Goal: Task Accomplishment & Management: Manage account settings

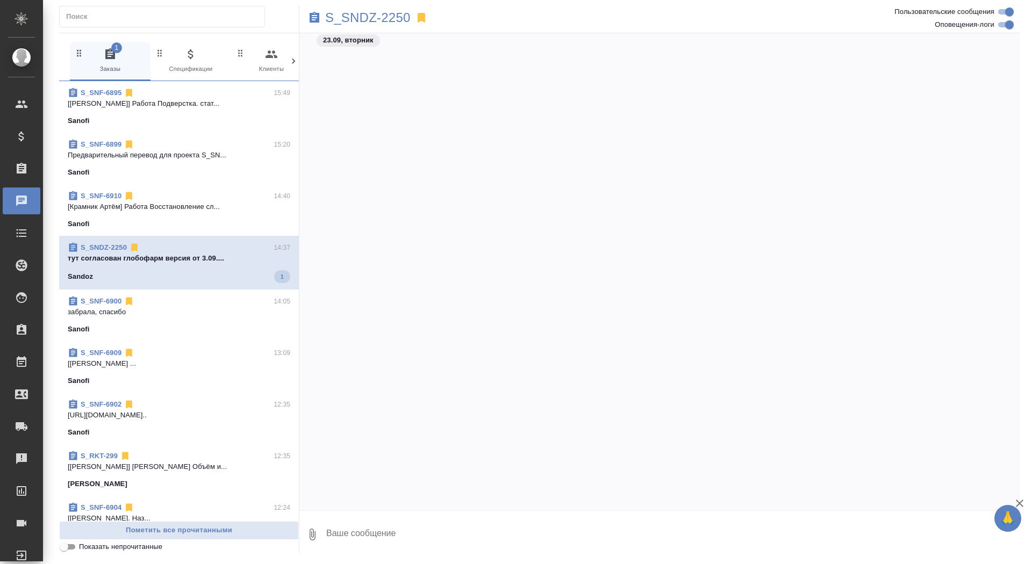
scroll to position [144102, 0]
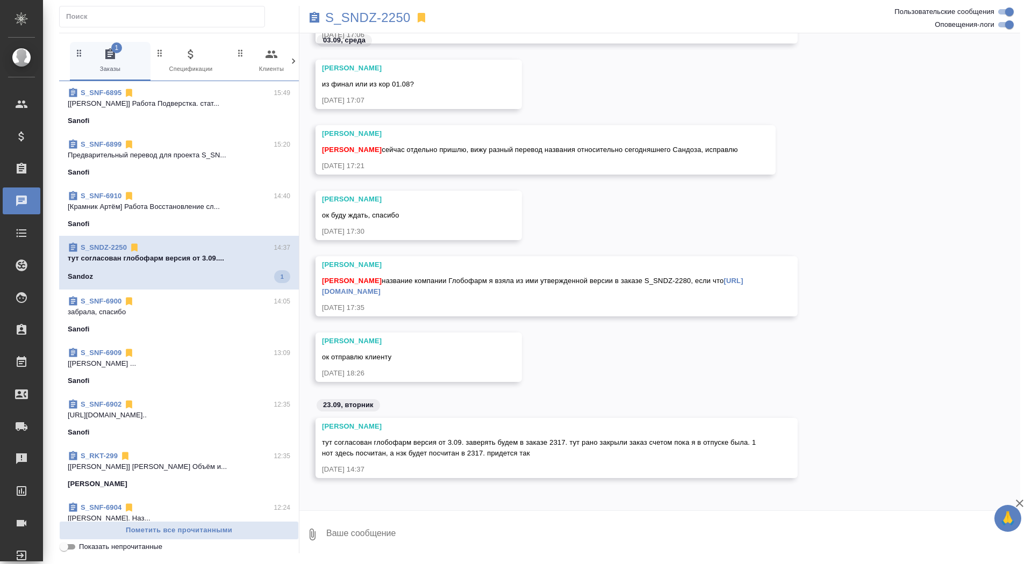
click at [418, 15] on icon at bounding box center [422, 18] width 8 height 10
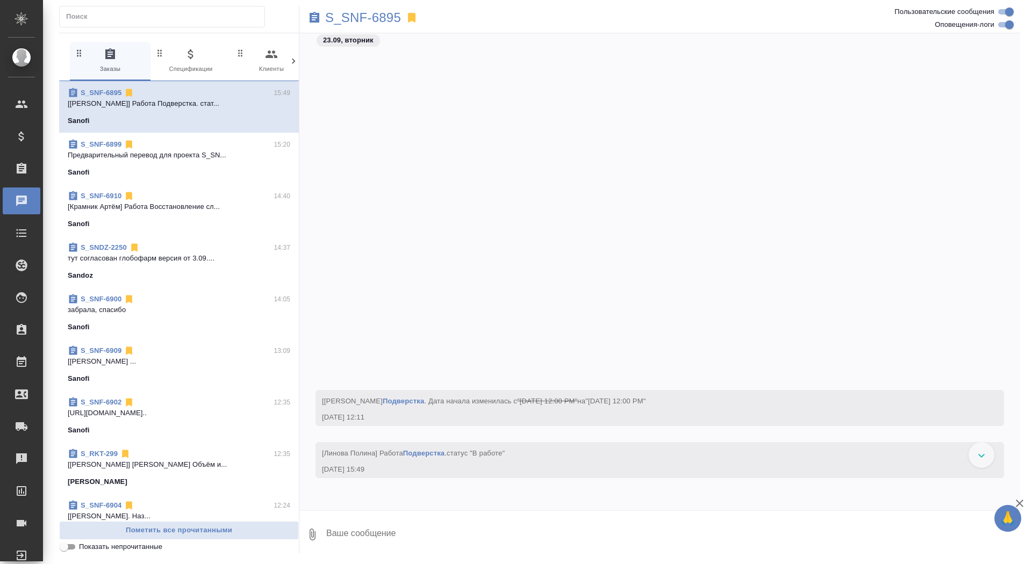
scroll to position [42439, 0]
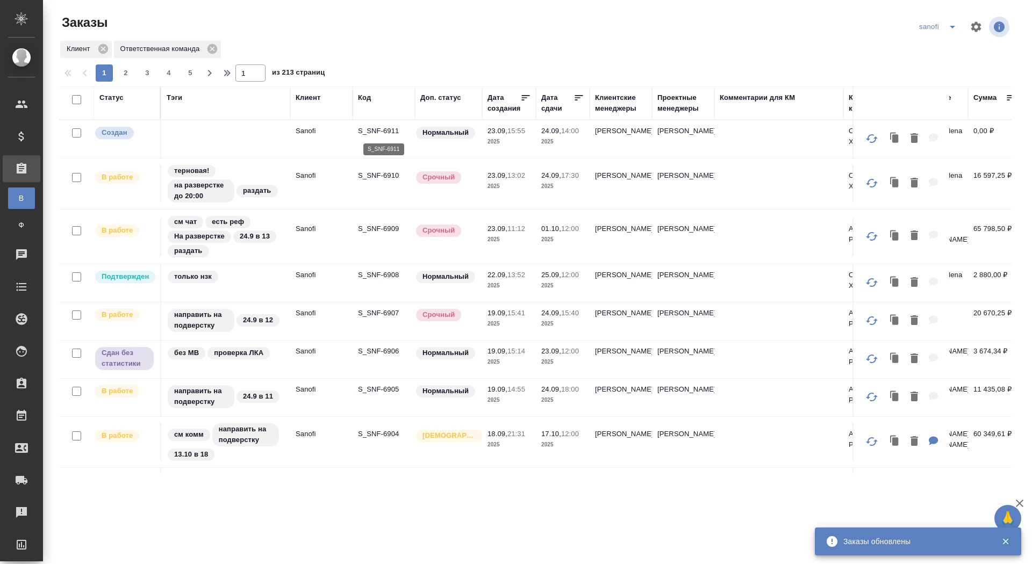
click at [363, 132] on p "S_SNF-6911" at bounding box center [384, 131] width 52 height 11
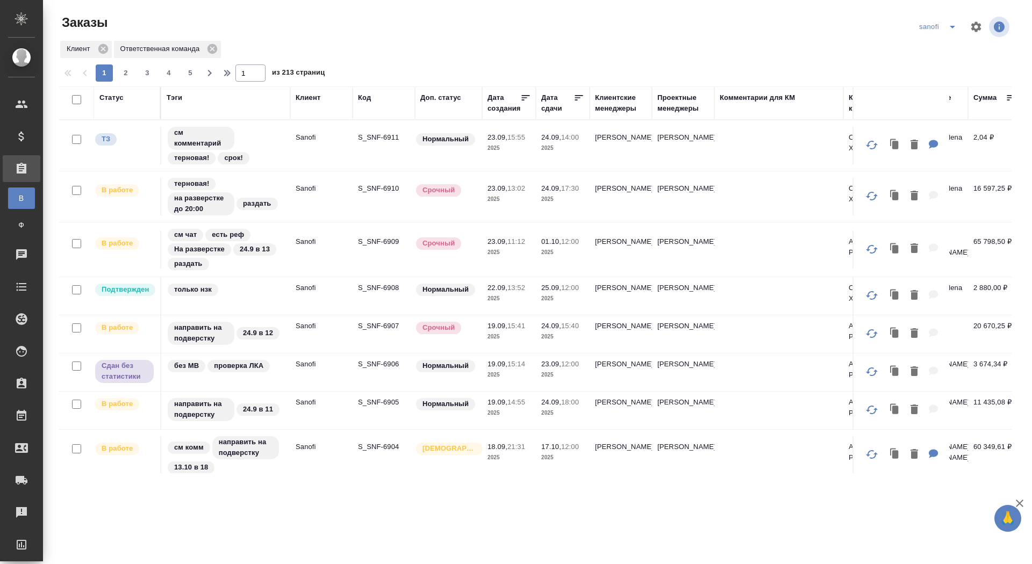
click at [378, 183] on p "S_SNF-6910" at bounding box center [384, 188] width 52 height 11
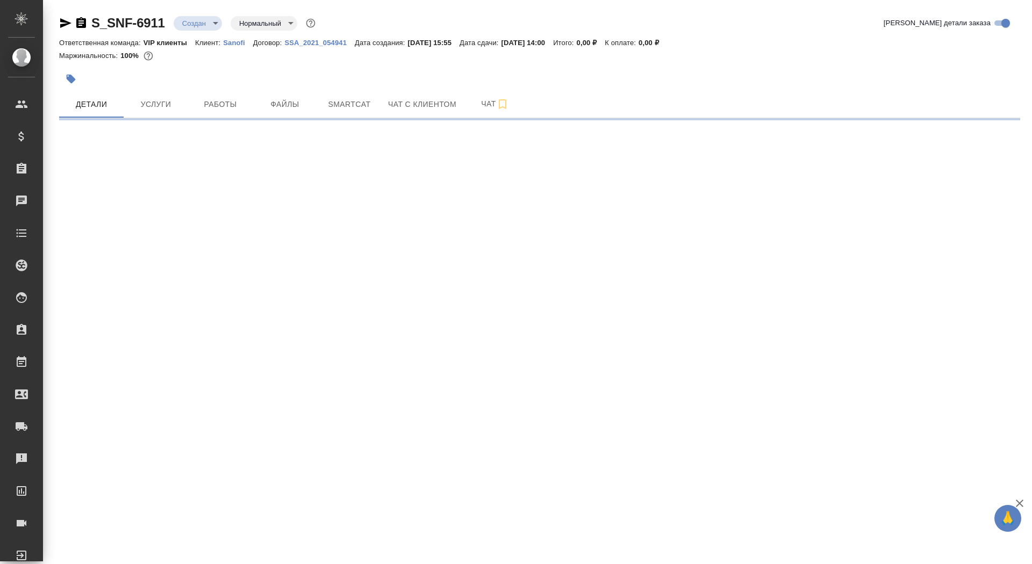
select select "RU"
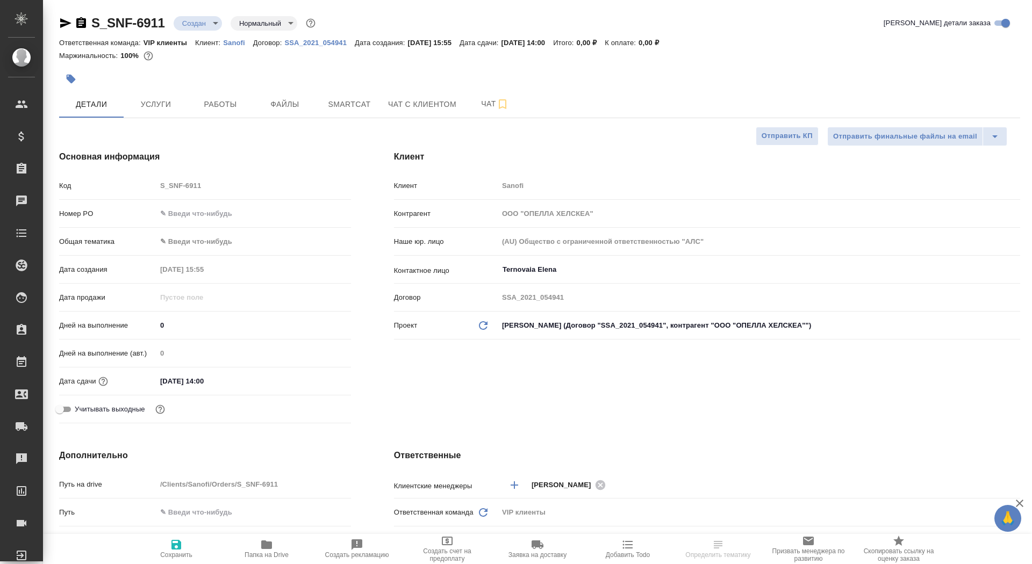
type textarea "x"
click at [80, 22] on icon "button" at bounding box center [81, 22] width 10 height 11
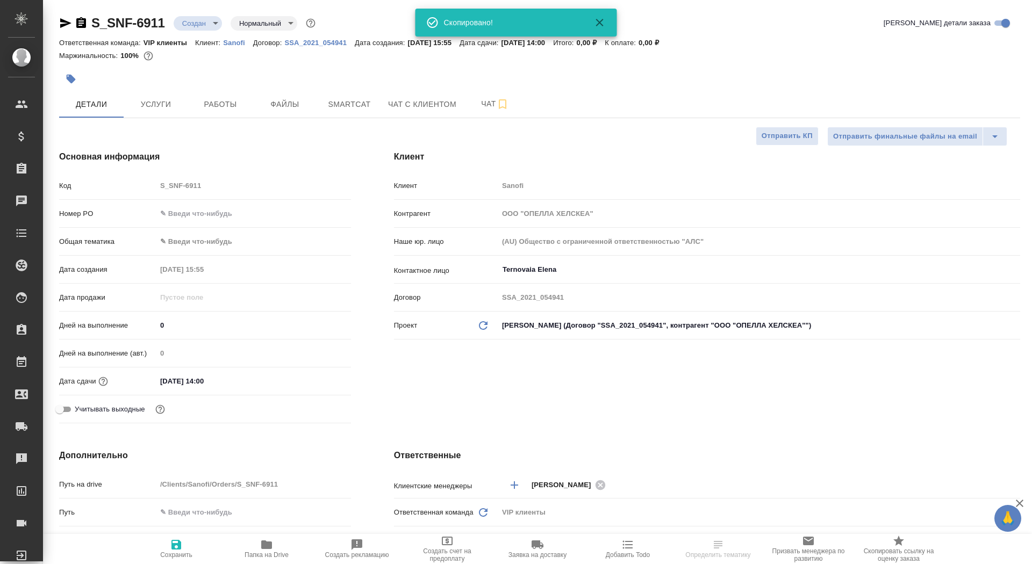
type input "[PERSON_NAME]"
type input "Комаров Роман"
type textarea "x"
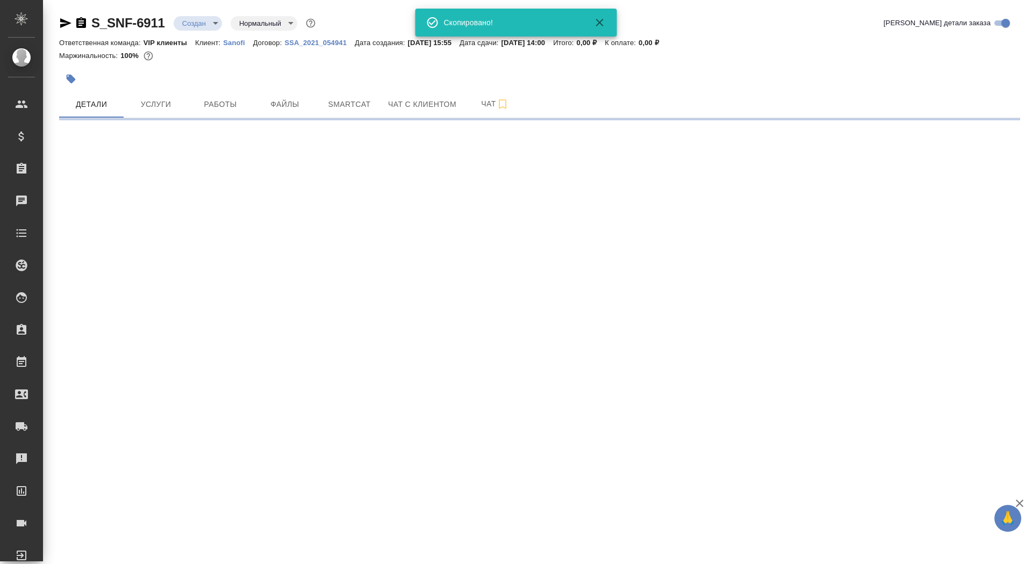
select select "RU"
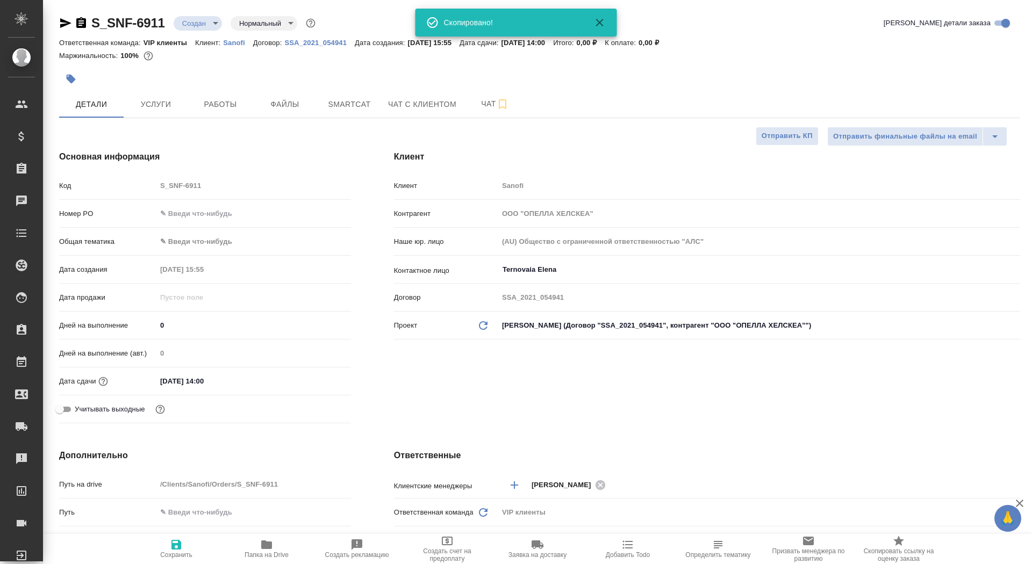
type textarea "x"
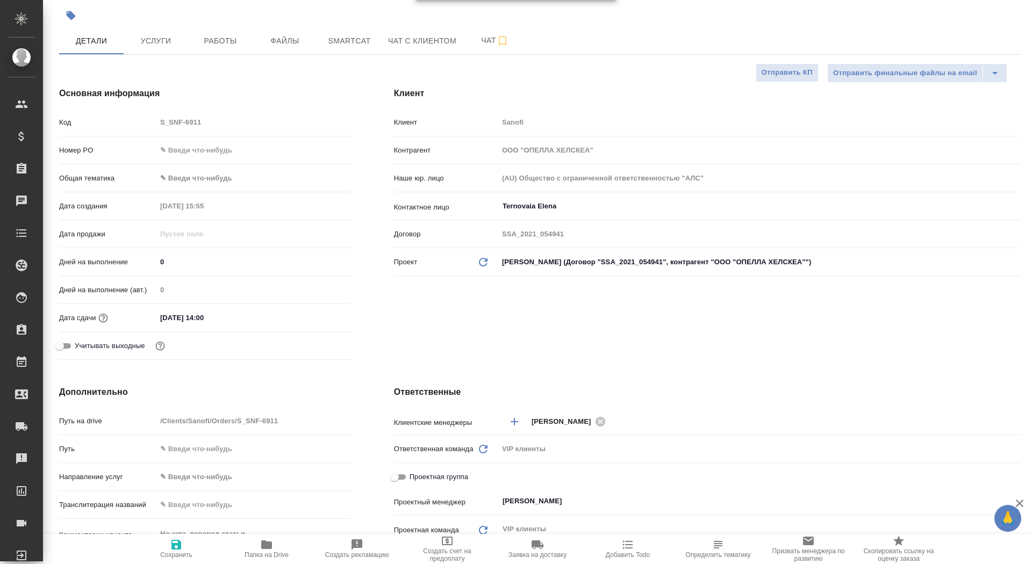
scroll to position [252, 0]
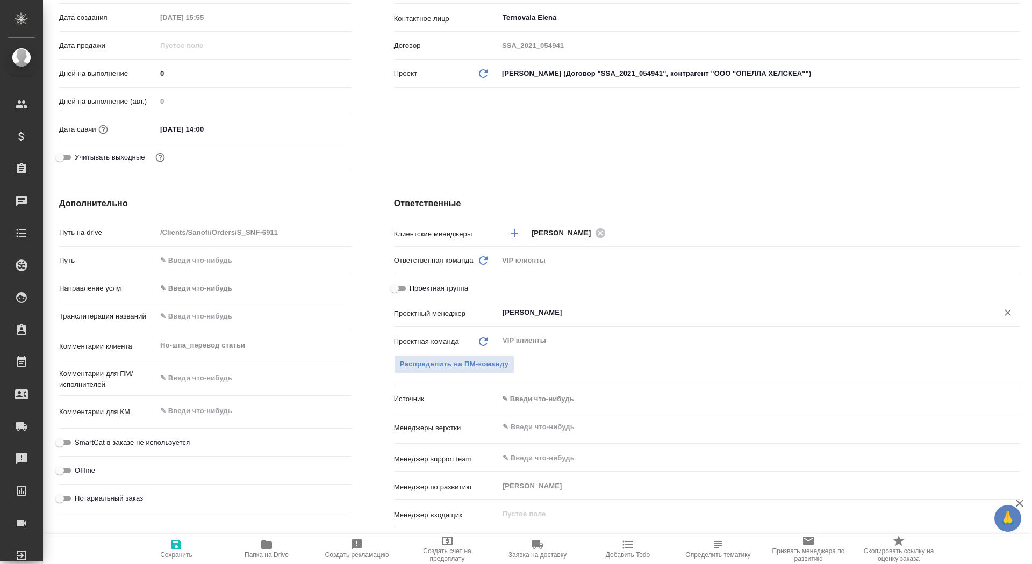
click at [511, 315] on input "Сайдашева Диляра" at bounding box center [740, 312] width 479 height 13
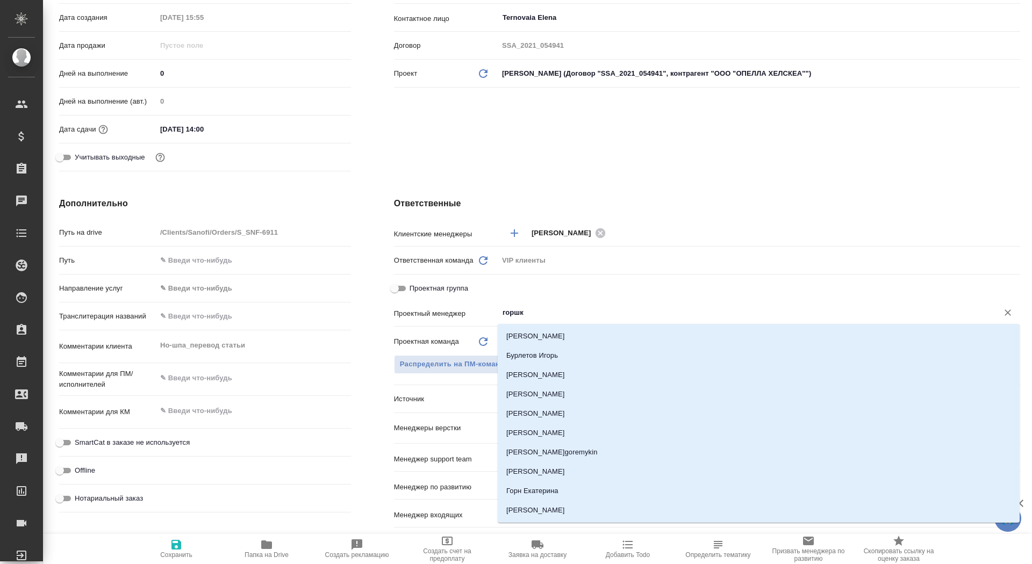
type input "горшко"
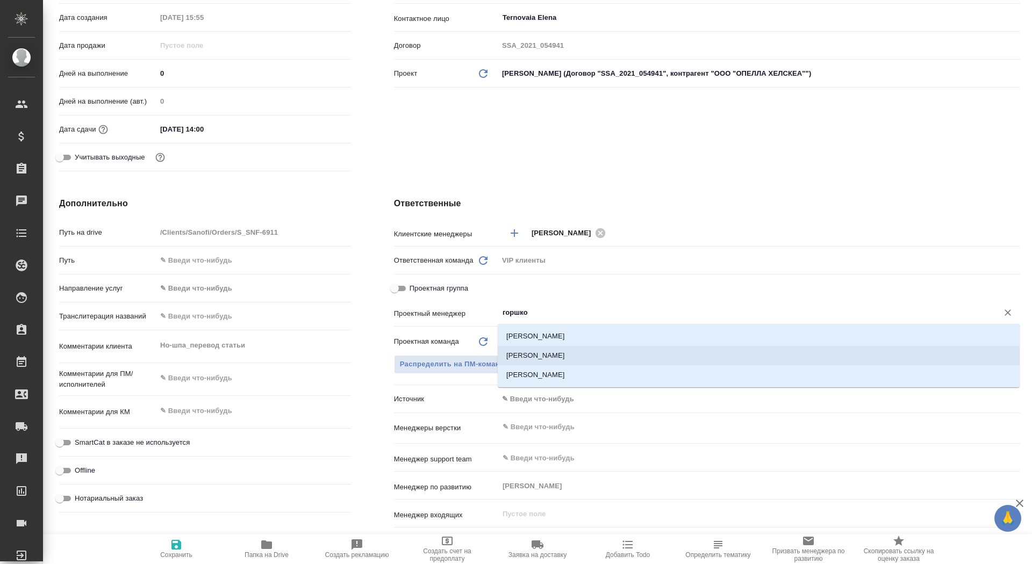
click at [565, 353] on li "Горшкова Валентина" at bounding box center [759, 355] width 522 height 19
type textarea "x"
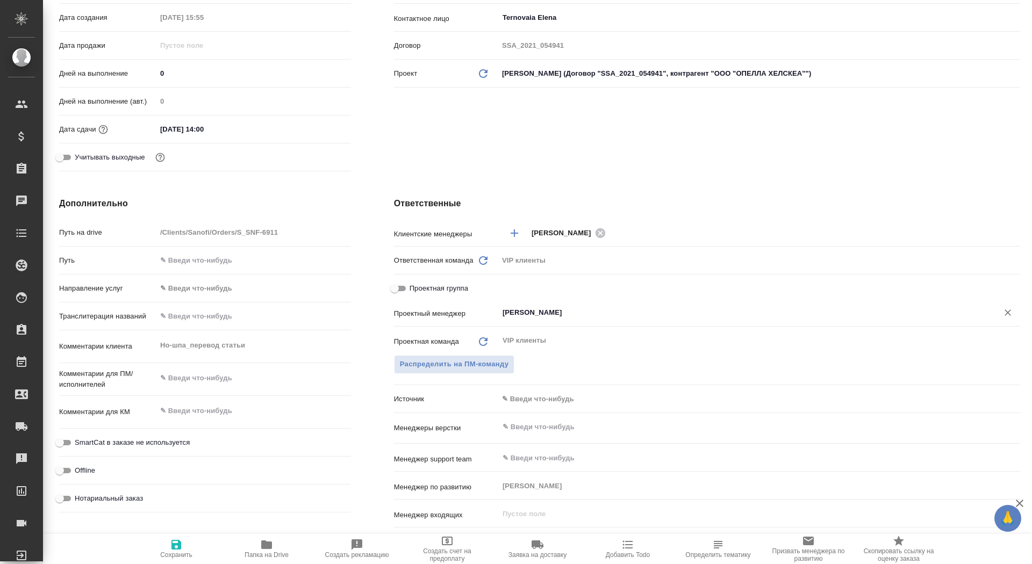
type input "Горшкова Валентина"
click at [174, 548] on icon "button" at bounding box center [176, 545] width 10 height 10
type textarea "x"
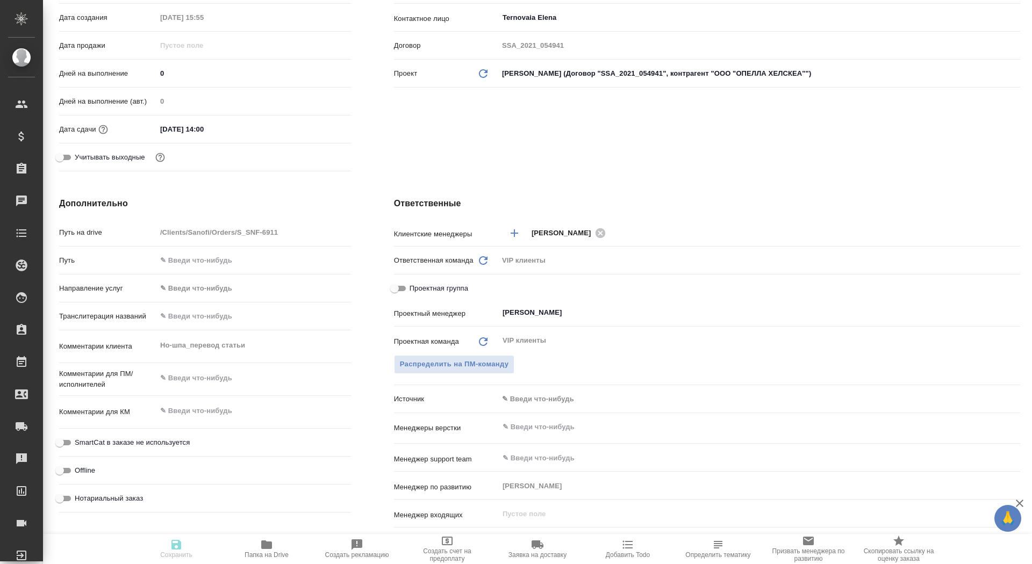
type textarea "x"
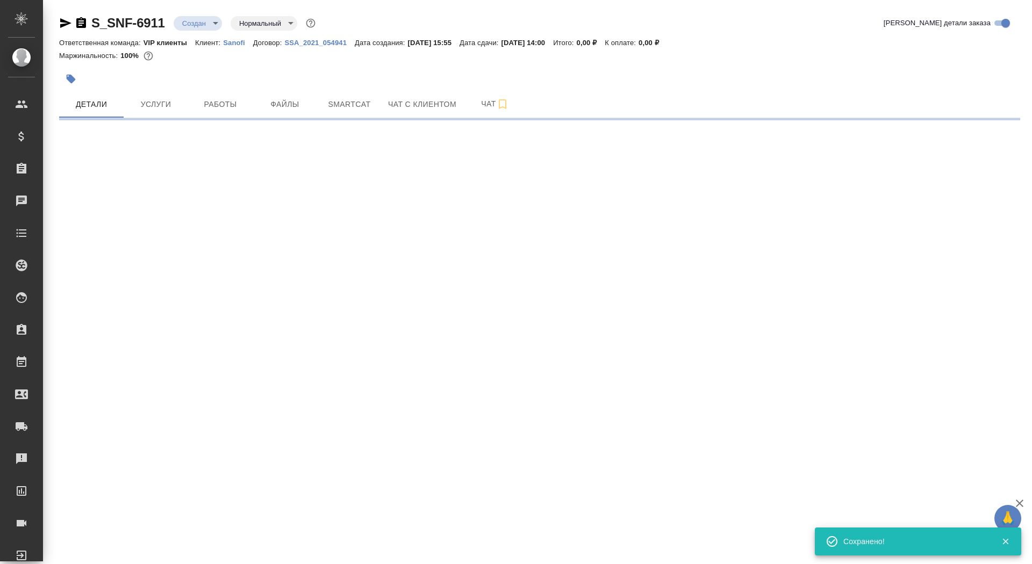
select select "RU"
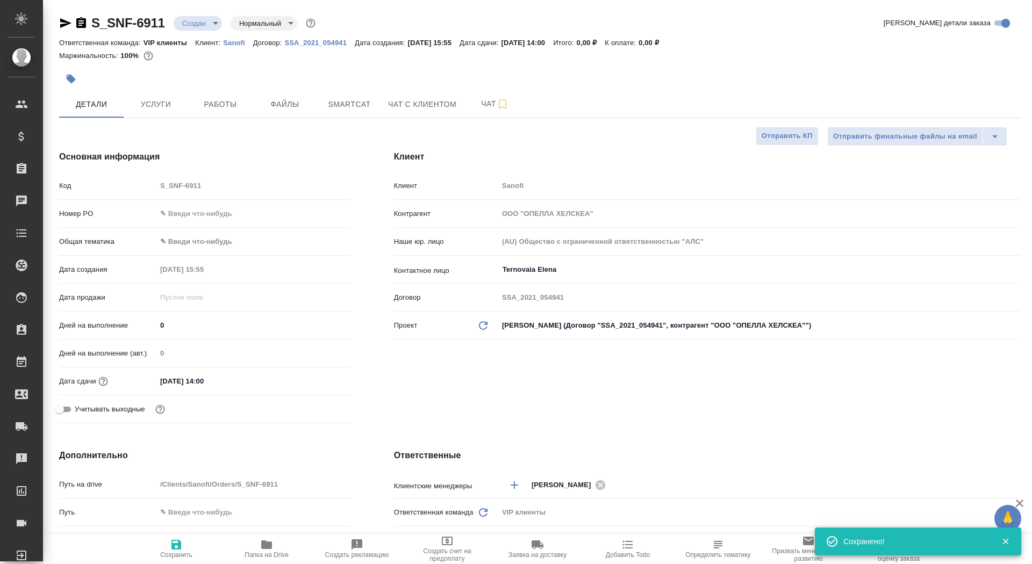
type textarea "x"
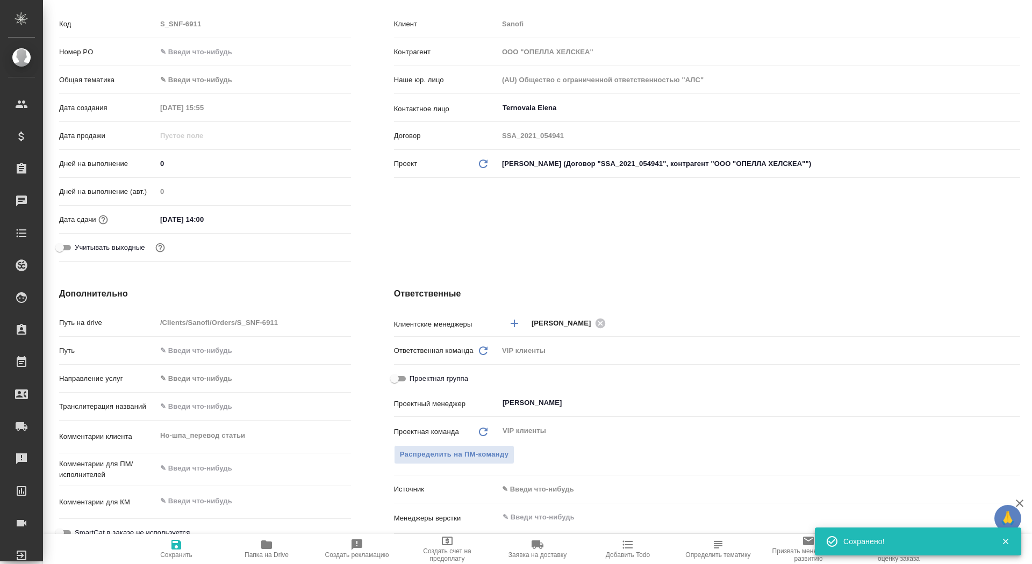
click at [210, 458] on div "x" at bounding box center [253, 470] width 195 height 24
type textarea "x"
paste textarea "В документе часть текста выделена желтой заливкой, просьба в переводе это выдел…"
type textarea "x"
type textarea "В документе часть текста выделена желтой заливкой, просьба в переводе это выдел…"
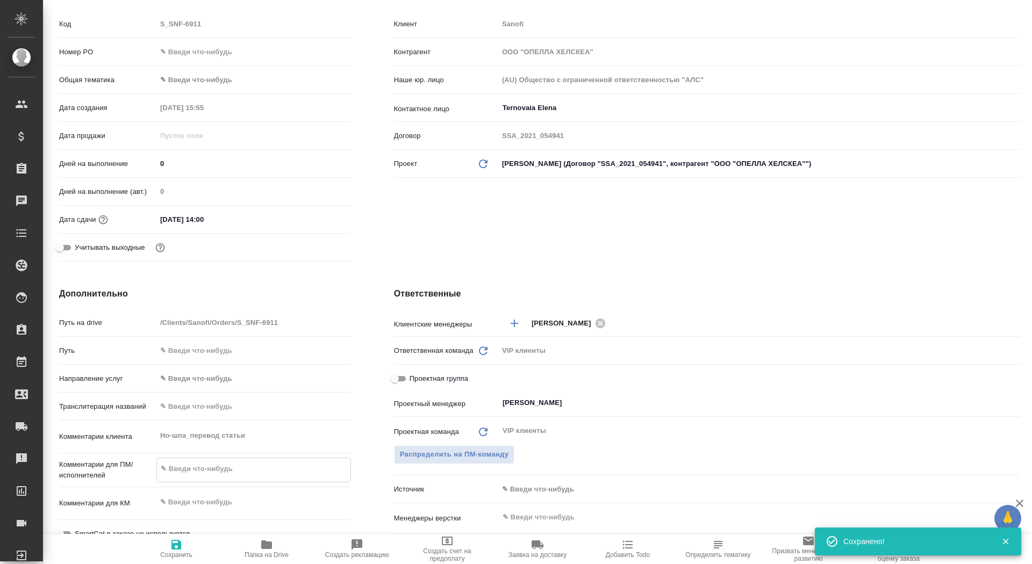
type textarea "x"
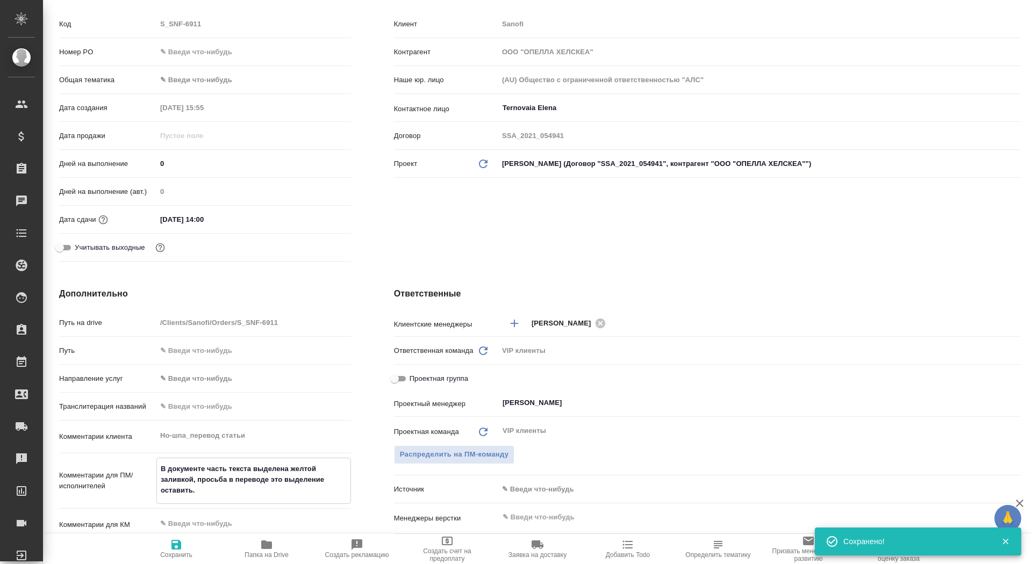
type textarea "В документе часть текста выделена желтой заливкой, просьба в переводе это выдел…"
type textarea "x"
click at [189, 552] on span "Сохранить" at bounding box center [176, 555] width 32 height 8
type textarea "x"
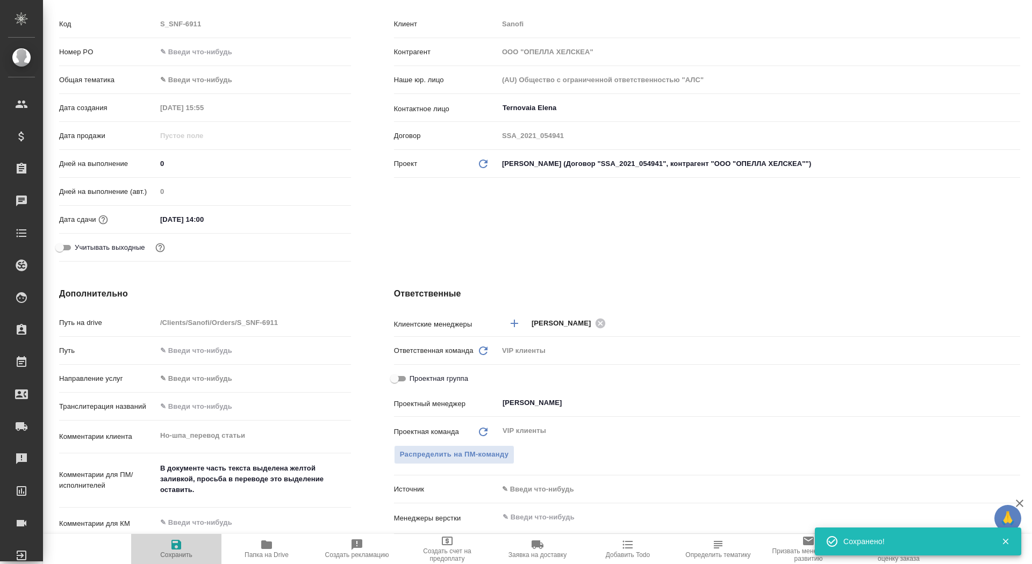
type textarea "x"
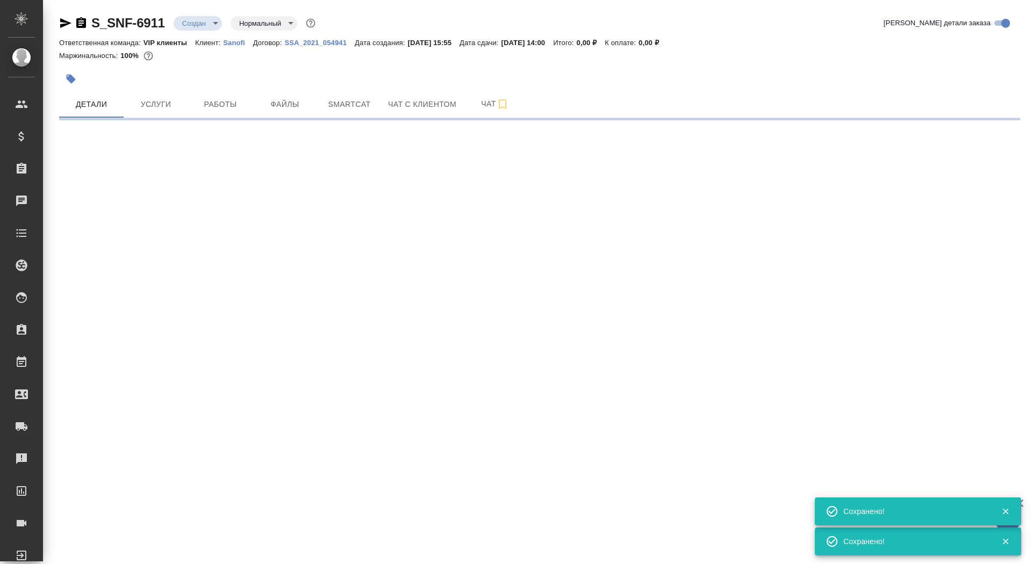
scroll to position [0, 0]
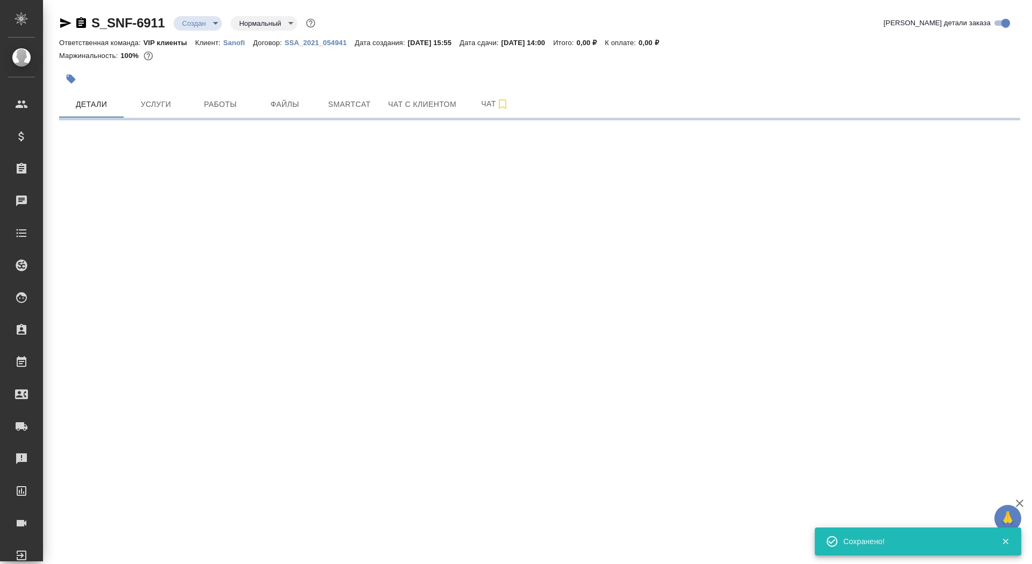
click at [71, 70] on button "button" at bounding box center [71, 79] width 24 height 24
select select "RU"
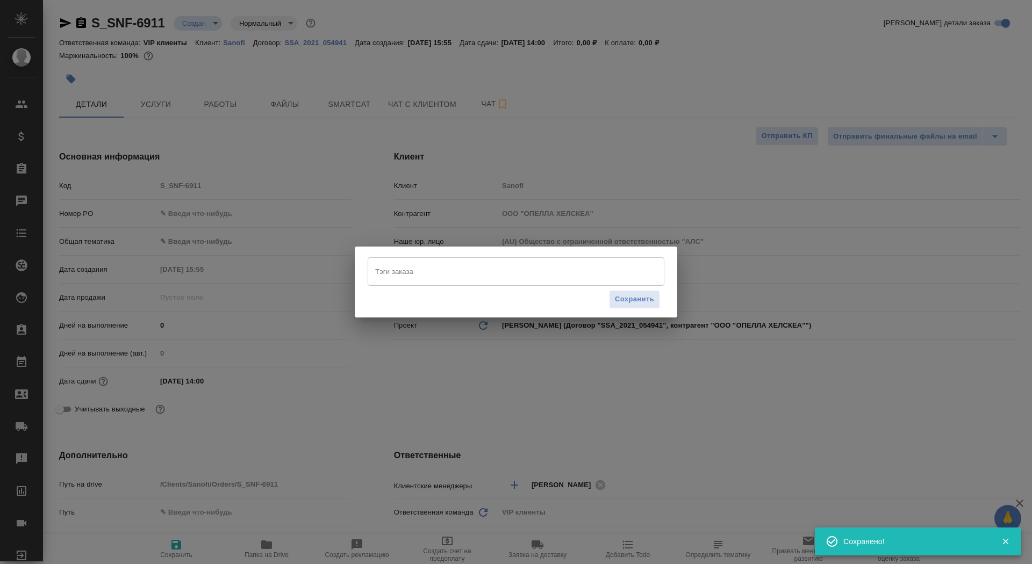
type textarea "x"
click at [442, 270] on input "Тэги заказа" at bounding box center [505, 271] width 267 height 18
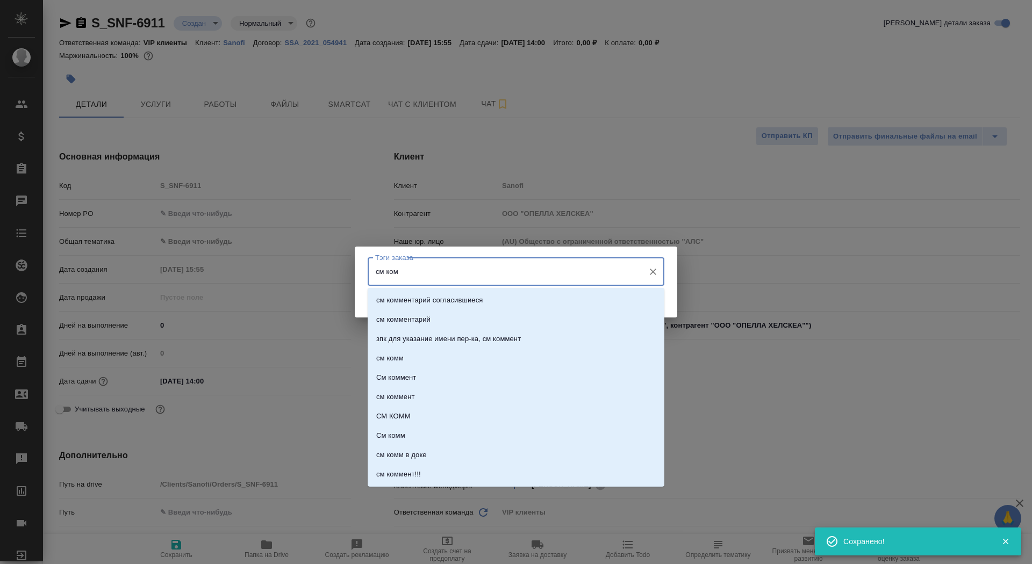
type input "см комм"
click at [469, 321] on li "см комментарий" at bounding box center [516, 319] width 297 height 19
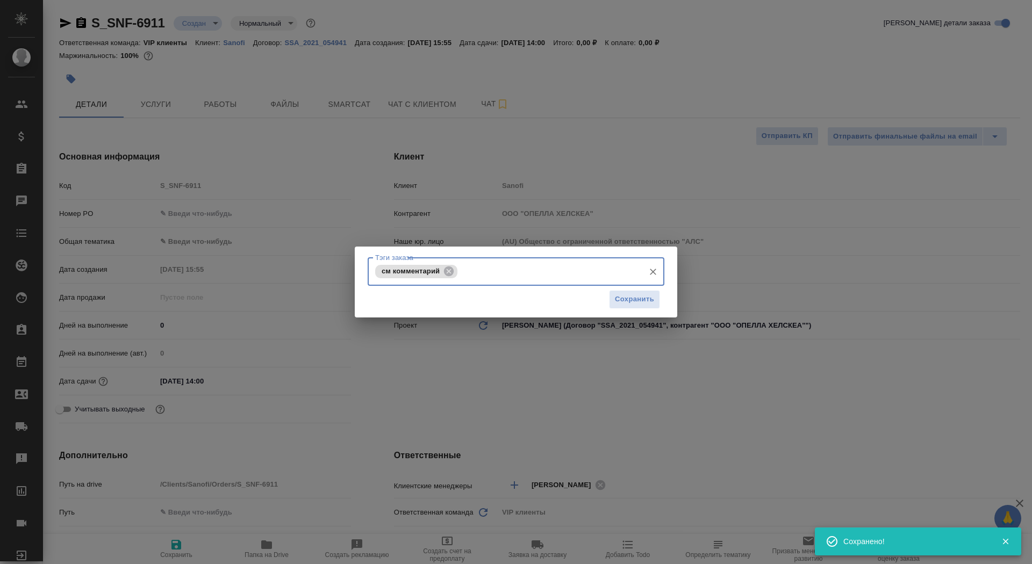
click at [606, 310] on div "Сохранить" at bounding box center [516, 299] width 297 height 27
click at [620, 300] on span "Сохранить" at bounding box center [634, 299] width 39 height 12
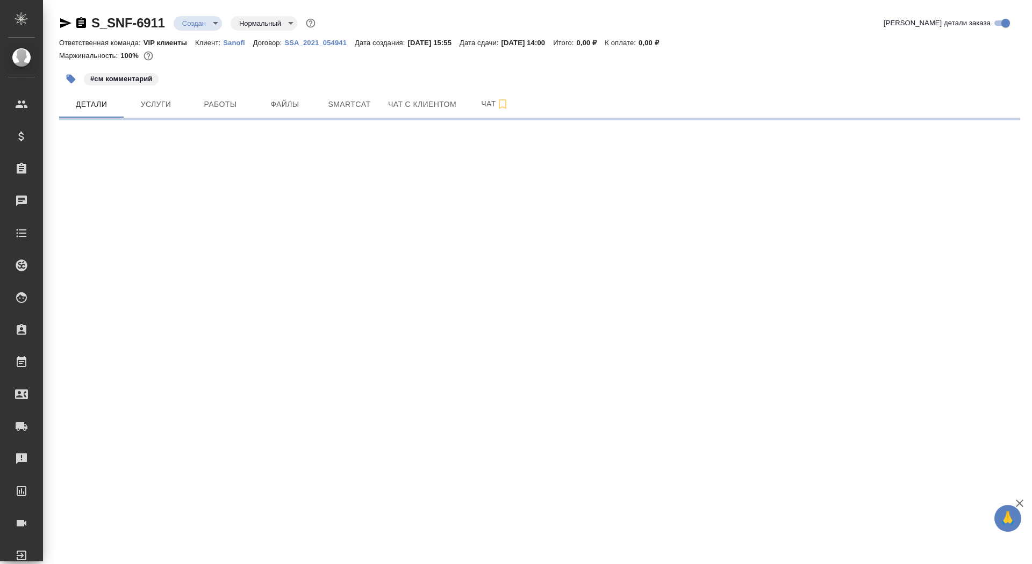
select select "RU"
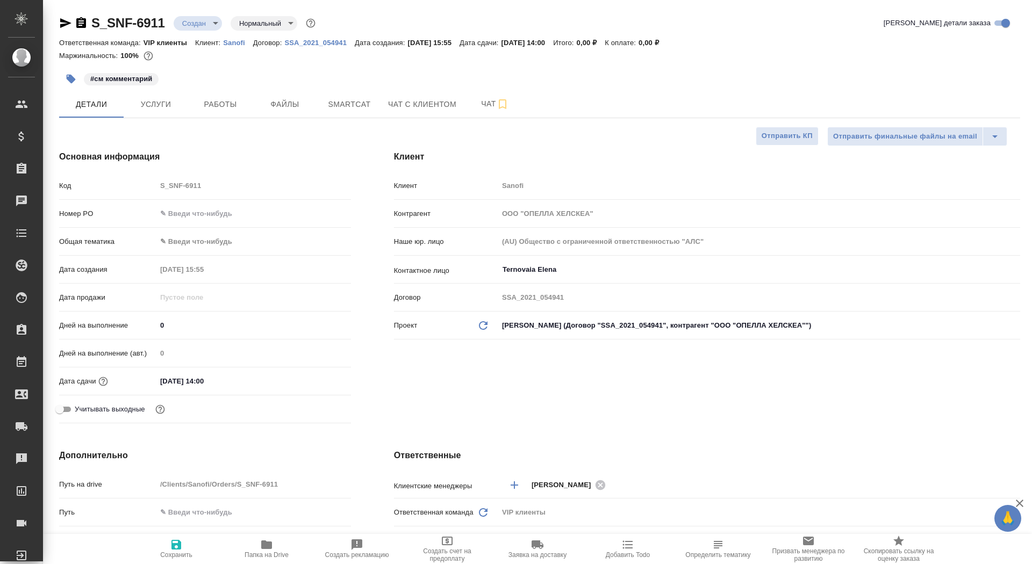
type textarea "x"
click at [261, 548] on icon "button" at bounding box center [266, 545] width 11 height 9
type textarea "x"
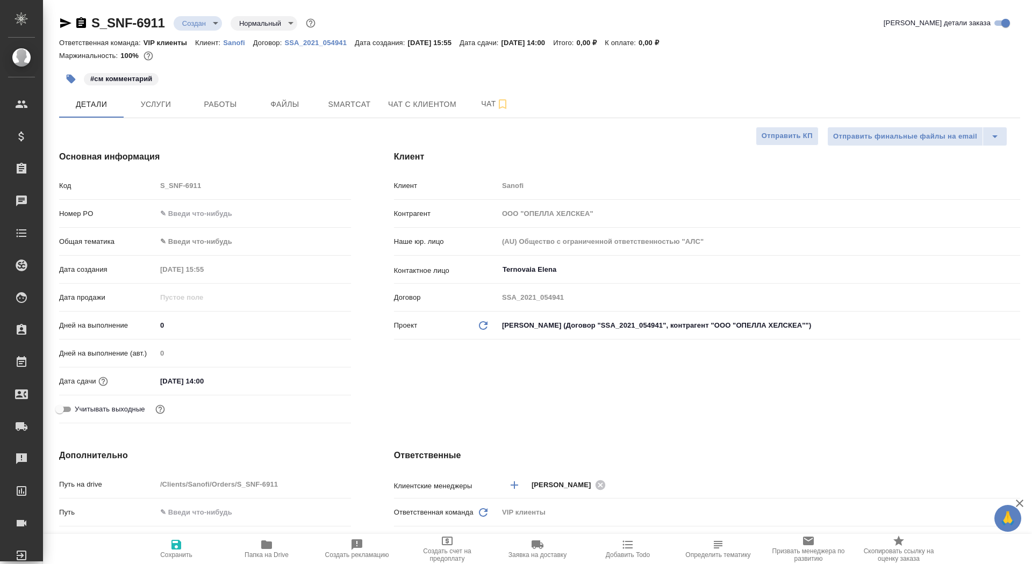
type textarea "x"
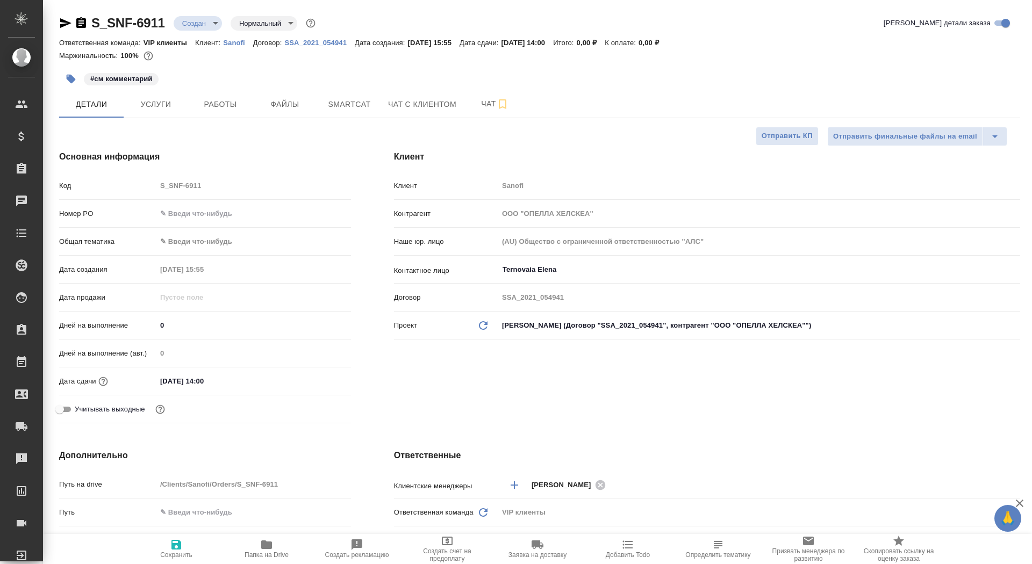
click at [192, 24] on body "🙏 .cls-1 fill:#fff; AWATERA Saydasheva Dilyara Клиенты Спецификации Заказы 0 Ча…" at bounding box center [516, 282] width 1032 height 564
click at [209, 200] on li "ТЗ" at bounding box center [221, 206] width 98 height 18
type textarea "x"
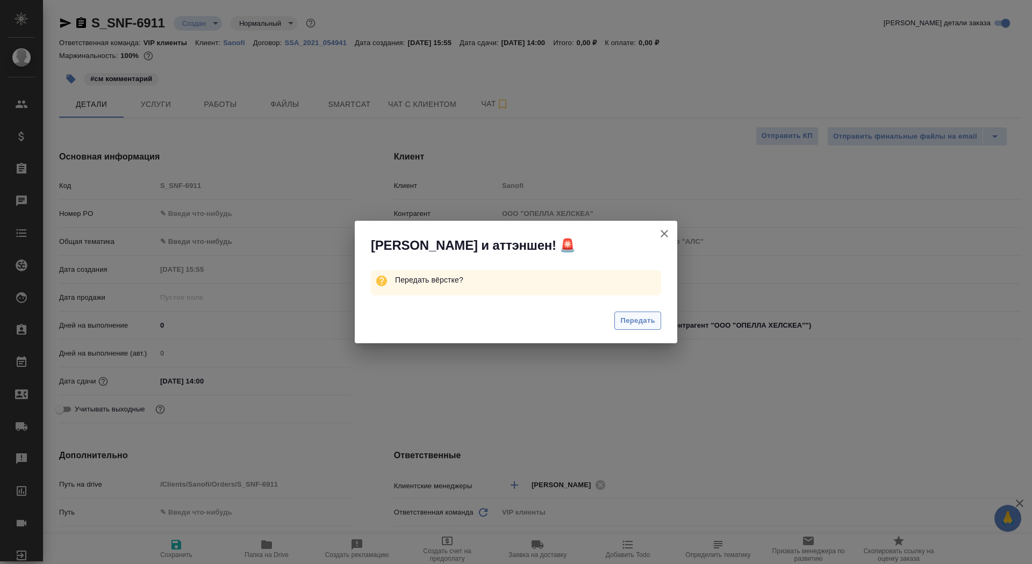
click at [624, 324] on span "Передать" at bounding box center [637, 321] width 35 height 12
type textarea "x"
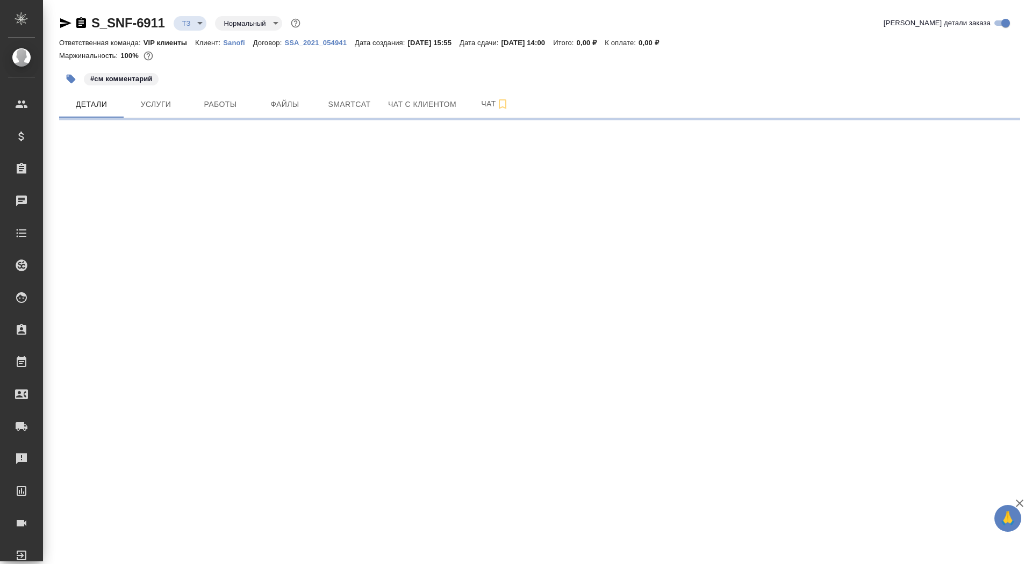
select select "RU"
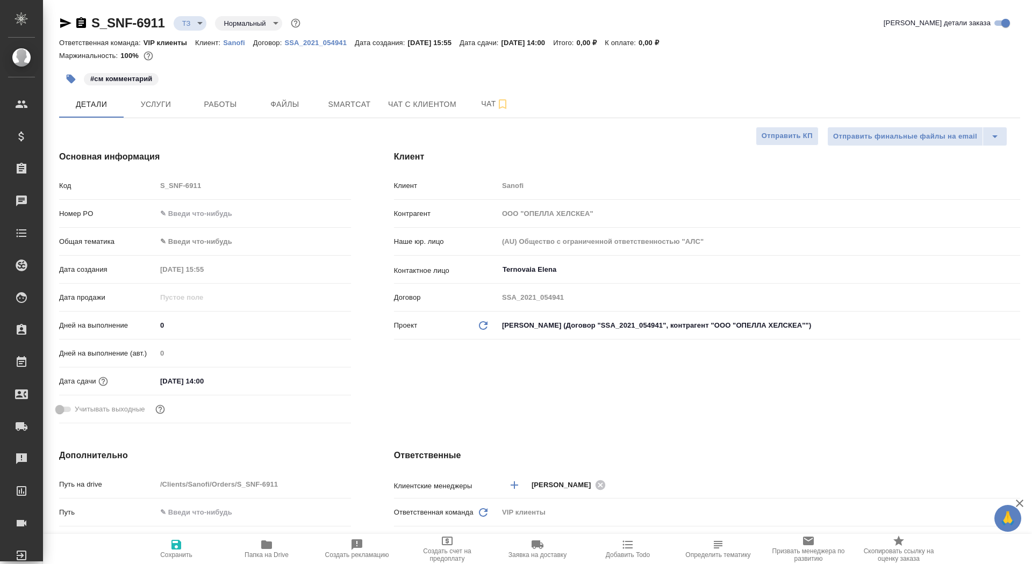
type textarea "x"
click at [468, 101] on button "Чат" at bounding box center [495, 104] width 64 height 27
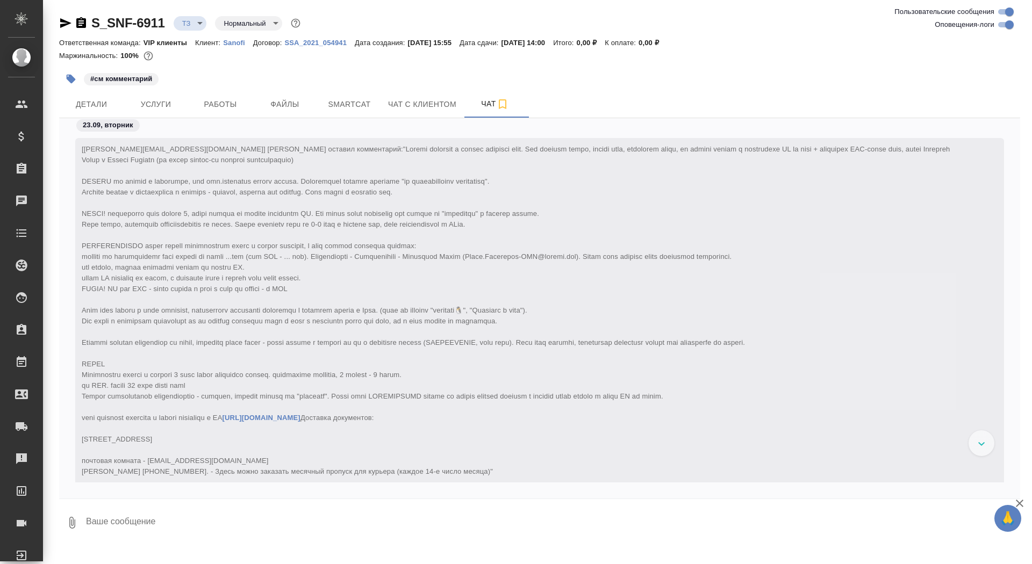
scroll to position [177, 0]
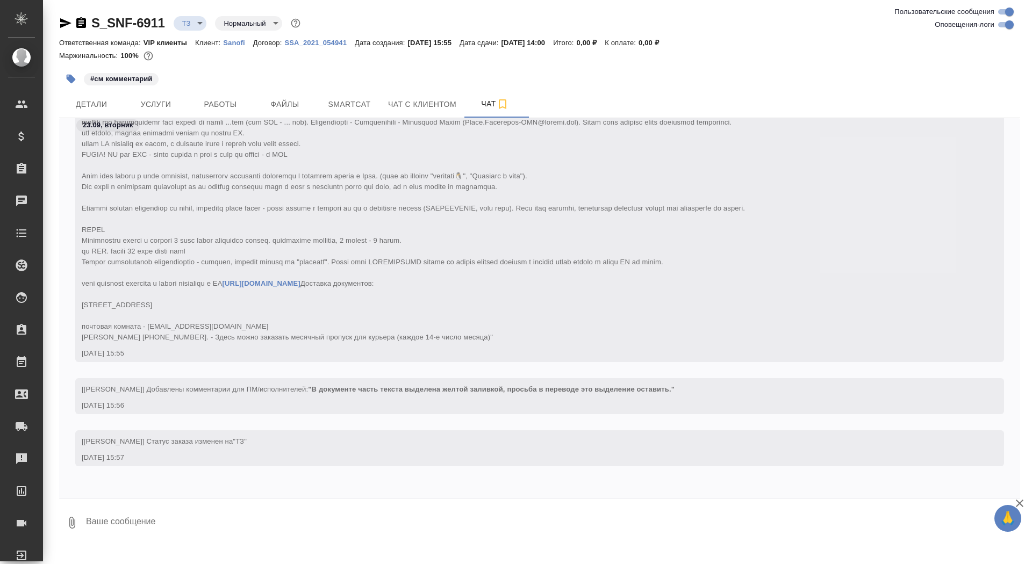
click at [253, 534] on textarea at bounding box center [552, 523] width 935 height 37
type textarea "коллеги, срок очень сжатый"
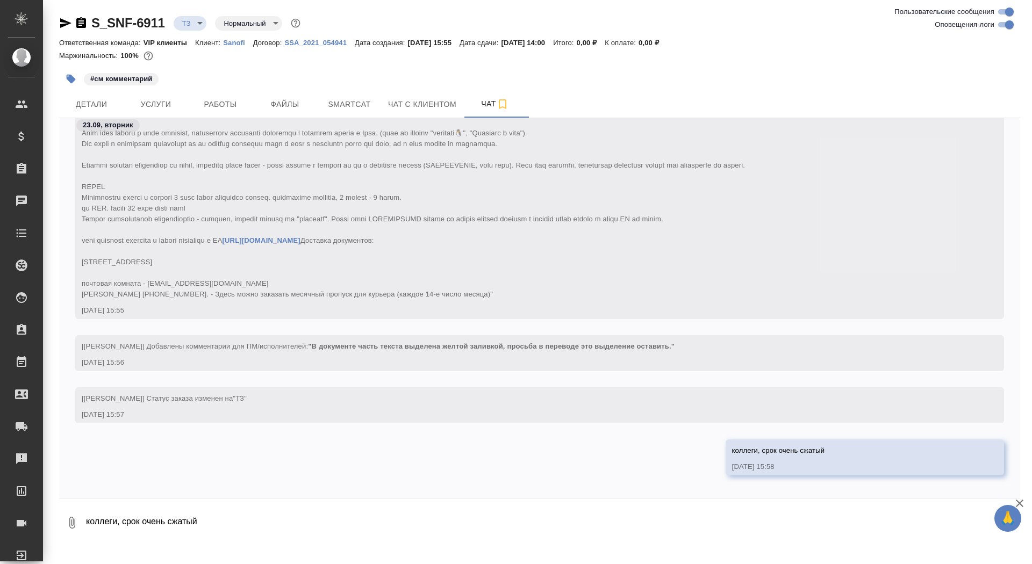
scroll to position [229, 0]
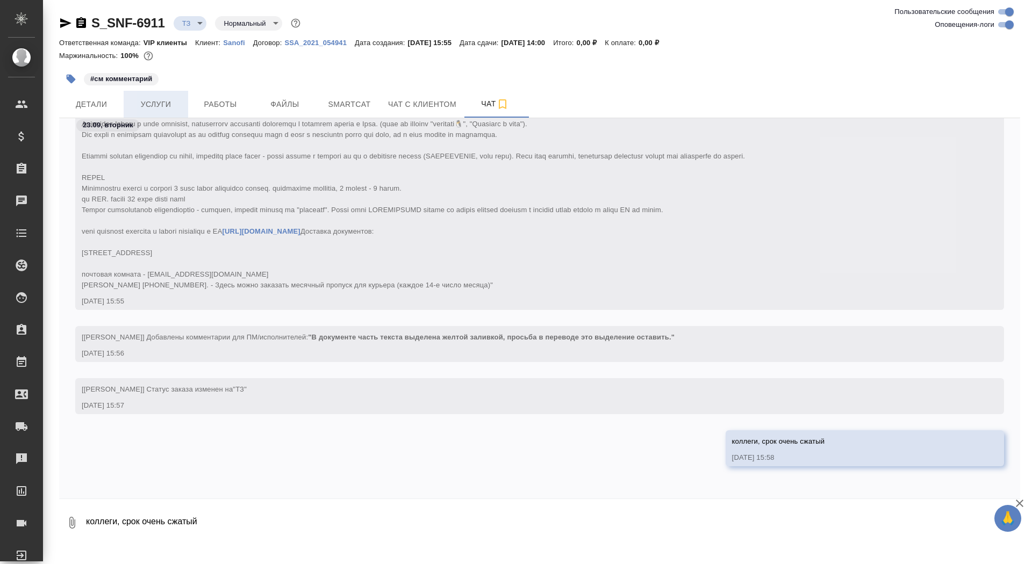
click at [154, 115] on button "Услуги" at bounding box center [156, 104] width 64 height 27
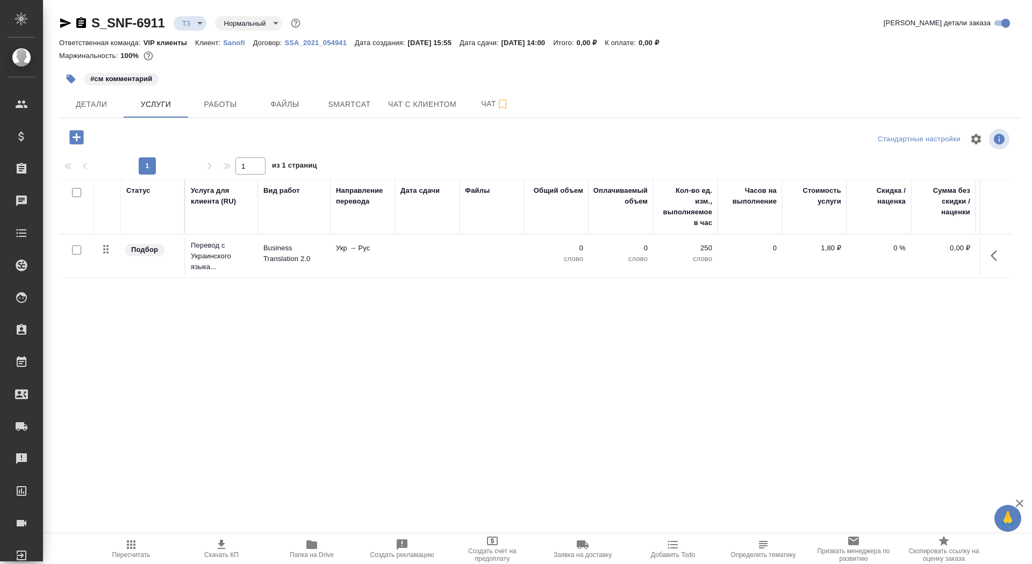
click at [77, 251] on input "checkbox" at bounding box center [76, 250] width 9 height 9
checkbox input "true"
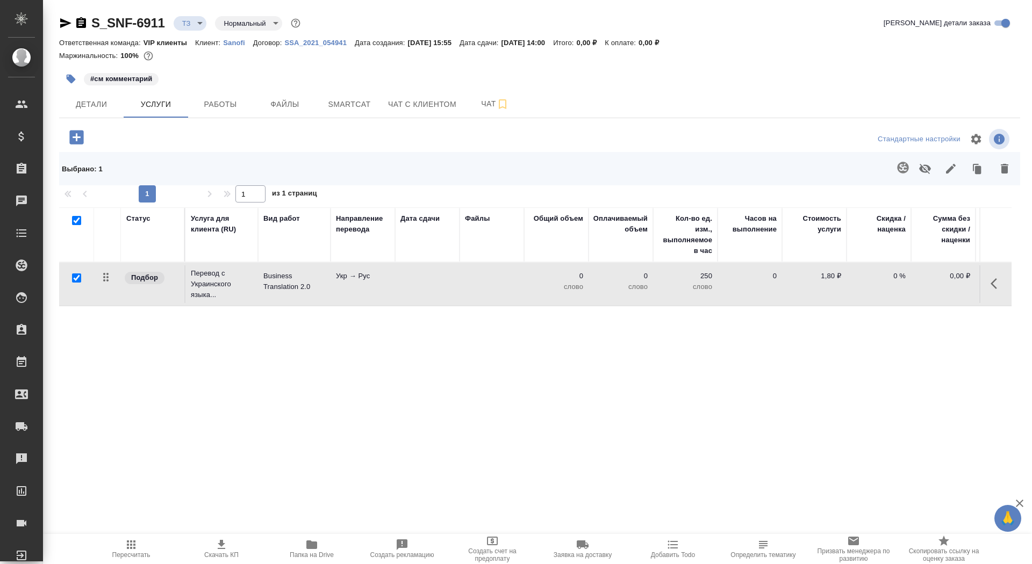
click at [1006, 166] on icon "button" at bounding box center [1004, 168] width 13 height 13
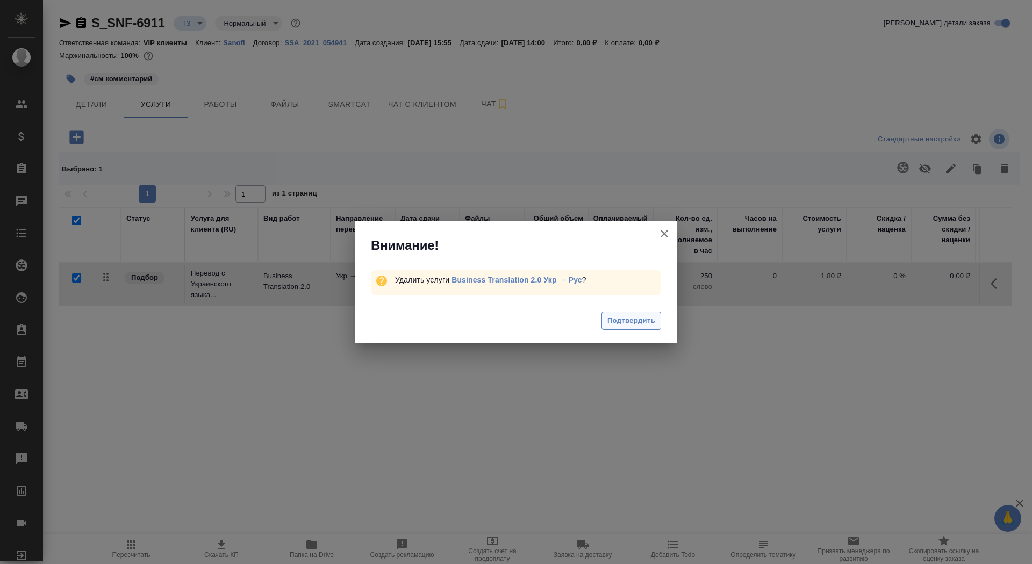
click at [628, 321] on span "Подтвердить" at bounding box center [631, 321] width 48 height 12
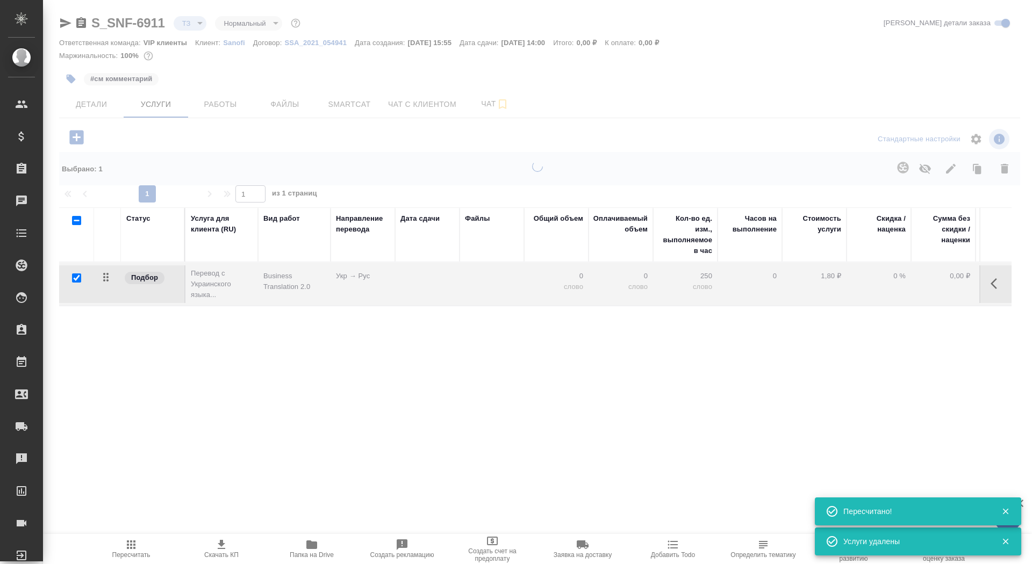
checkbox input "false"
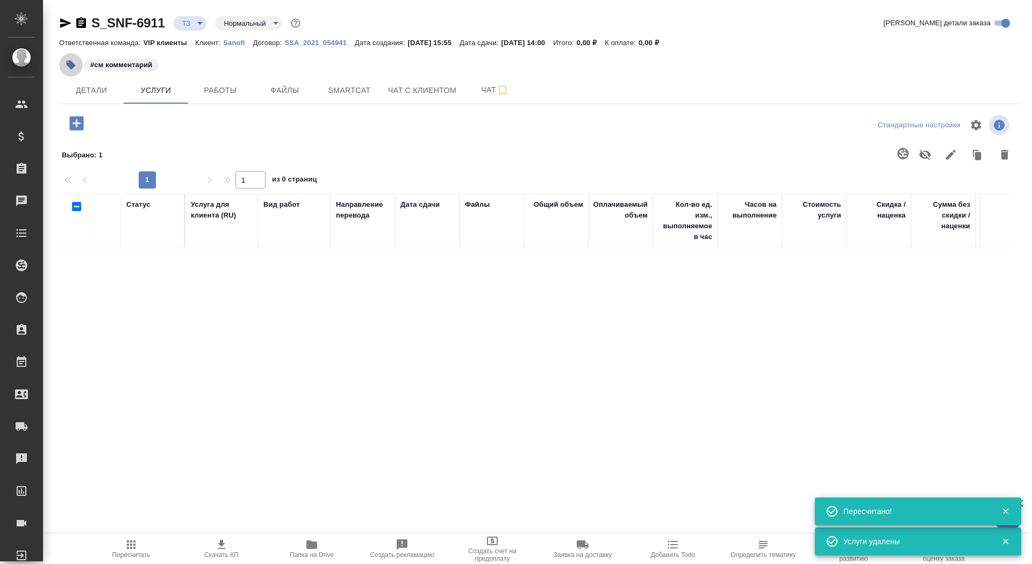
click at [70, 60] on icon "button" at bounding box center [71, 65] width 11 height 11
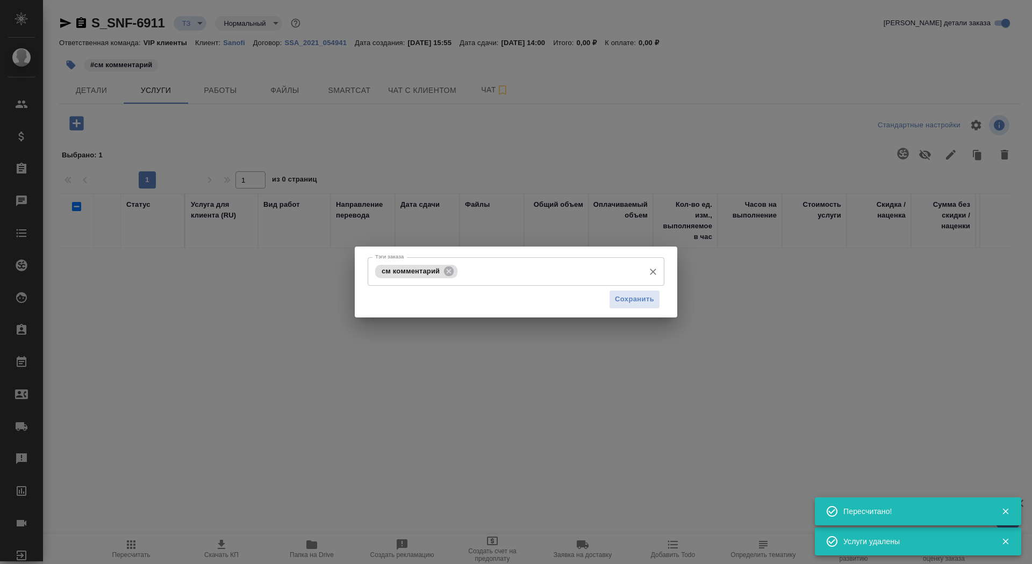
click at [490, 267] on input "Тэги заказа" at bounding box center [549, 271] width 179 height 18
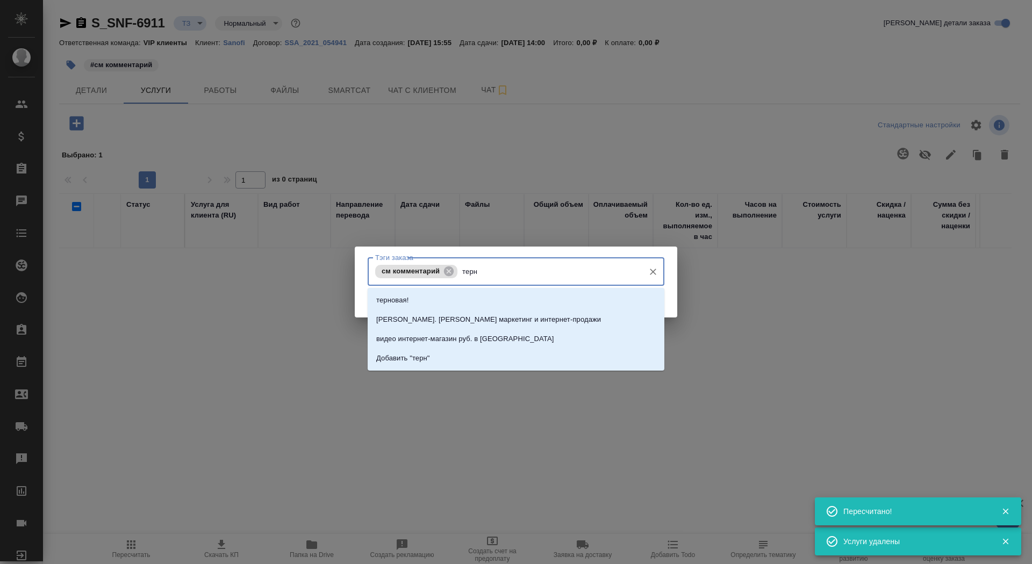
type input "терно"
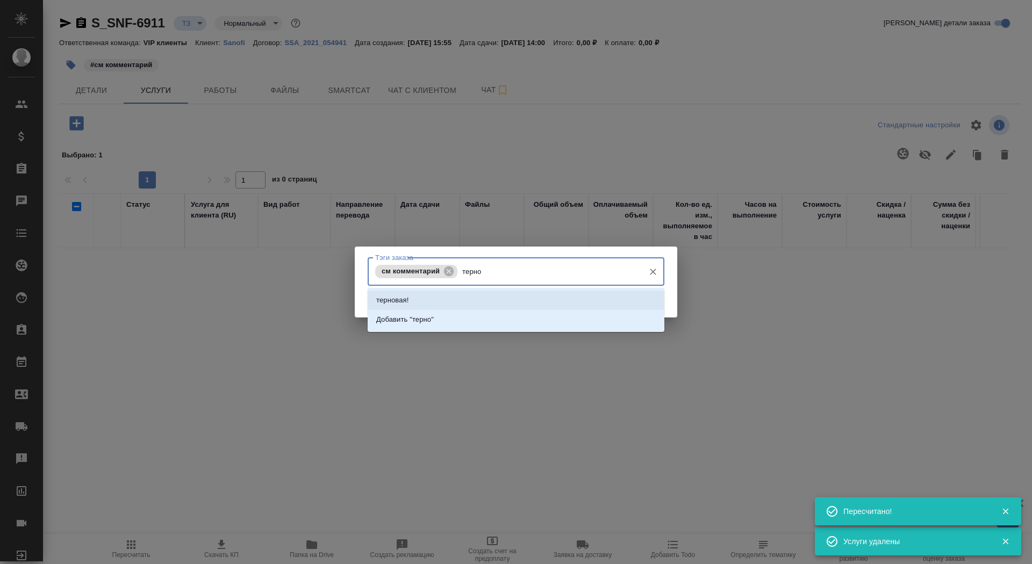
click at [489, 300] on li "терновая!" at bounding box center [516, 300] width 297 height 19
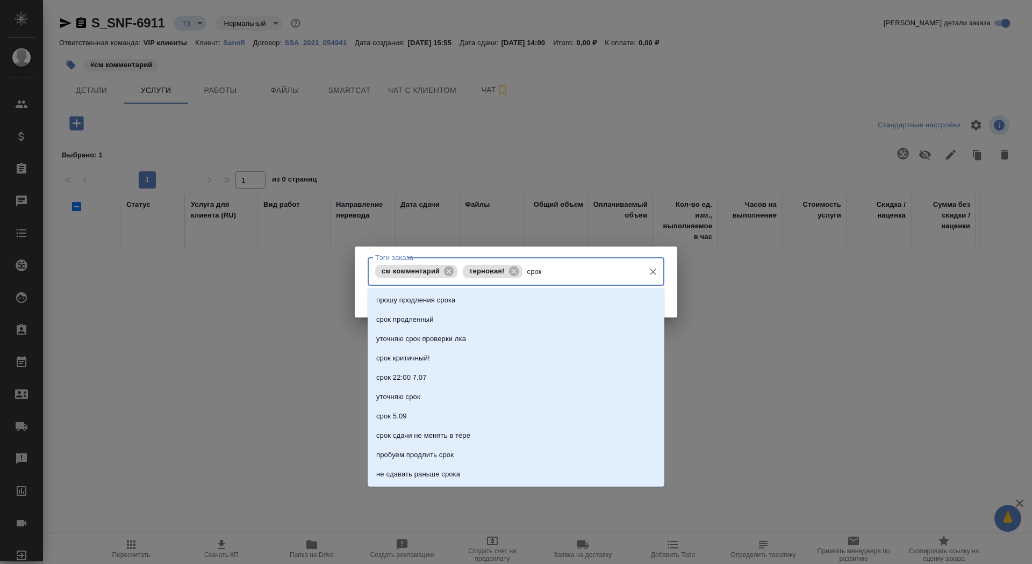
type input "срок!"
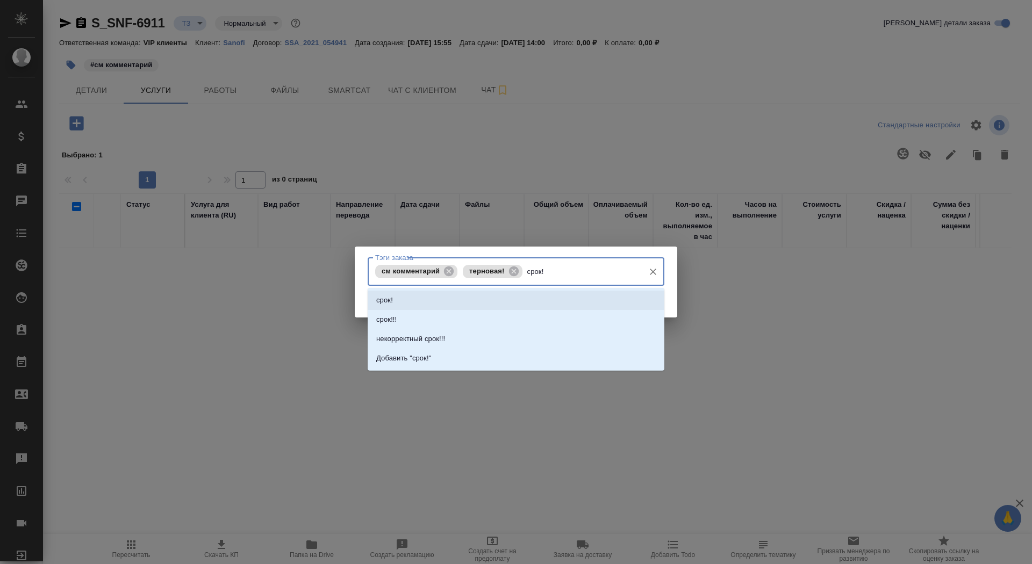
click at [449, 296] on li "срок!" at bounding box center [516, 300] width 297 height 19
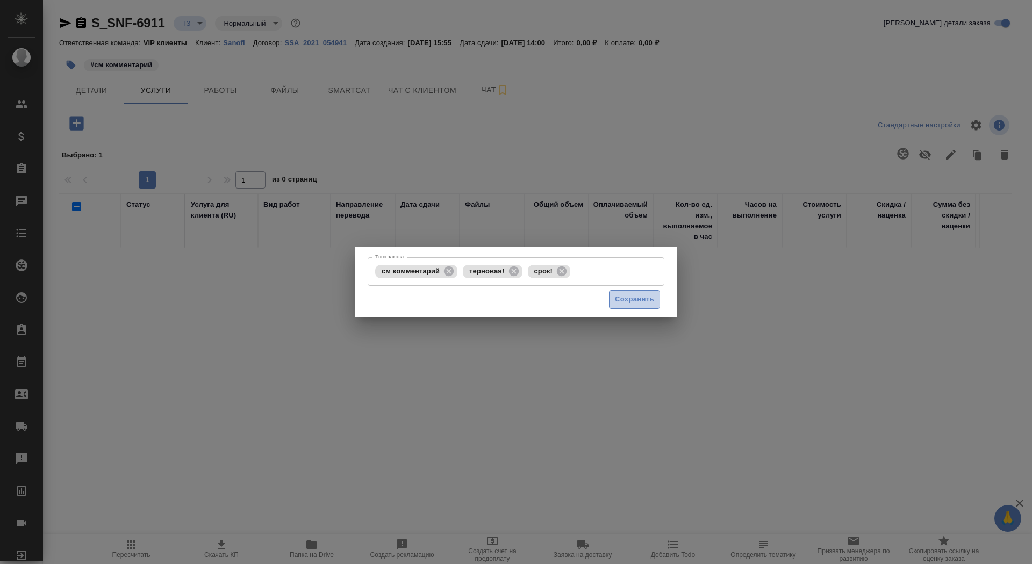
click at [642, 295] on span "Сохранить" at bounding box center [634, 299] width 39 height 12
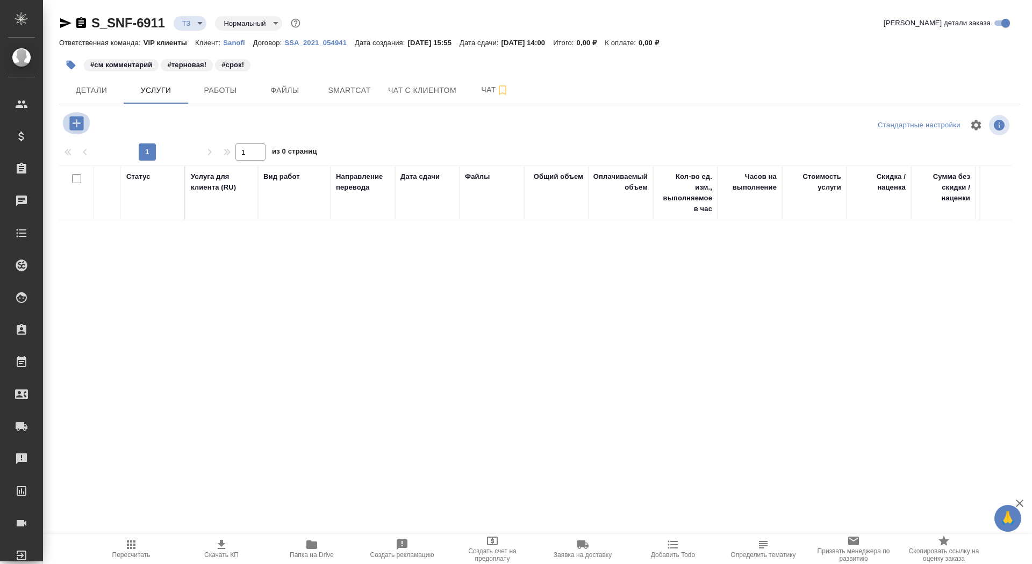
click at [75, 123] on icon "button" at bounding box center [76, 123] width 19 height 19
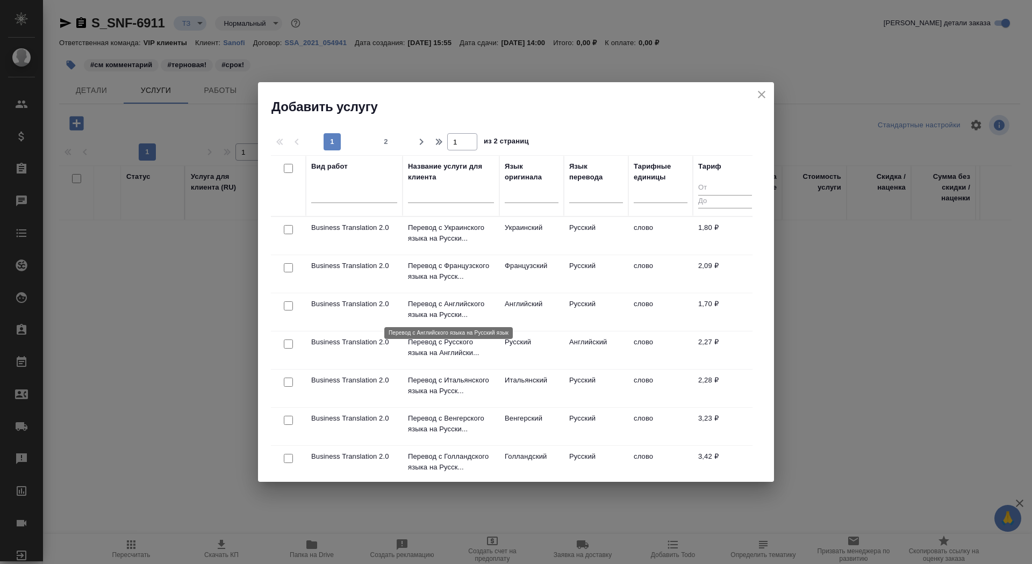
click at [445, 308] on p "Перевод с Английского языка на Русски..." at bounding box center [451, 309] width 86 height 21
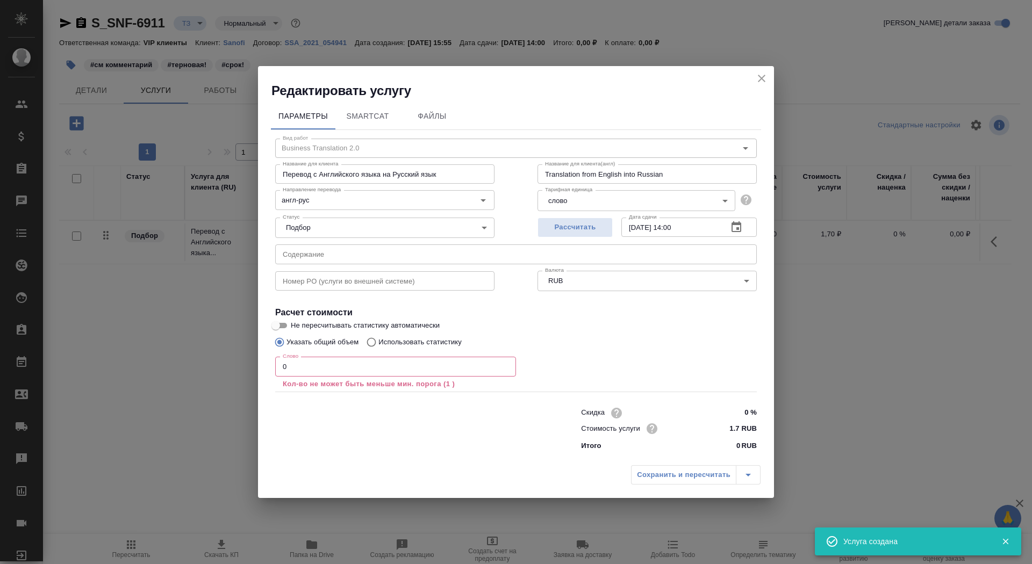
click at [368, 366] on input "0" at bounding box center [395, 366] width 241 height 19
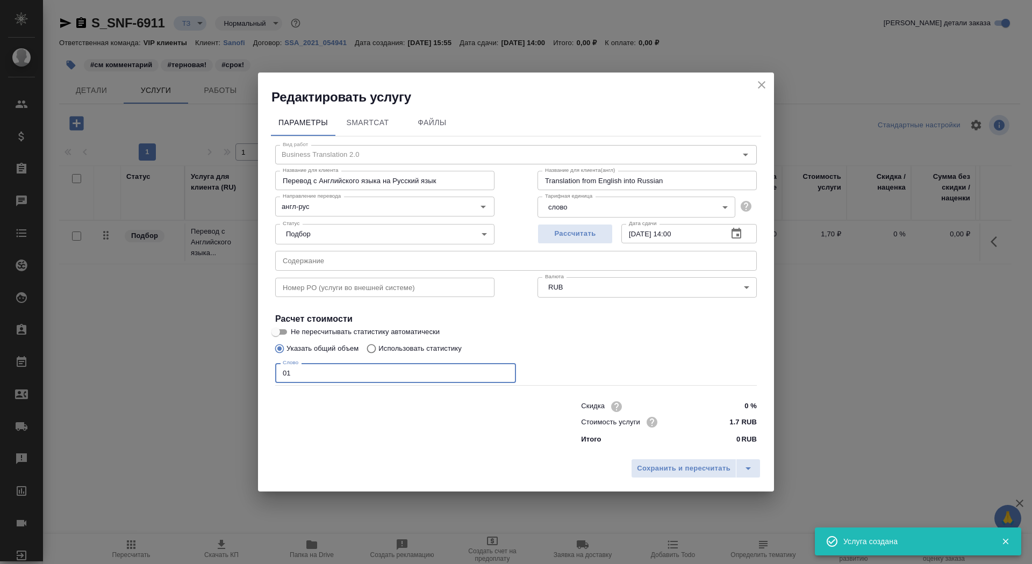
type input "01"
click at [281, 332] on input "Не пересчитывать статистику автоматически" at bounding box center [275, 332] width 39 height 13
checkbox input "true"
click at [679, 468] on span "Сохранить и пересчитать" at bounding box center [684, 469] width 94 height 12
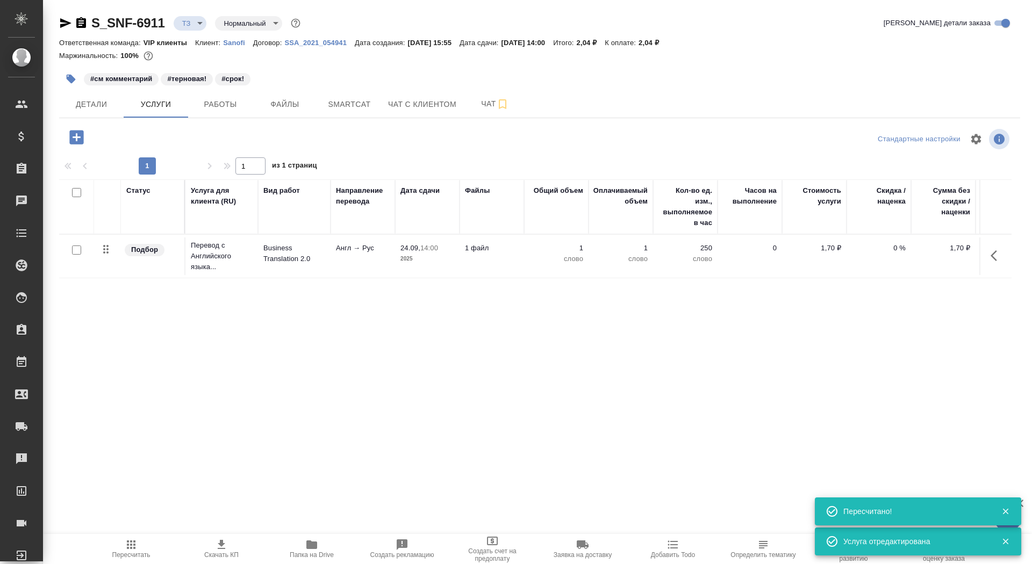
click at [72, 250] on input "checkbox" at bounding box center [76, 250] width 9 height 9
checkbox input "true"
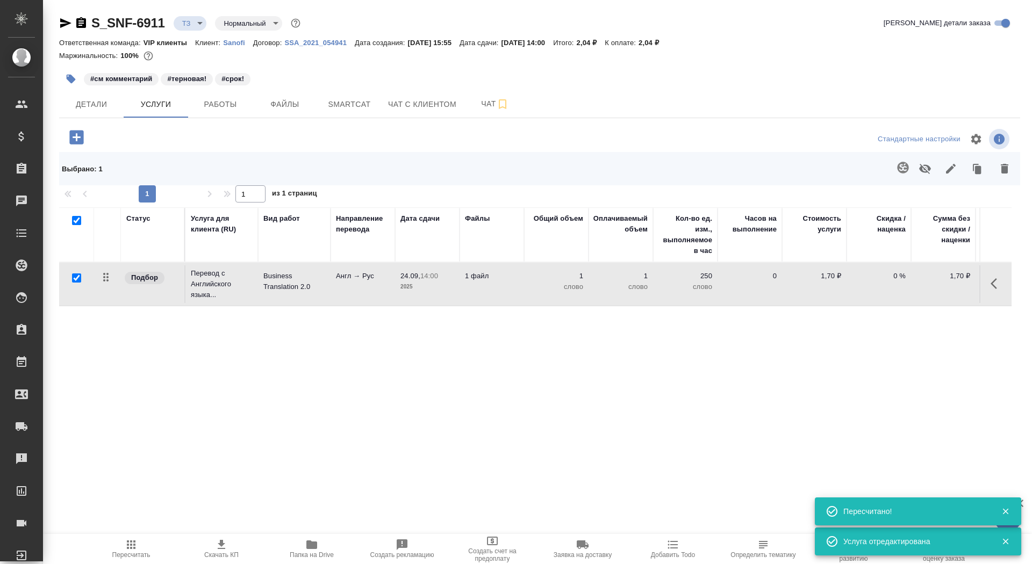
click at [898, 166] on icon "button" at bounding box center [902, 167] width 11 height 11
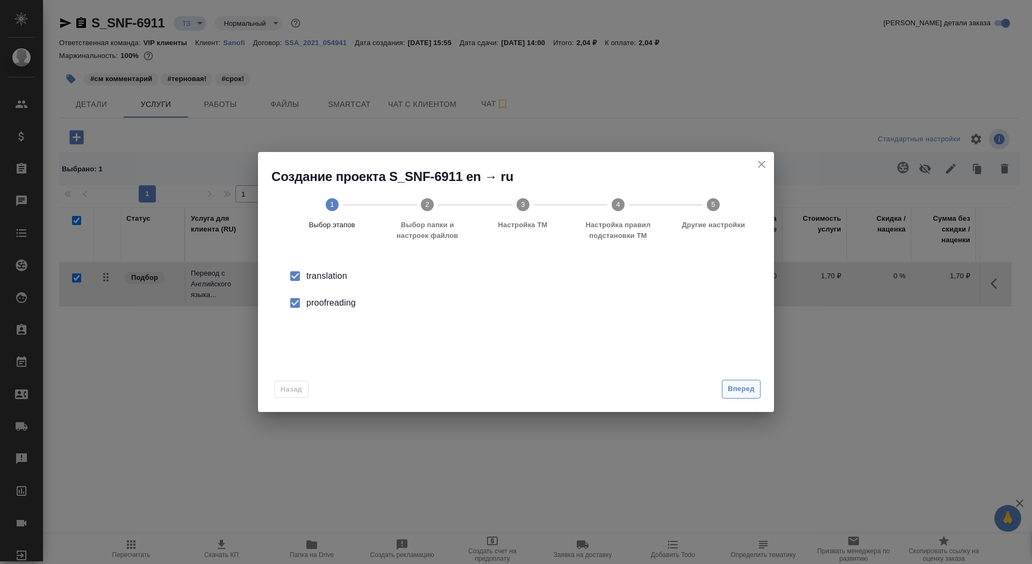
click at [744, 390] on span "Вперед" at bounding box center [741, 389] width 27 height 12
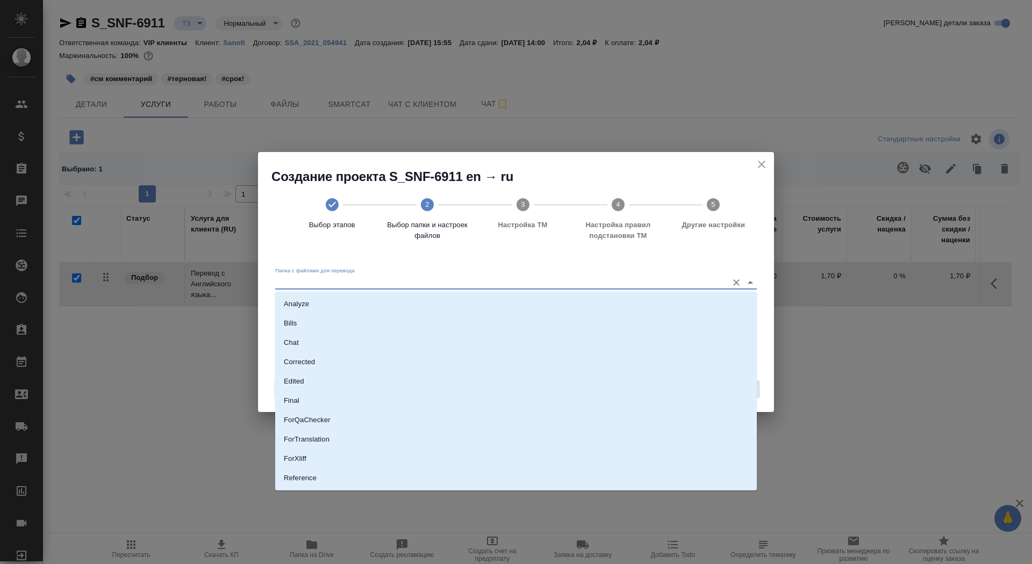
click at [682, 287] on input "Папка с файлами для перевода" at bounding box center [498, 282] width 447 height 13
click at [641, 442] on li "Source" at bounding box center [515, 441] width 481 height 19
type input "Source"
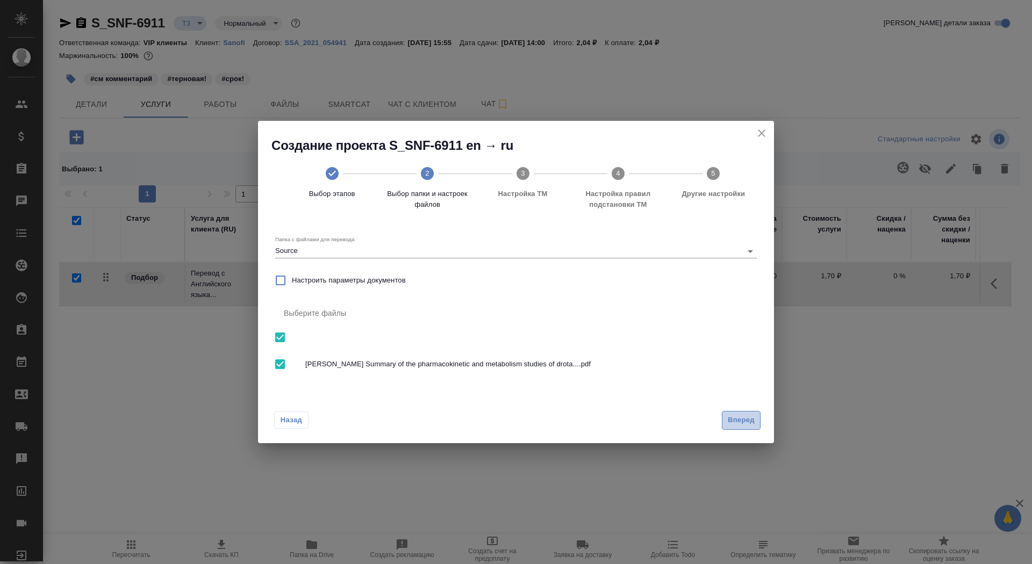
click at [750, 416] on span "Вперед" at bounding box center [741, 420] width 27 height 12
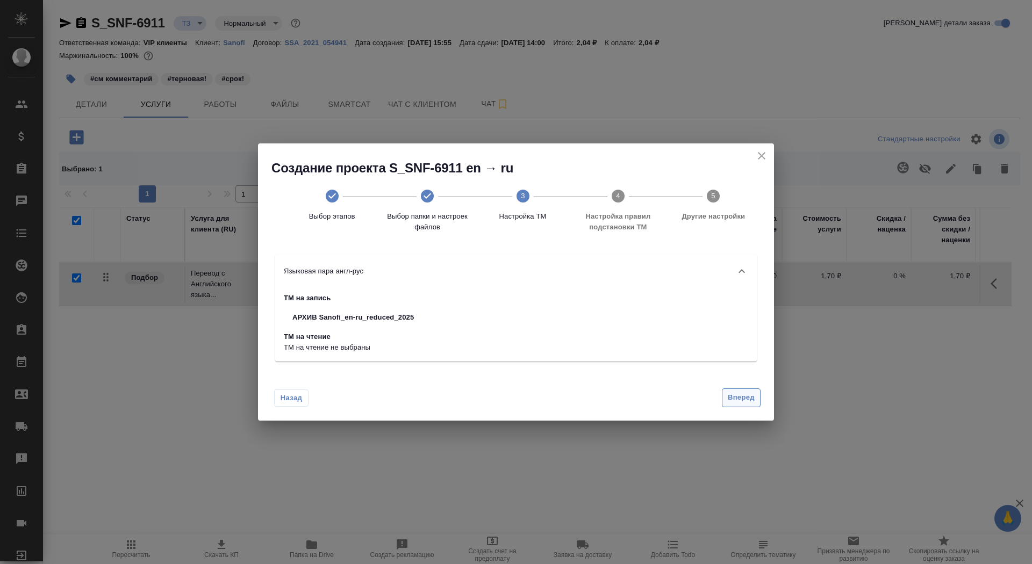
click at [741, 396] on span "Вперед" at bounding box center [741, 398] width 27 height 12
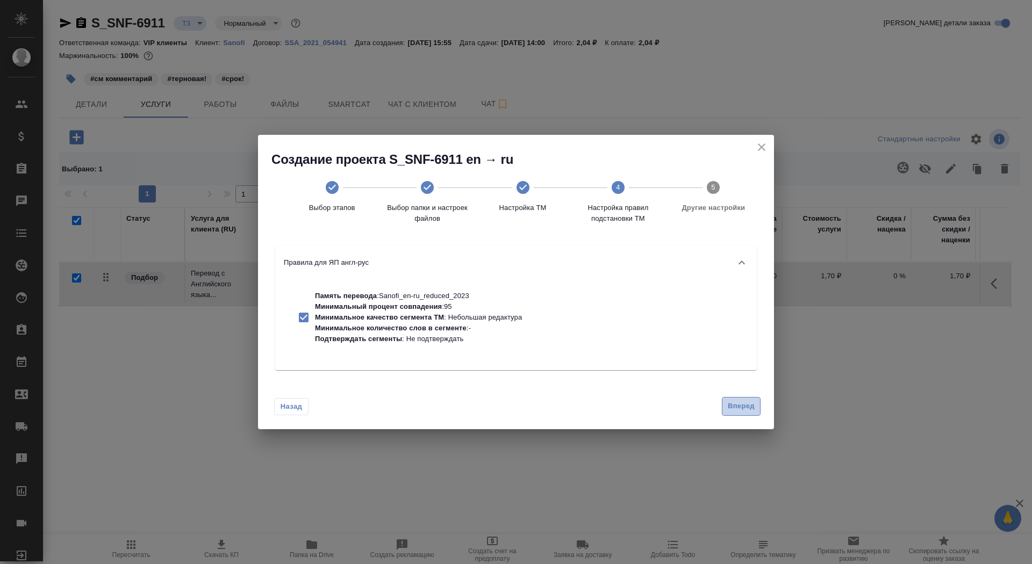
click at [743, 405] on span "Вперед" at bounding box center [741, 406] width 27 height 12
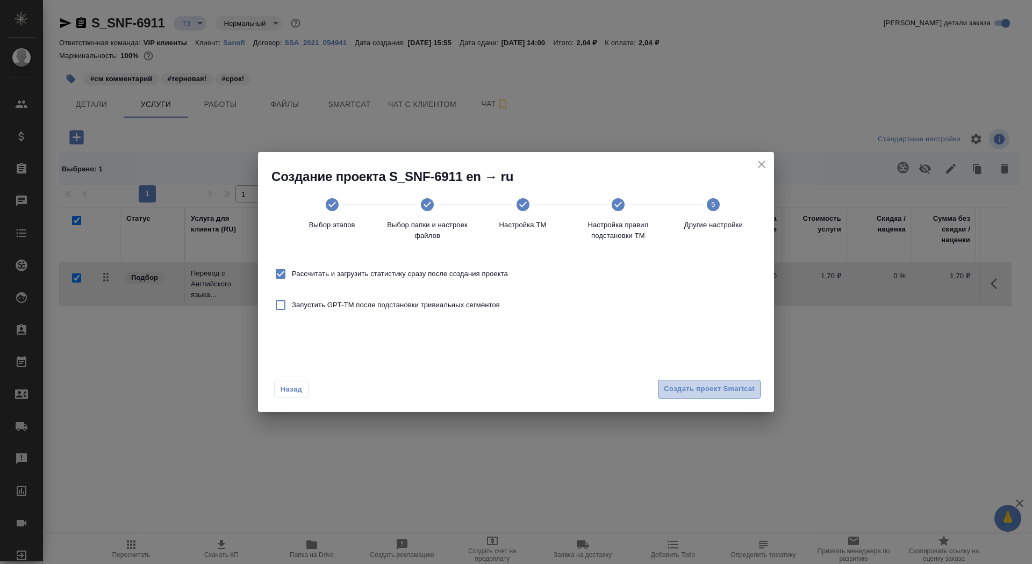
click at [738, 392] on span "Создать проект Smartcat" at bounding box center [709, 389] width 91 height 12
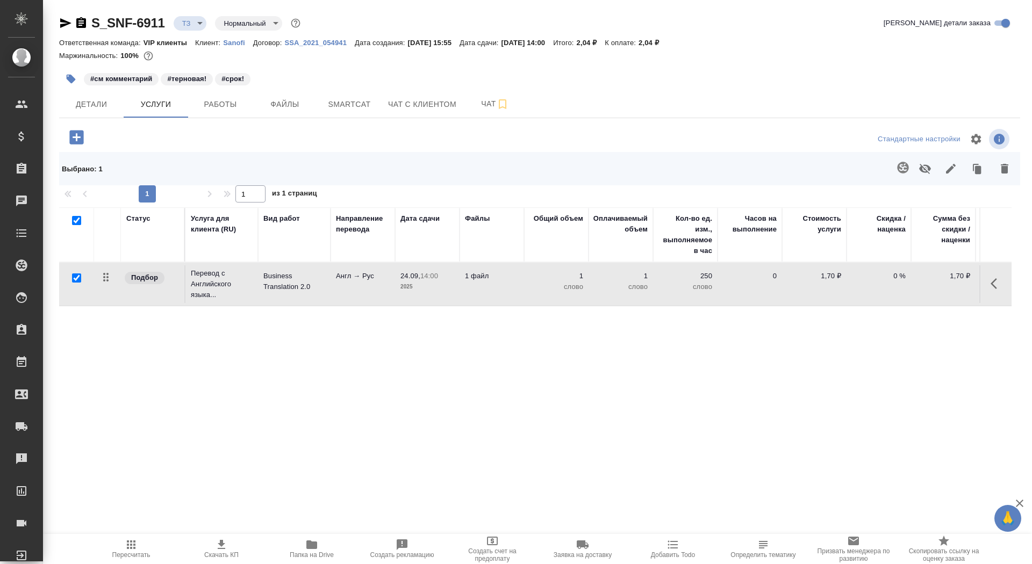
click at [62, 23] on icon "button" at bounding box center [65, 23] width 13 height 13
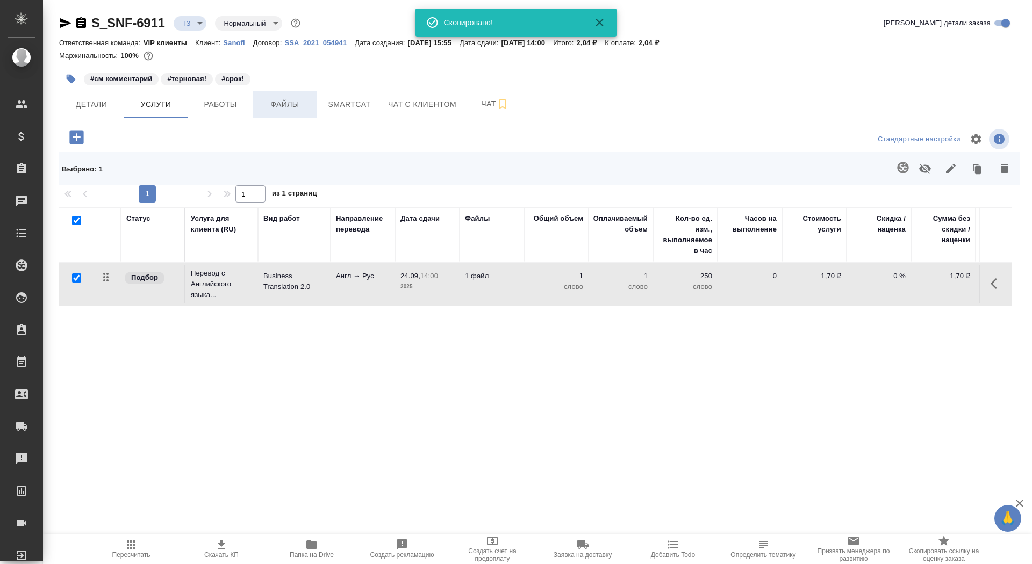
click at [272, 101] on span "Файлы" at bounding box center [285, 104] width 52 height 13
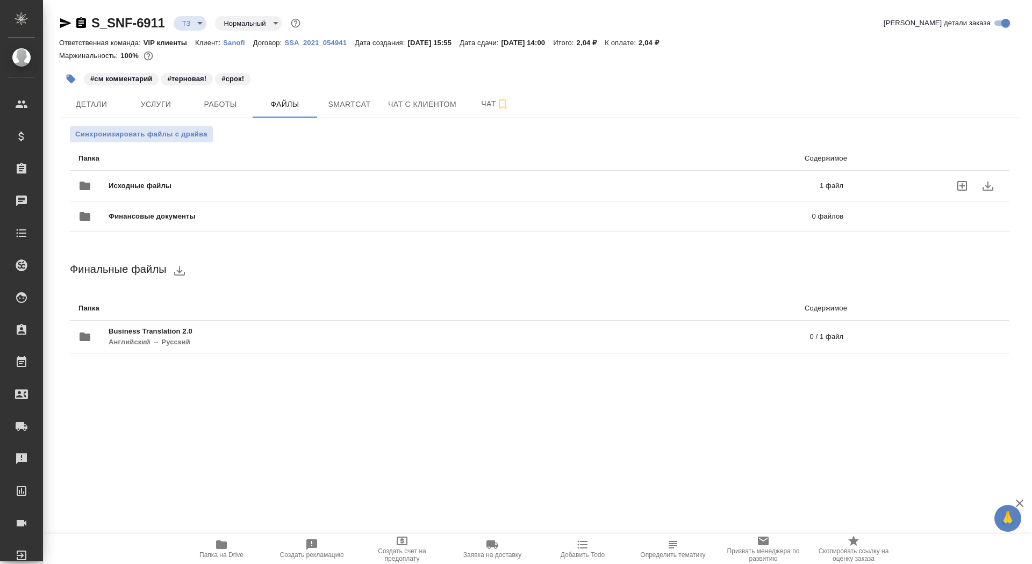
click at [240, 184] on span "Исходные файлы" at bounding box center [302, 186] width 387 height 11
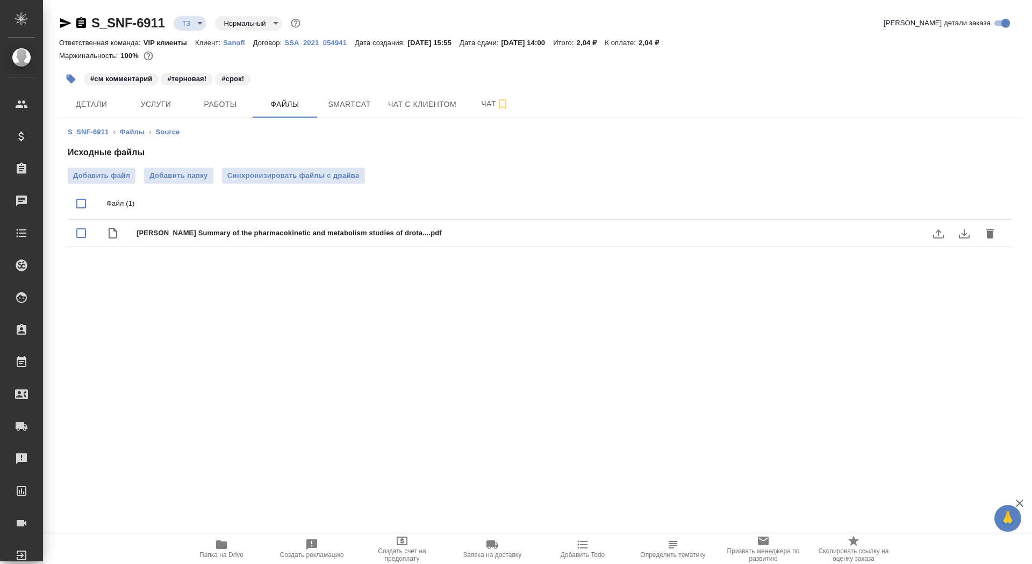
click at [965, 232] on icon "download" at bounding box center [964, 233] width 13 height 13
click at [156, 107] on span "Услуги" at bounding box center [156, 104] width 52 height 13
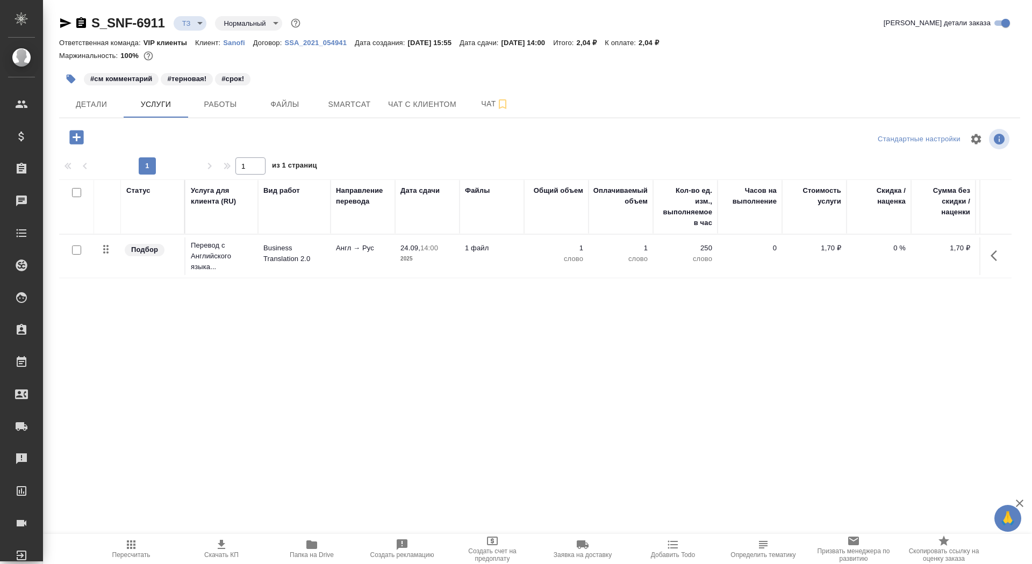
click at [487, 263] on td "1 файл" at bounding box center [491, 257] width 64 height 38
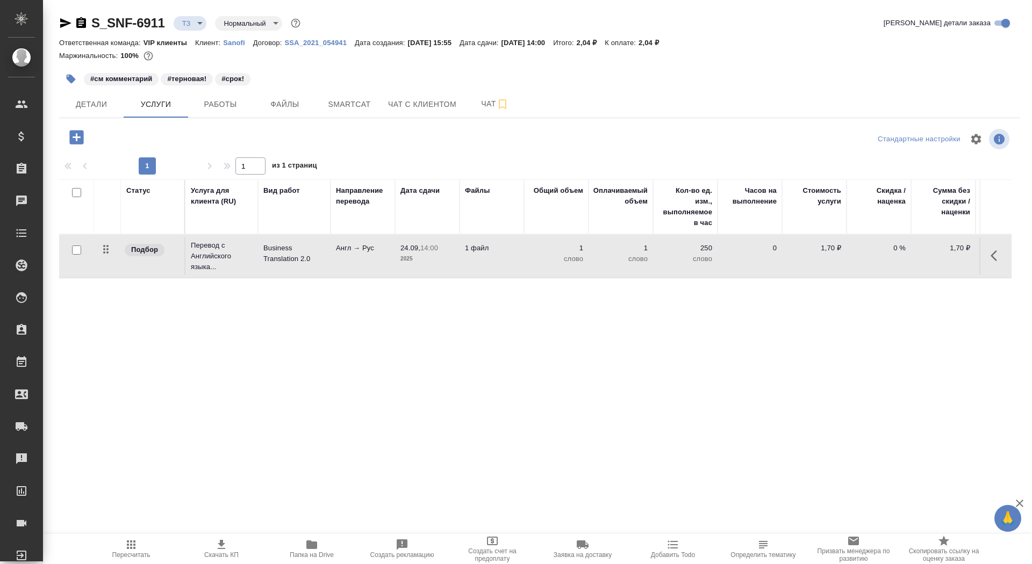
click at [487, 263] on td "1 файл" at bounding box center [491, 257] width 64 height 38
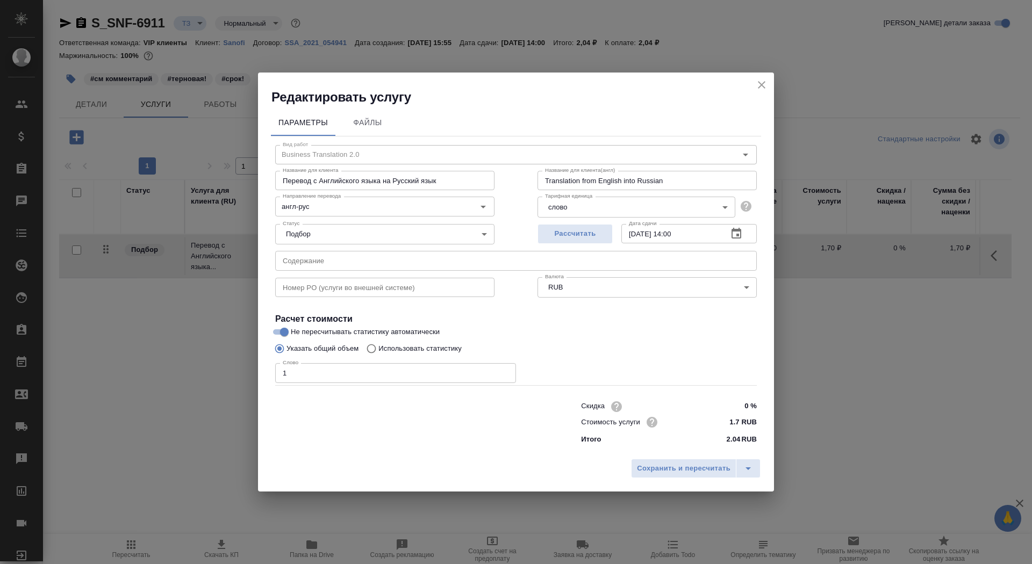
click at [438, 351] on p "Использовать статистику" at bounding box center [419, 348] width 83 height 11
click at [378, 351] on input "Использовать статистику" at bounding box center [369, 349] width 17 height 20
radio input "true"
radio input "false"
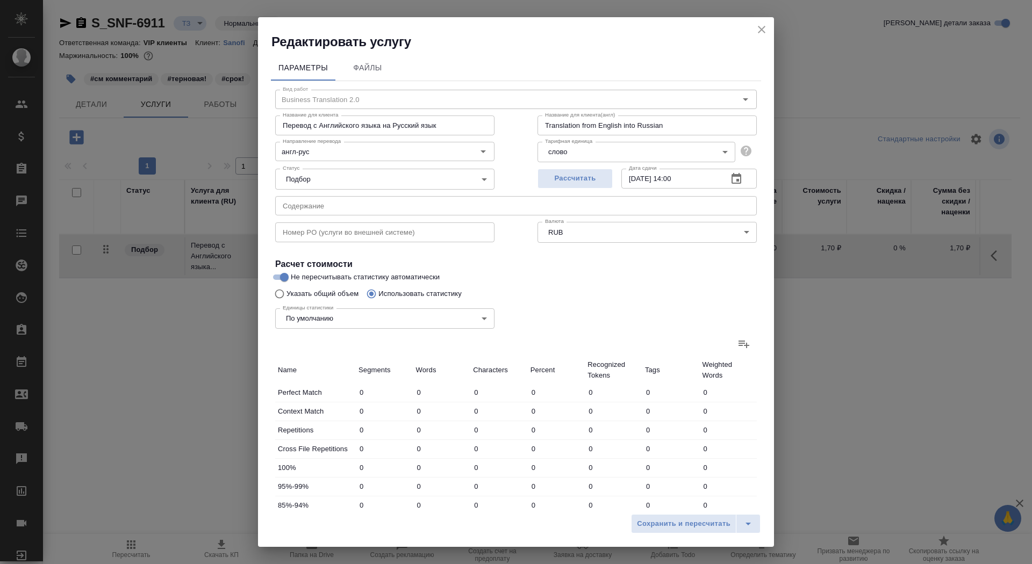
click at [739, 346] on icon at bounding box center [743, 343] width 13 height 13
click at [0, 0] on input "file" at bounding box center [0, 0] width 0 height 0
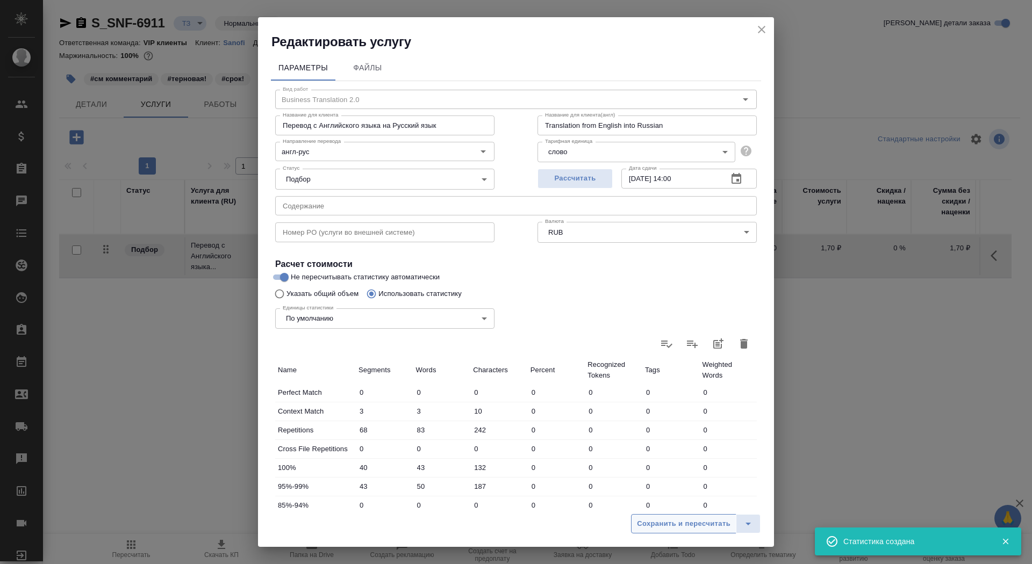
type input "3"
type input "10"
type input "68"
type input "83"
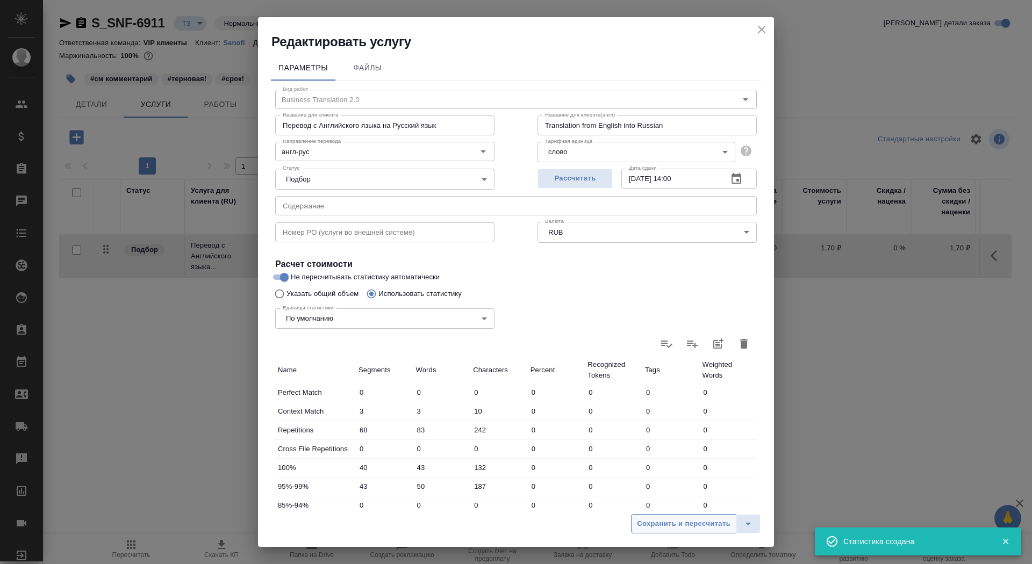
type input "242"
type input "40"
type input "43"
type input "132"
type input "43"
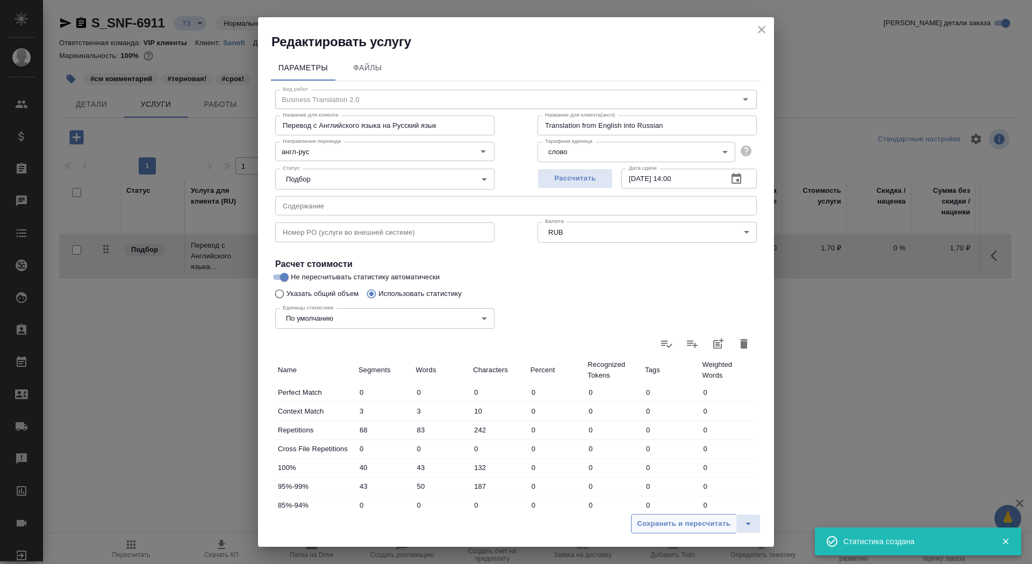
type input "50"
type input "187"
type input "36"
type input "62"
type input "273"
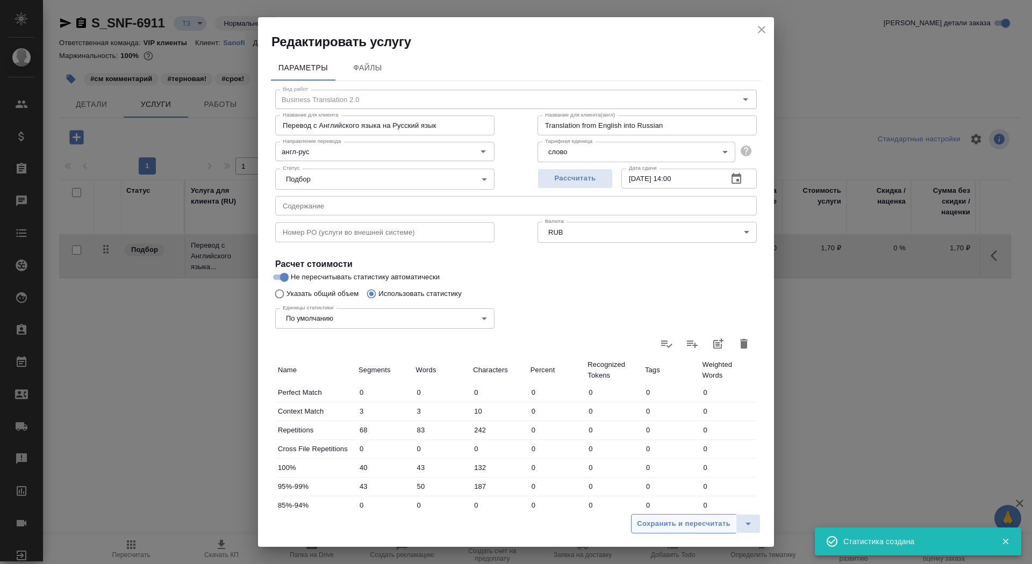
type input "469"
type input "4050"
type input "25412"
type input "588"
type input "4205"
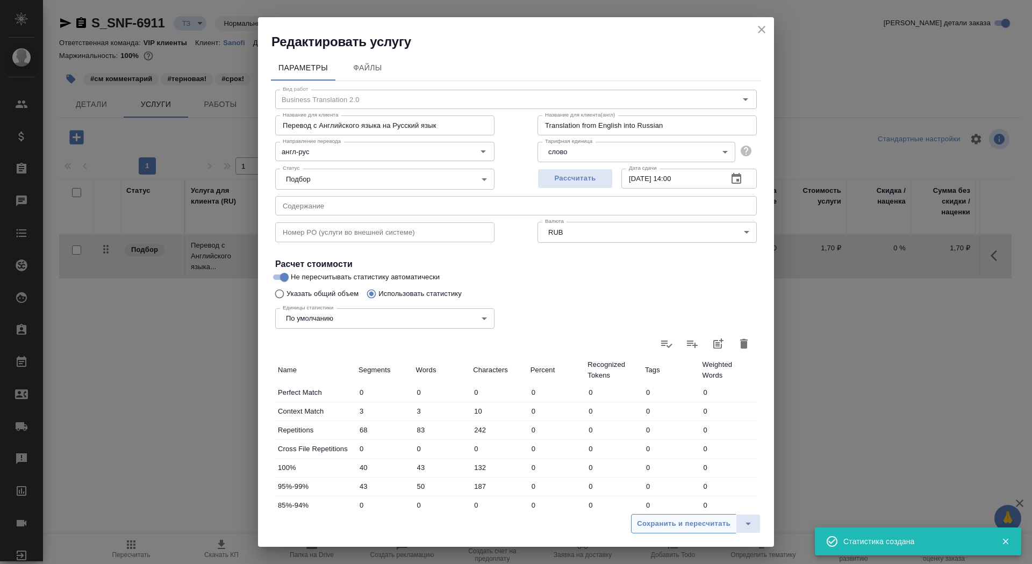
type input "26013"
type input "656"
type input "4288"
type input "26255"
click at [657, 527] on span "Сохранить и пересчитать" at bounding box center [684, 524] width 94 height 12
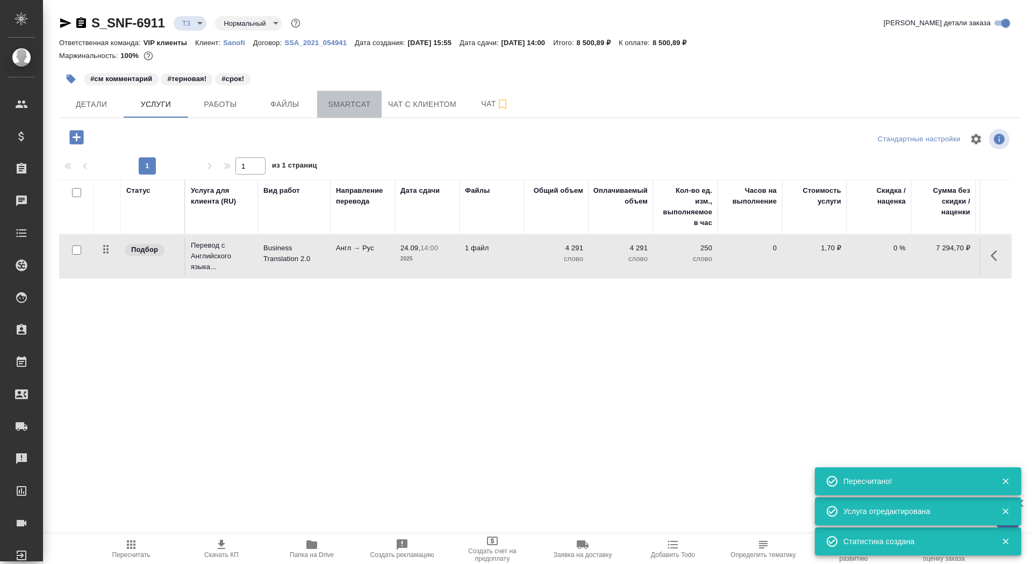
click at [347, 106] on span "Smartcat" at bounding box center [349, 104] width 52 height 13
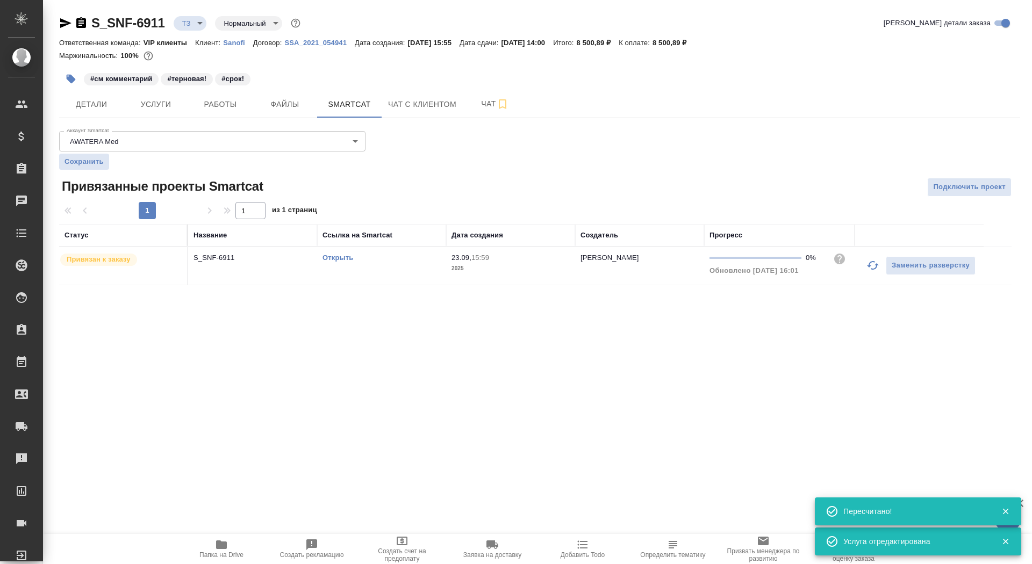
click at [330, 256] on link "Открыть" at bounding box center [337, 258] width 31 height 8
click at [153, 110] on span "Услуги" at bounding box center [156, 104] width 52 height 13
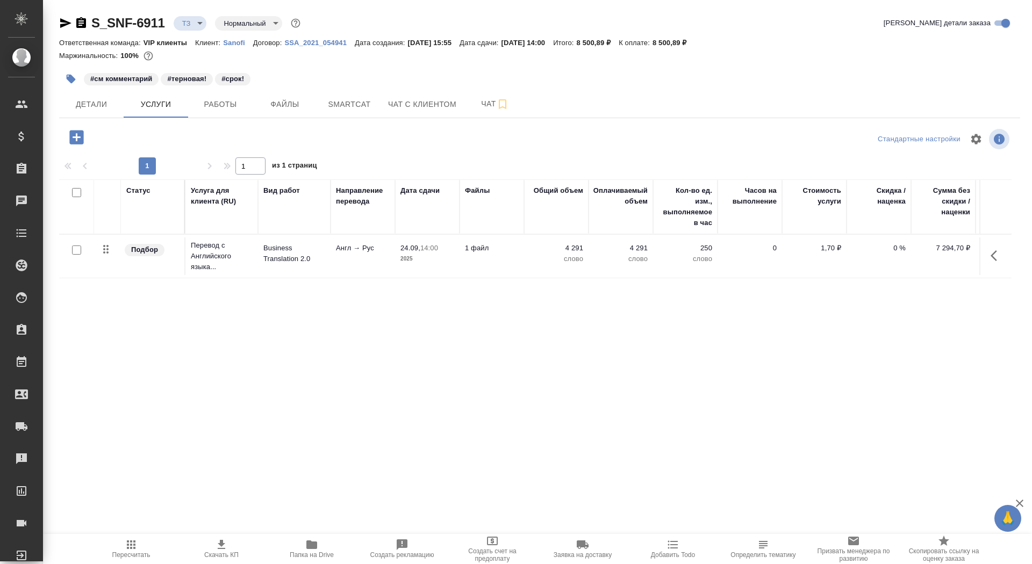
click at [343, 271] on td "Англ → Рус" at bounding box center [362, 257] width 64 height 38
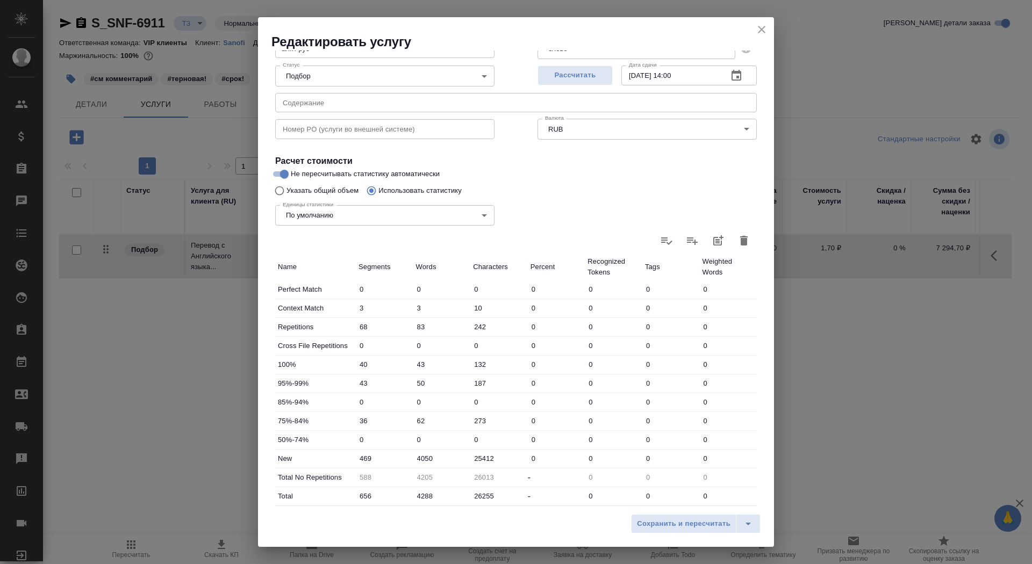
scroll to position [167, 0]
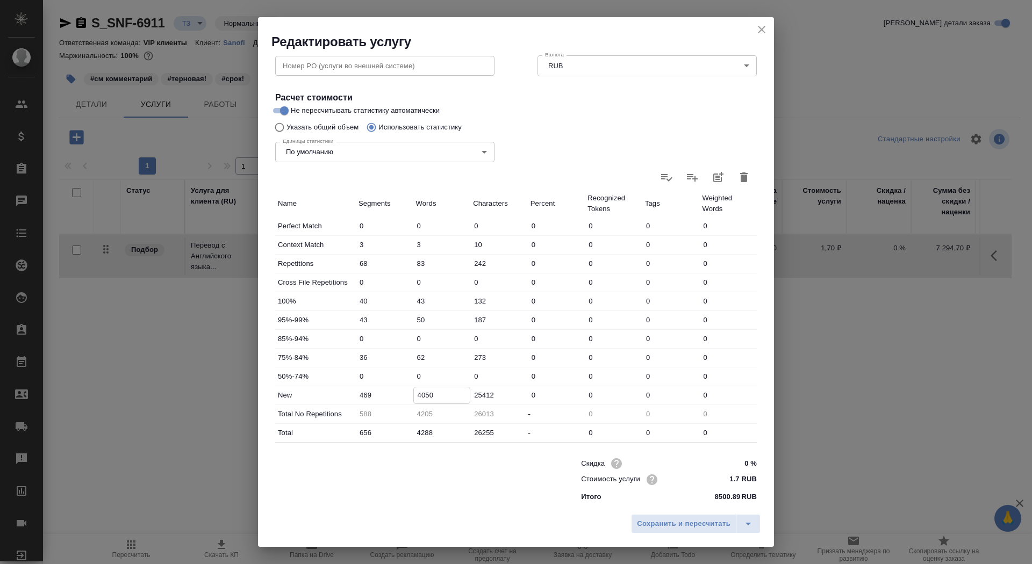
click at [421, 393] on input "4050" at bounding box center [442, 395] width 56 height 16
type input "5650"
click at [679, 522] on span "Сохранить и пересчитать" at bounding box center [684, 524] width 94 height 12
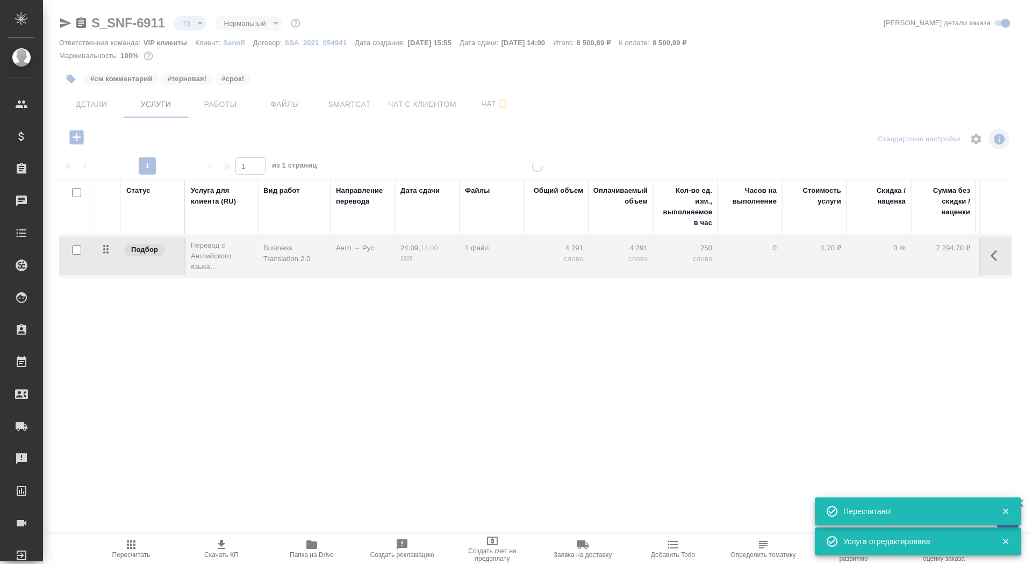
type input "urgent"
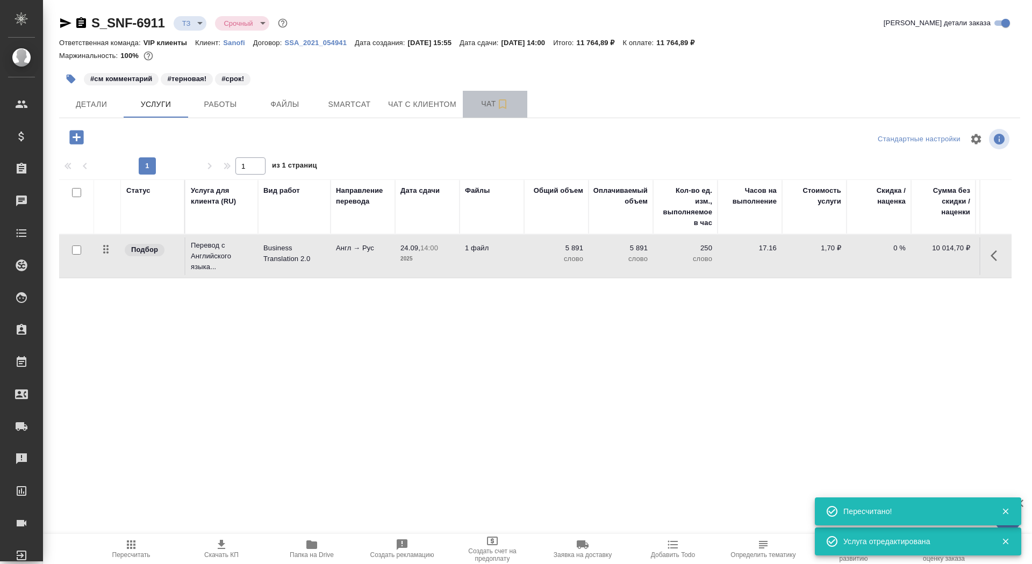
click at [487, 103] on span "Чат" at bounding box center [495, 103] width 52 height 13
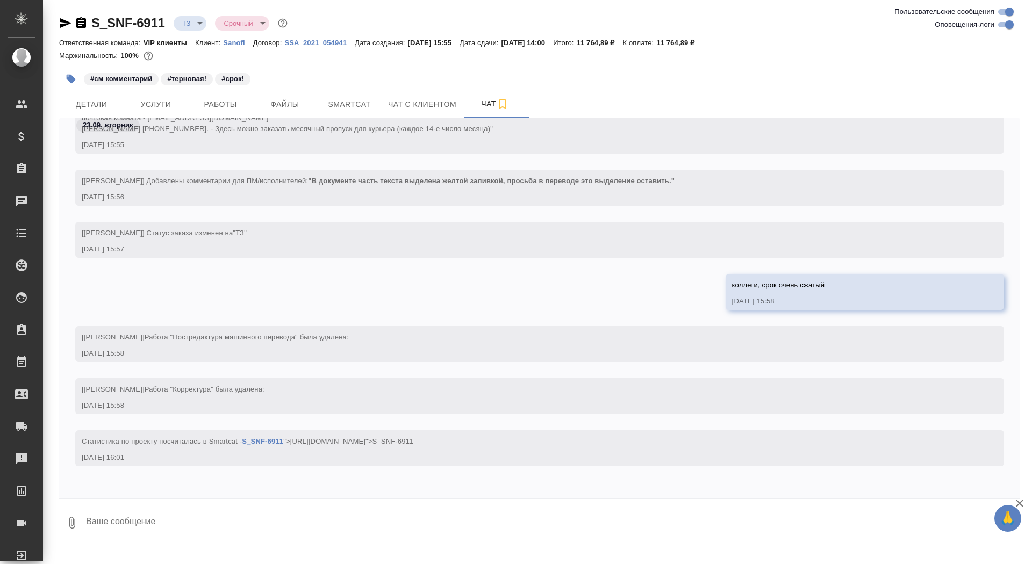
scroll to position [386, 0]
click at [96, 98] on span "Детали" at bounding box center [92, 104] width 52 height 13
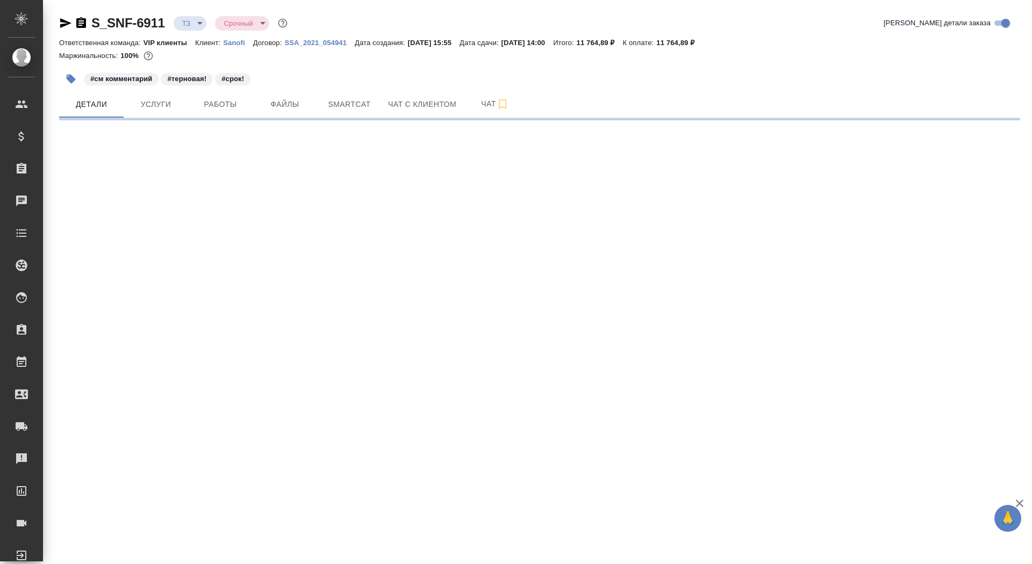
select select "RU"
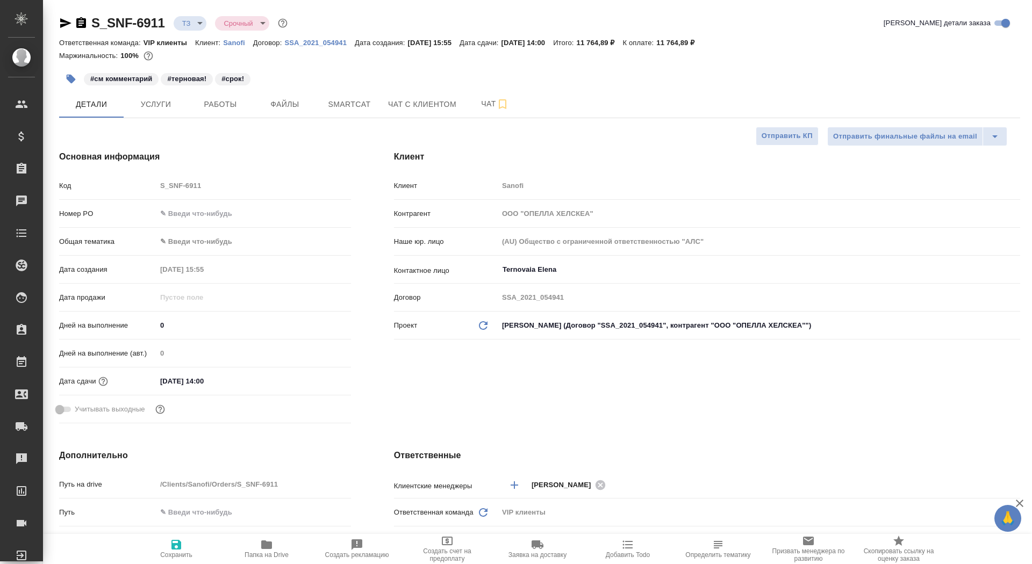
type textarea "x"
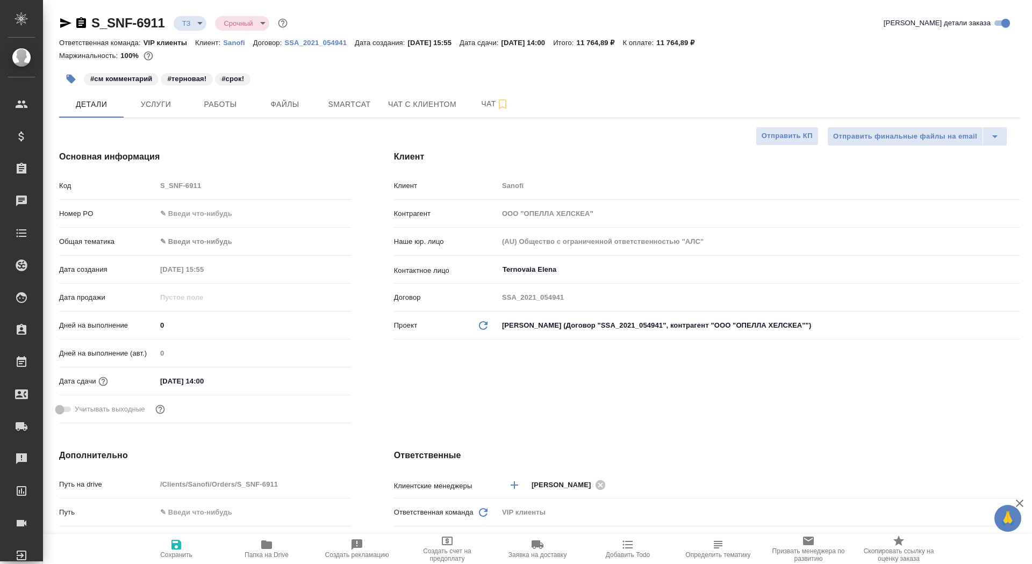
type textarea "x"
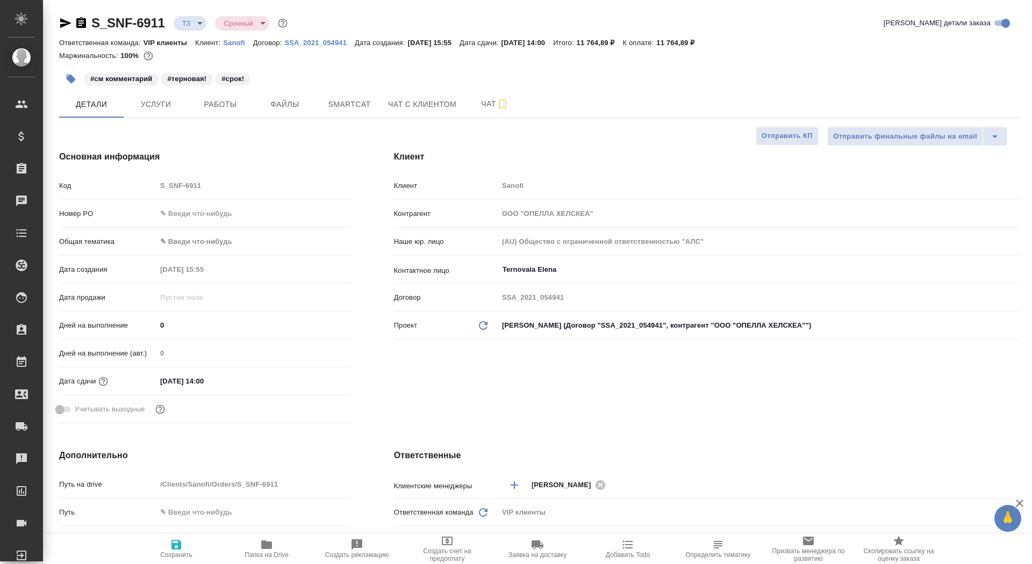
type textarea "x"
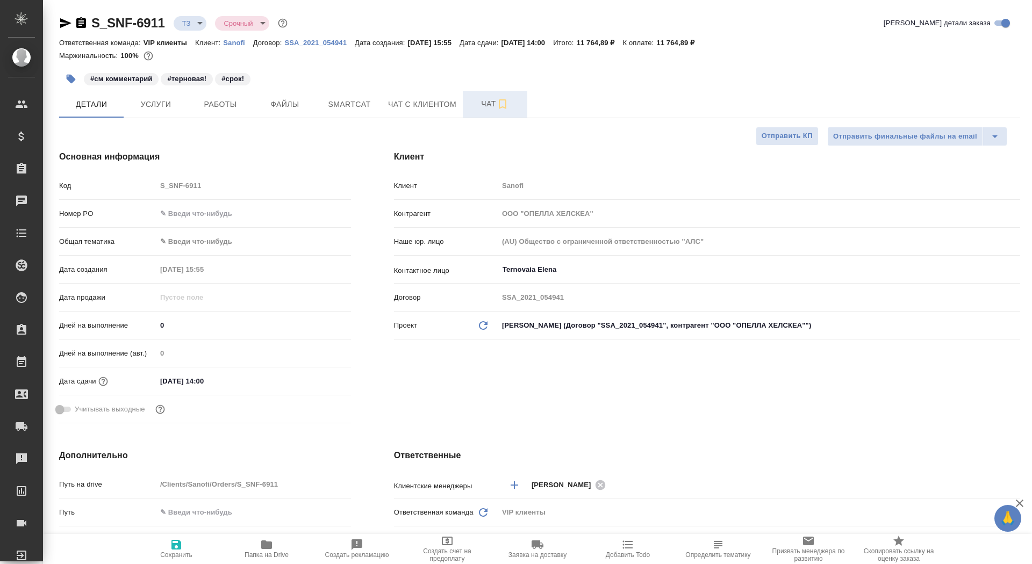
click at [477, 103] on span "Чат" at bounding box center [495, 103] width 52 height 13
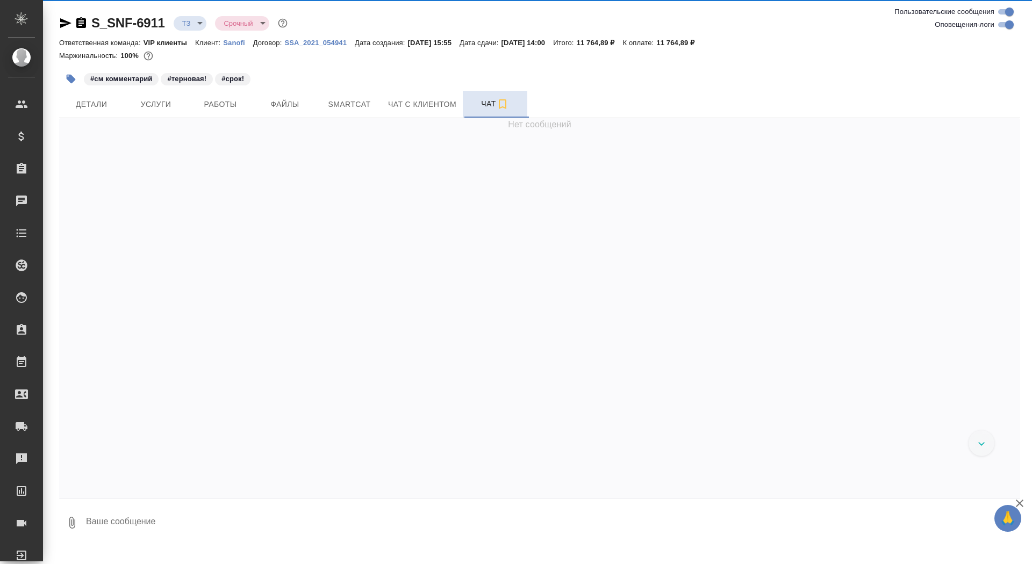
scroll to position [438, 0]
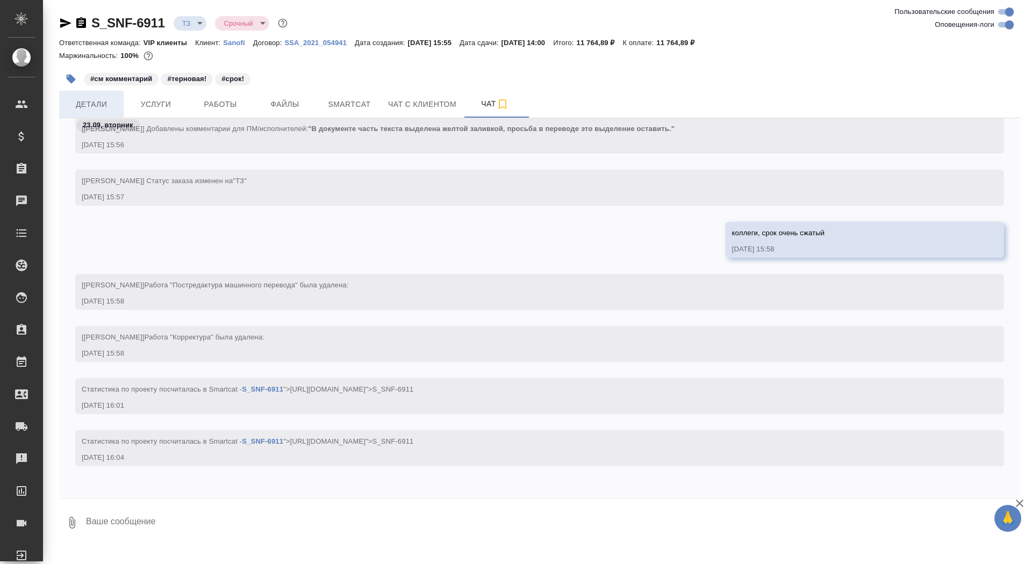
click at [87, 95] on button "Детали" at bounding box center [91, 104] width 64 height 27
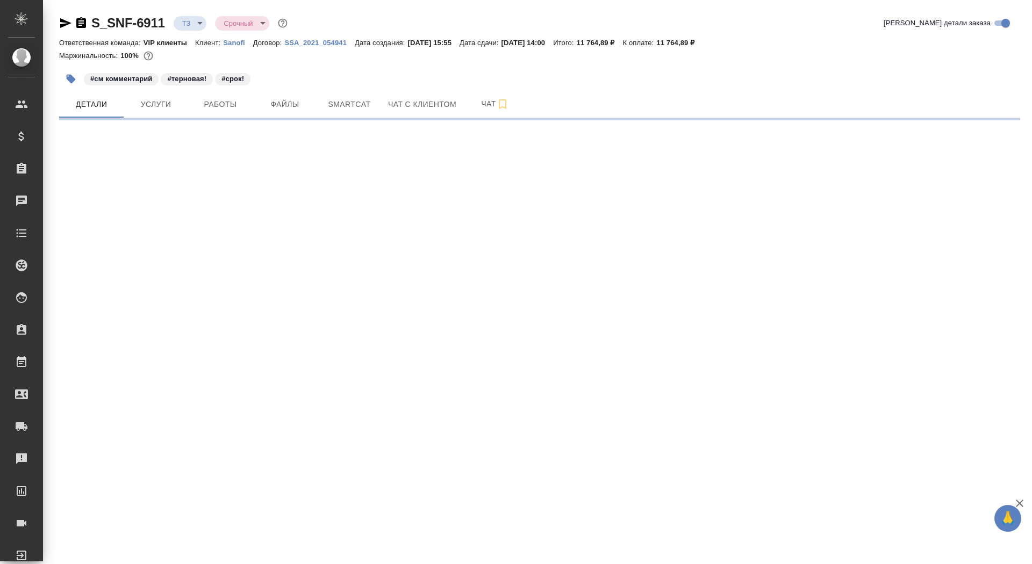
select select "RU"
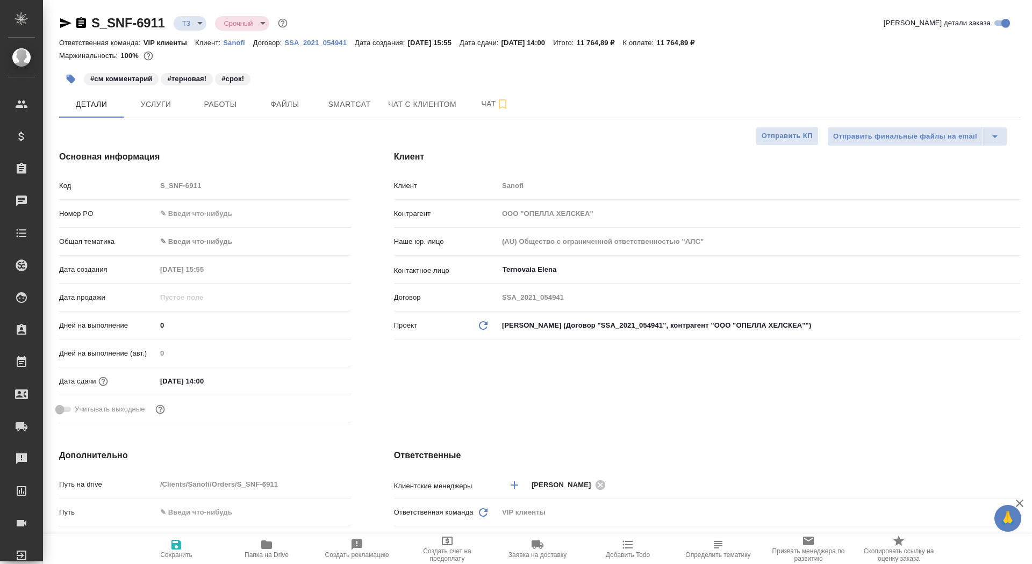
type textarea "x"
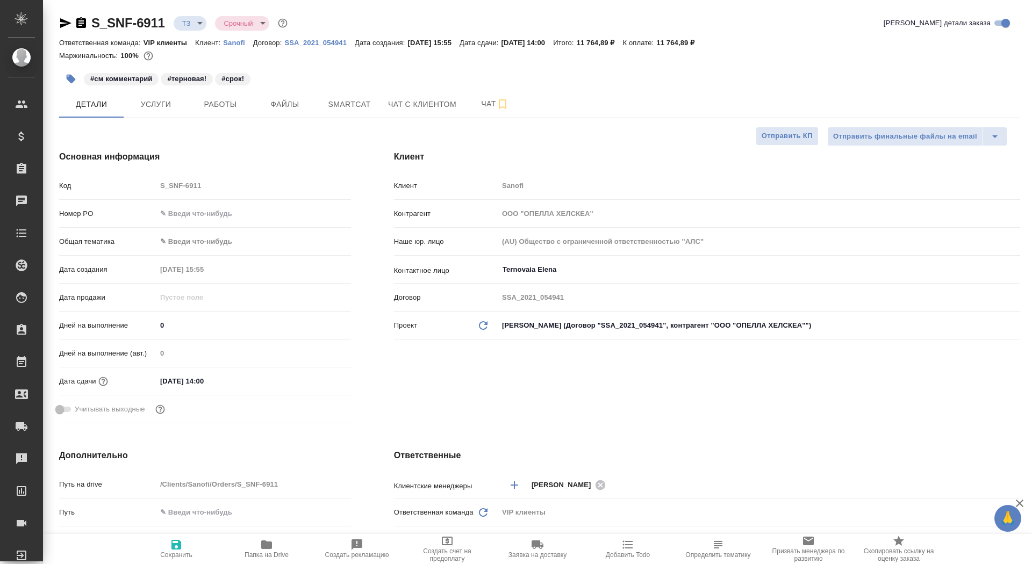
type textarea "x"
click at [475, 114] on button "Чат" at bounding box center [495, 104] width 64 height 27
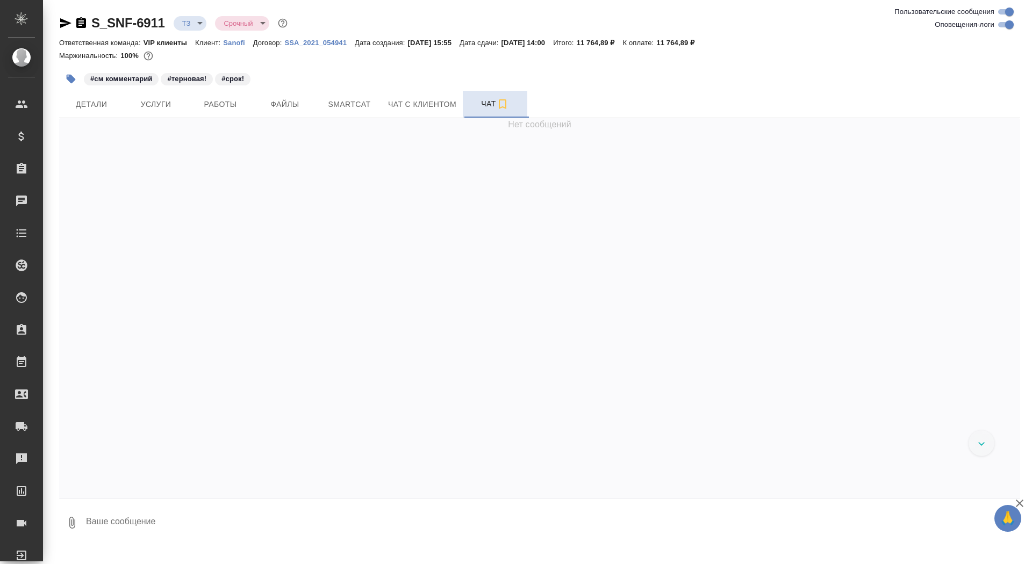
scroll to position [438, 0]
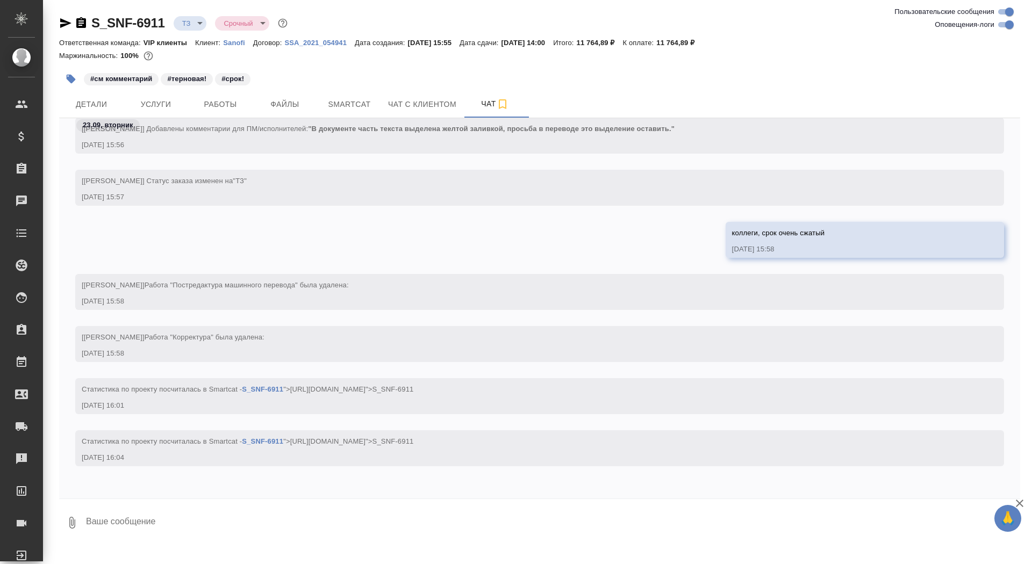
click at [232, 531] on textarea at bounding box center [552, 523] width 935 height 37
type textarea "переводим всё("
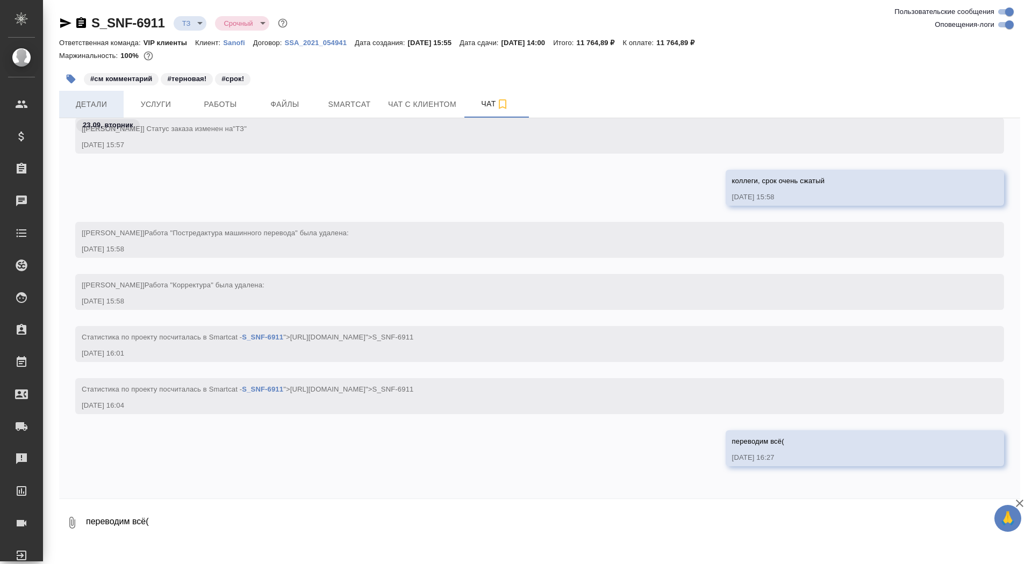
click at [92, 98] on span "Детали" at bounding box center [92, 104] width 52 height 13
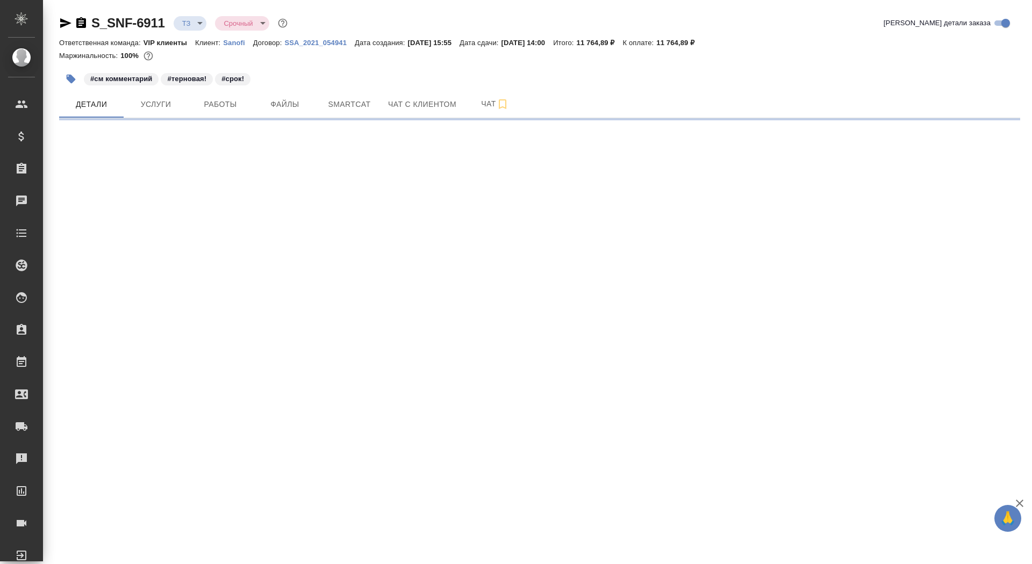
select select "RU"
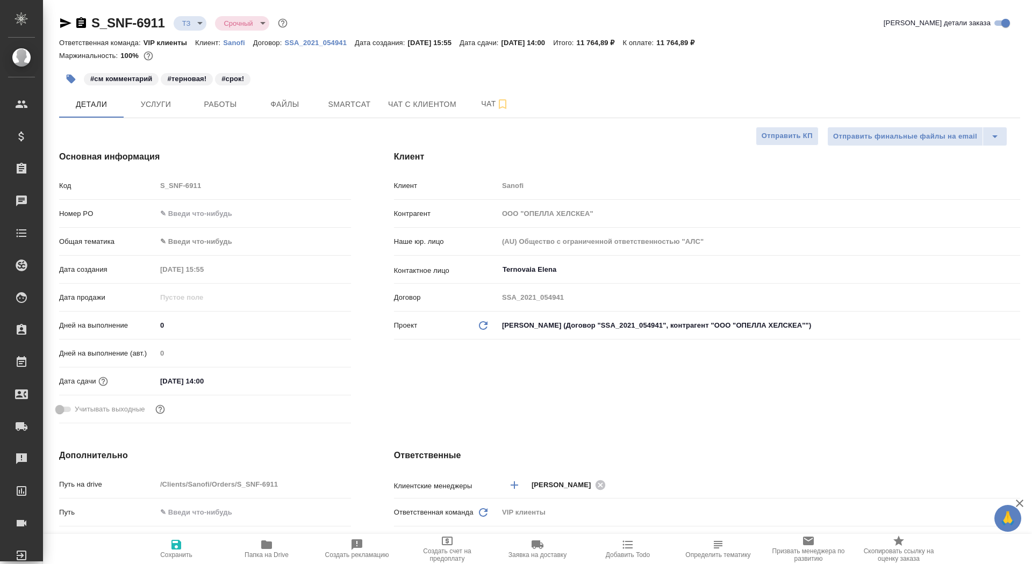
type textarea "x"
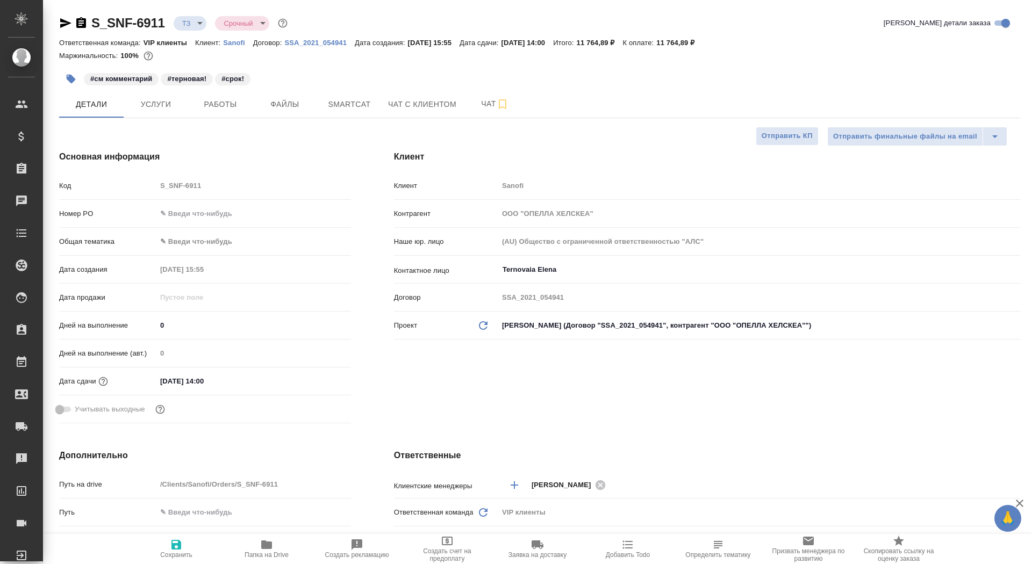
type textarea "x"
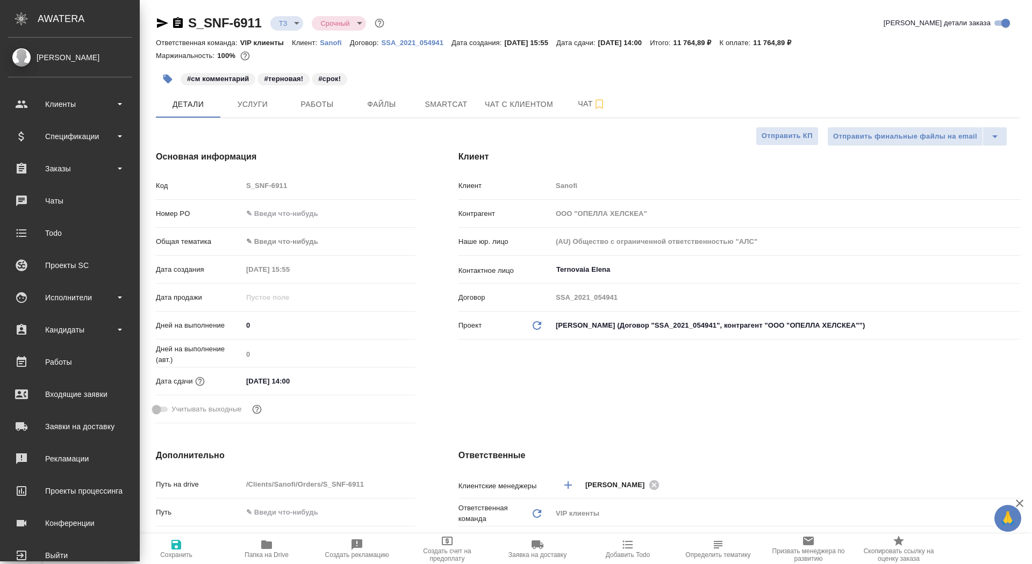
type textarea "x"
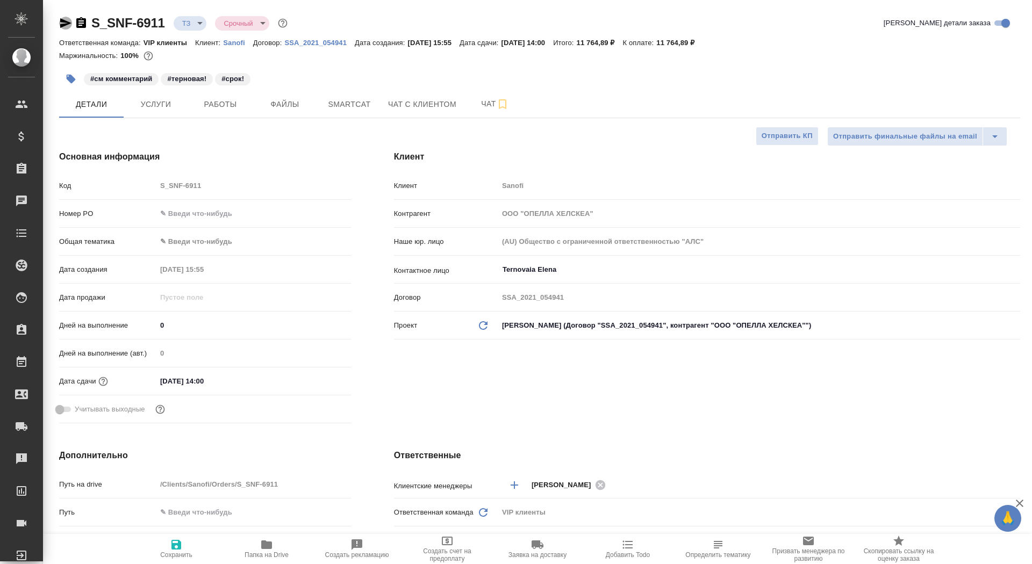
click at [62, 19] on icon "button" at bounding box center [65, 23] width 11 height 10
type textarea "x"
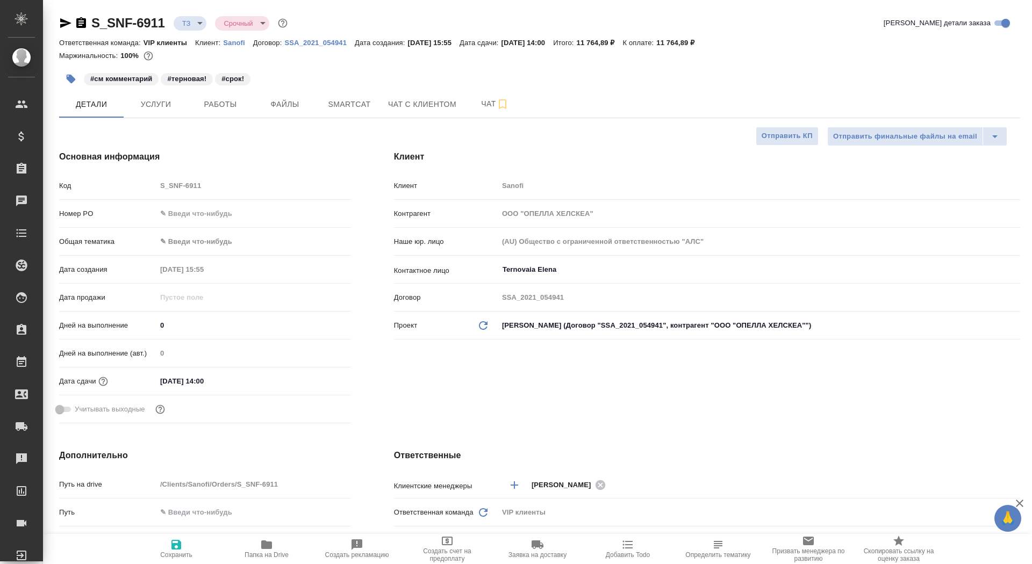
type textarea "x"
click at [479, 97] on span "Чат" at bounding box center [495, 103] width 52 height 13
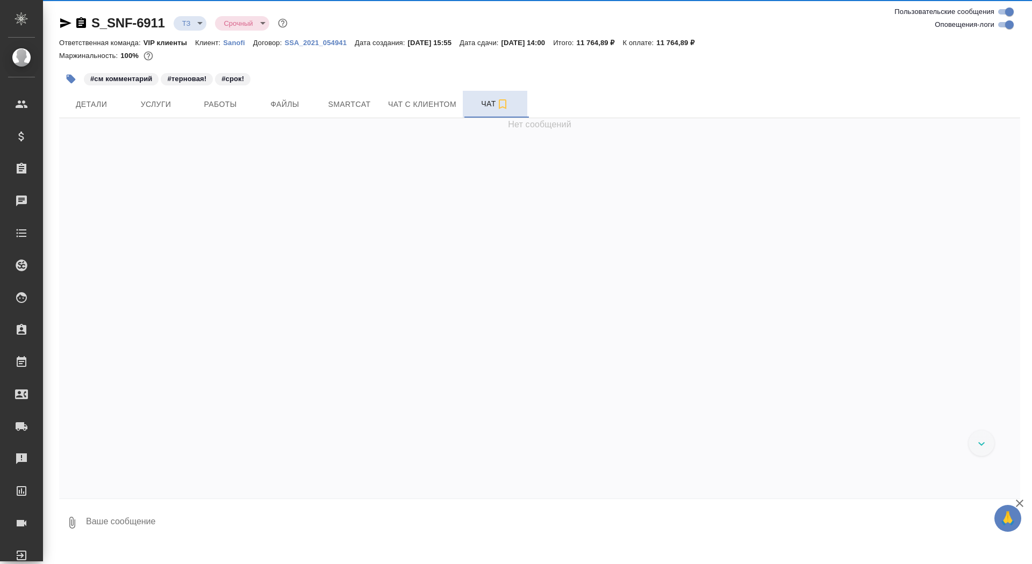
scroll to position [855, 0]
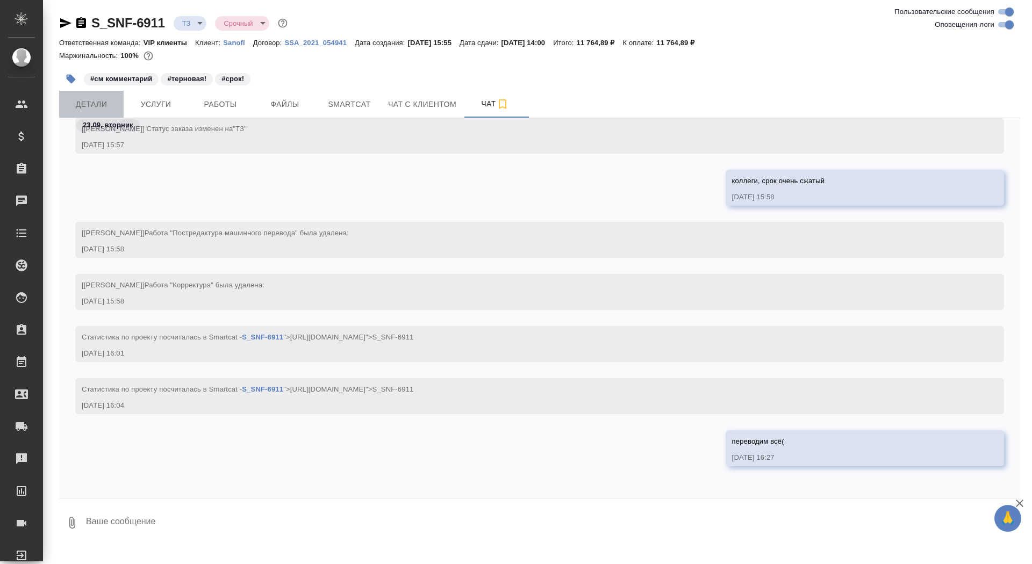
click at [106, 99] on span "Детали" at bounding box center [92, 104] width 52 height 13
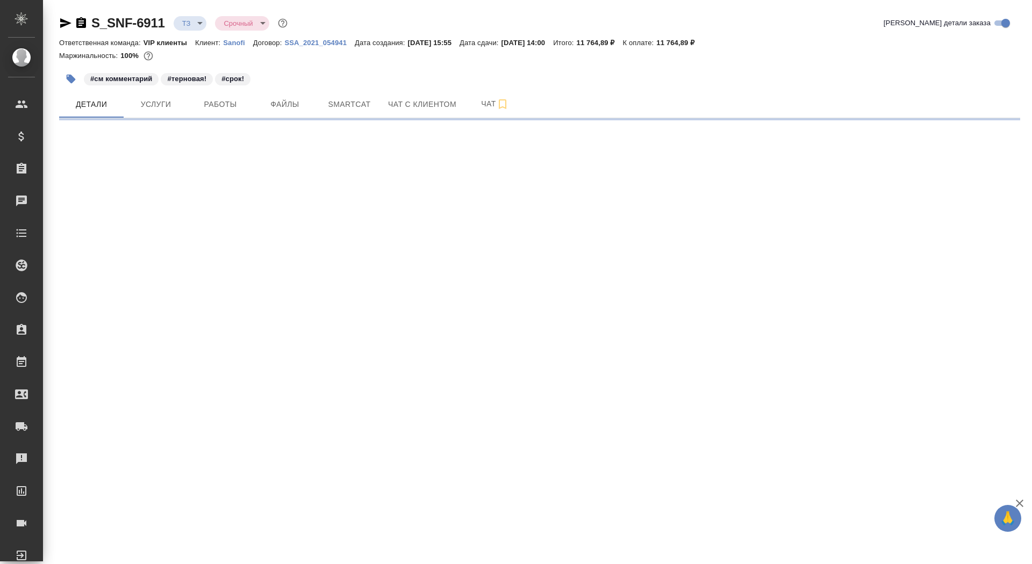
select select "RU"
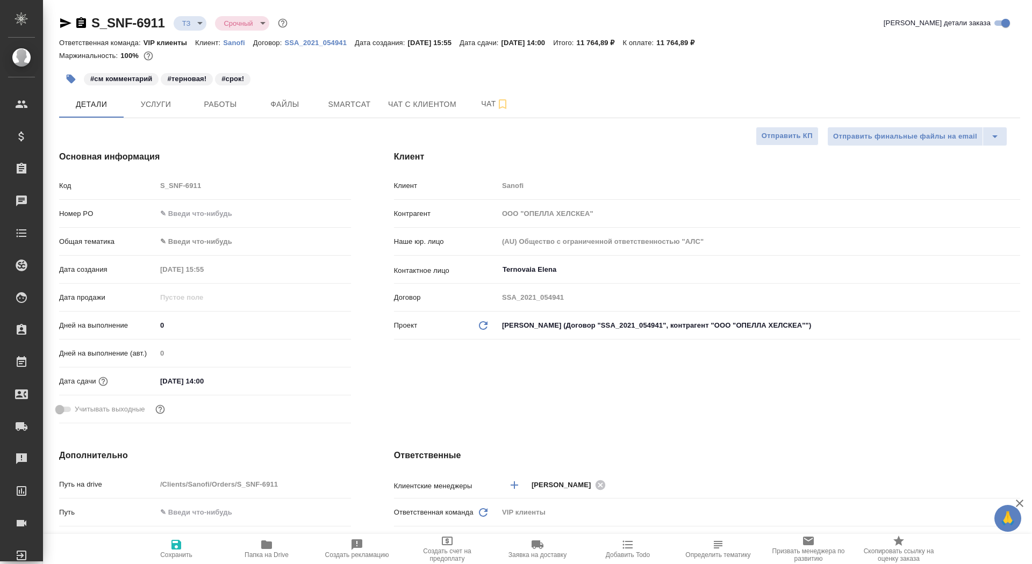
type textarea "x"
click at [165, 94] on button "Услуги" at bounding box center [156, 104] width 64 height 27
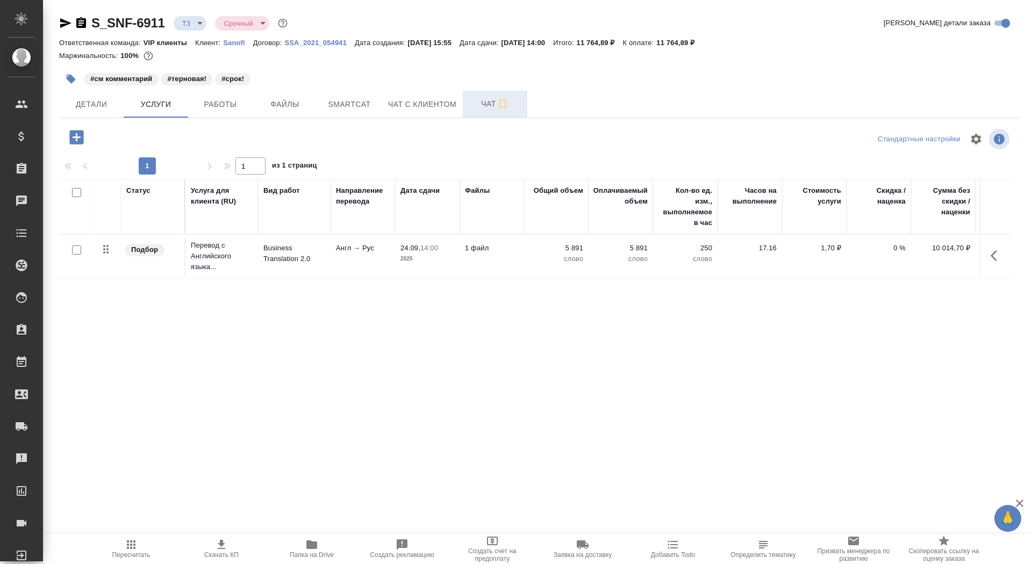
click at [471, 100] on span "Чат" at bounding box center [495, 103] width 52 height 13
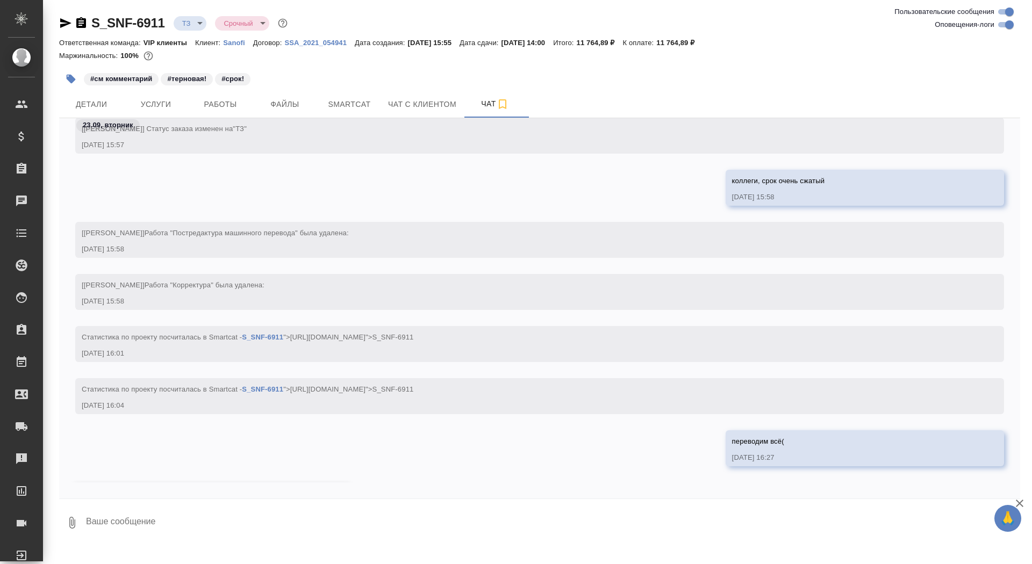
scroll to position [921, 0]
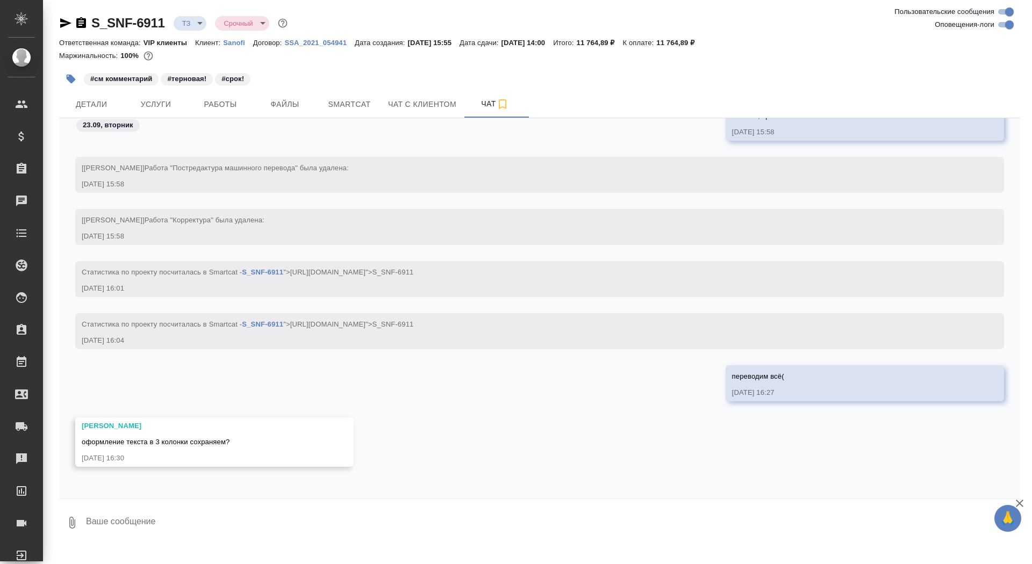
click at [204, 513] on textarea at bounding box center [552, 523] width 935 height 37
type textarea "да"
click at [163, 104] on span "Услуги" at bounding box center [156, 104] width 52 height 13
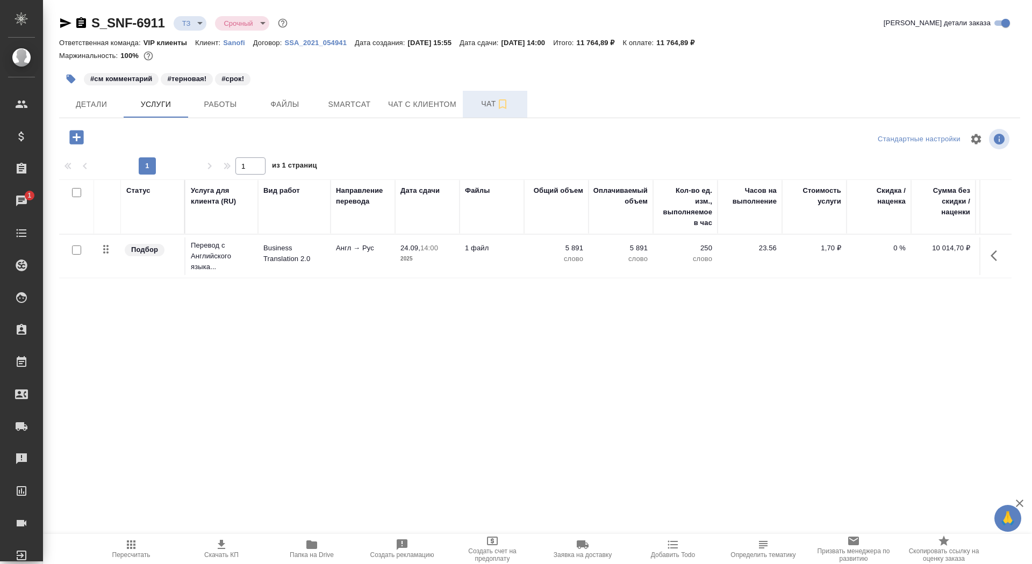
click at [489, 114] on button "Чат" at bounding box center [495, 104] width 64 height 27
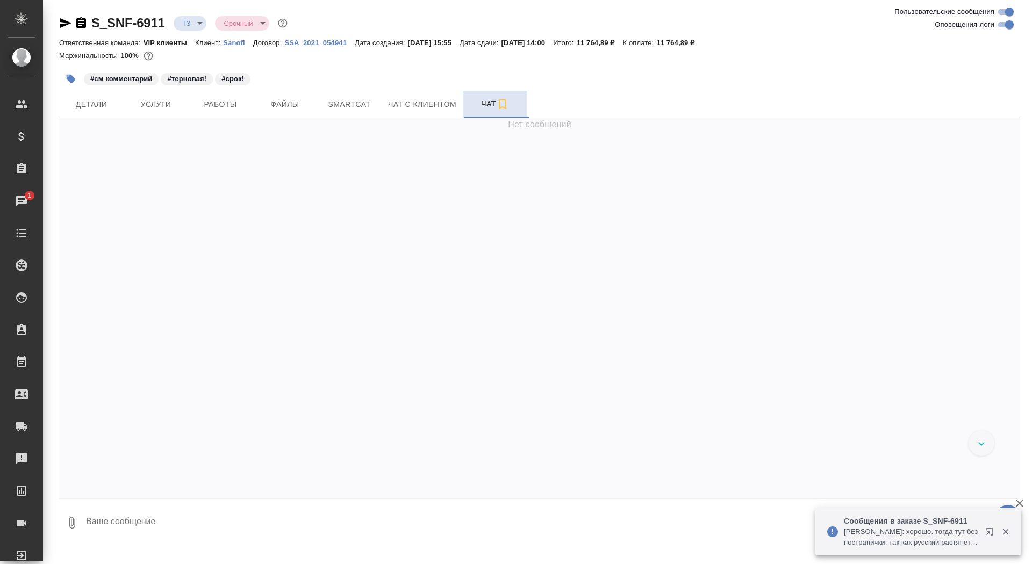
scroll to position [2134, 0]
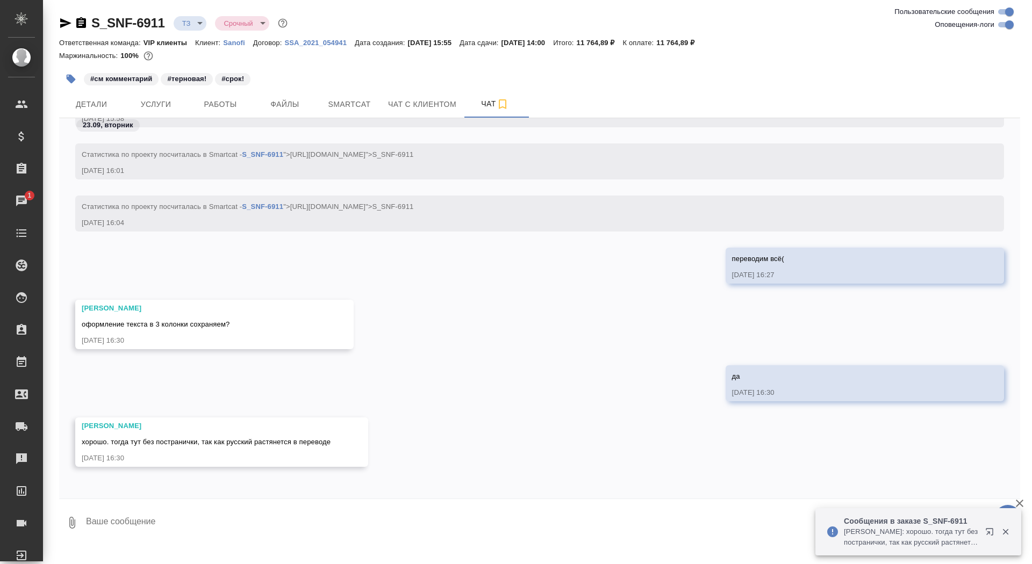
click at [220, 520] on textarea at bounding box center [552, 523] width 935 height 37
type textarea "ок"
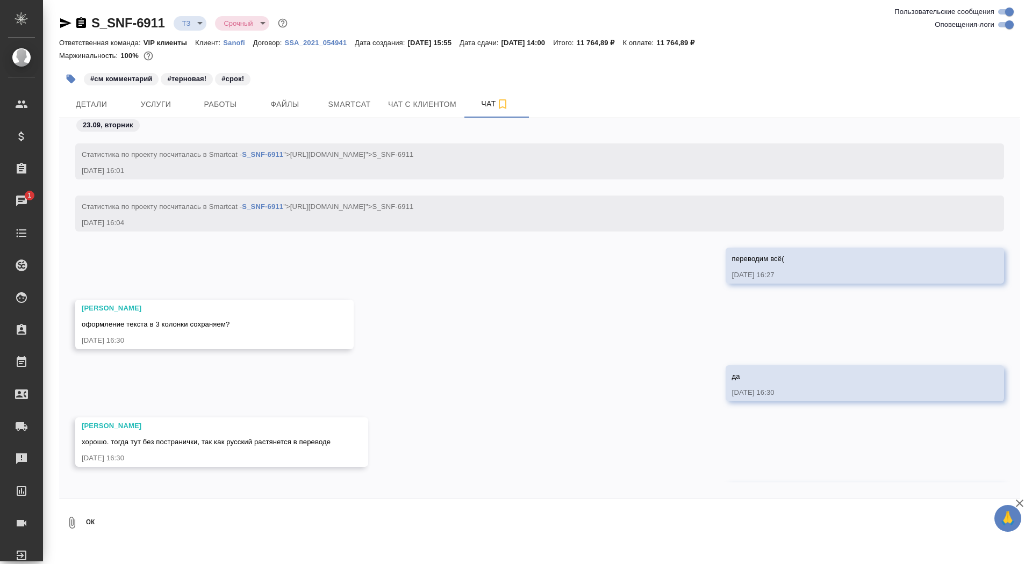
scroll to position [2187, 0]
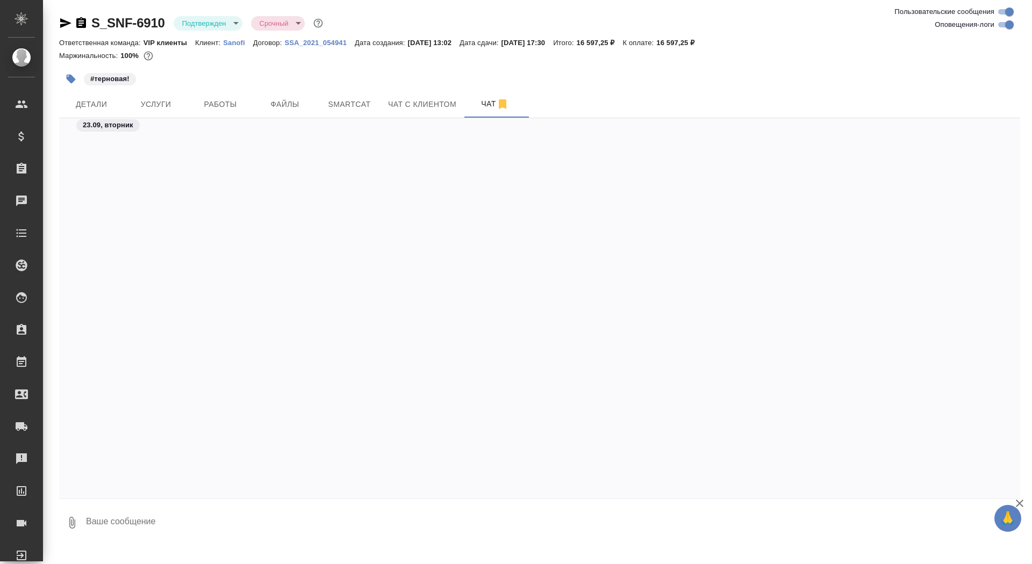
scroll to position [2470, 0]
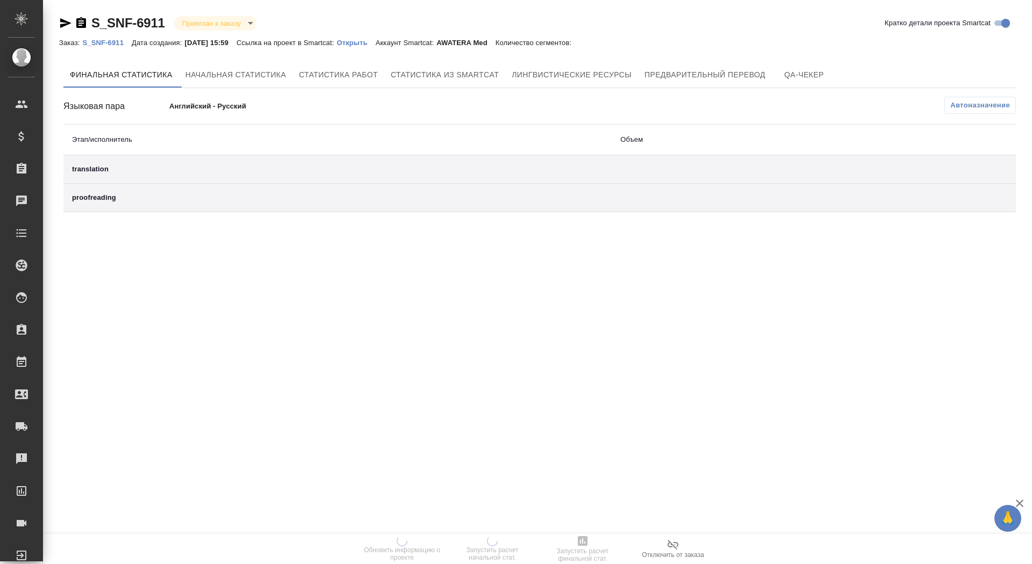
click at [380, 48] on div "Заказ: S_SNF-6911 Дата создания: [DATE] 15:59 Ссылка на проект в Smartcat: Откр…" at bounding box center [320, 42] width 523 height 13
click at [373, 34] on div "S_SNF-6911 Привязан к заказу linkedToOrder Кратко детали проекта Smartcat" at bounding box center [539, 25] width 961 height 21
click at [372, 41] on p "Открыть" at bounding box center [355, 43] width 39 height 8
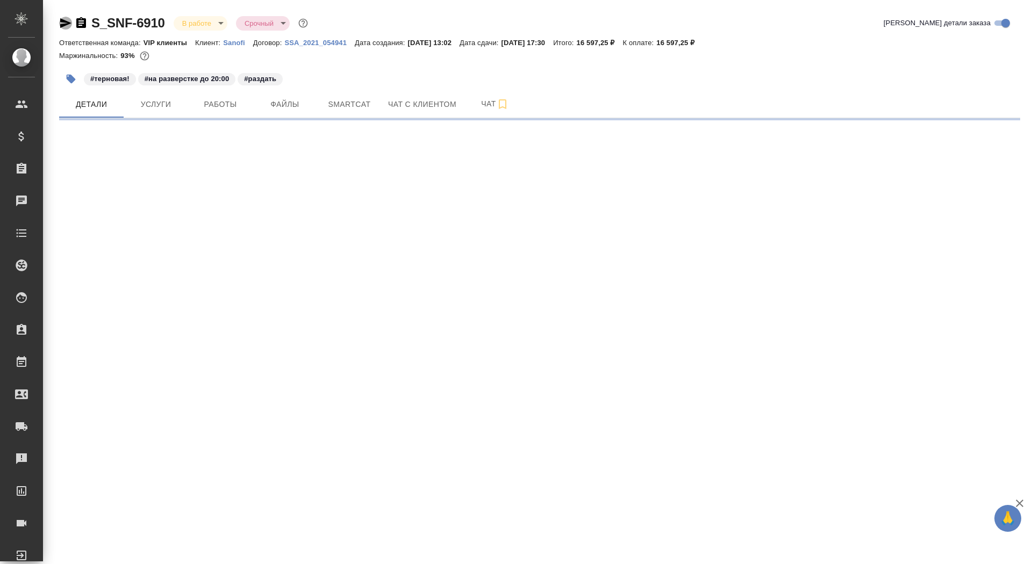
click at [64, 25] on icon "button" at bounding box center [65, 23] width 11 height 10
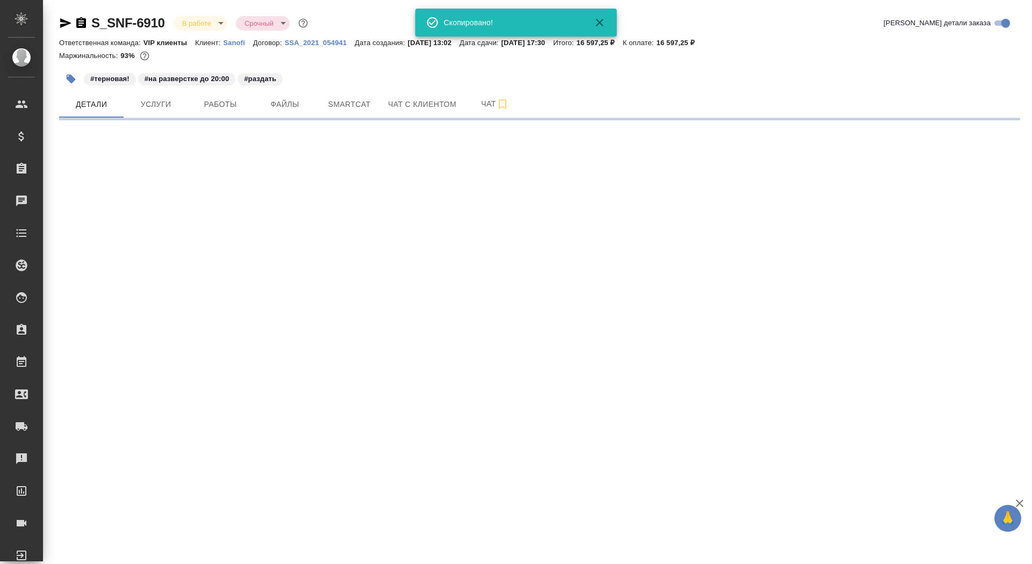
select select "RU"
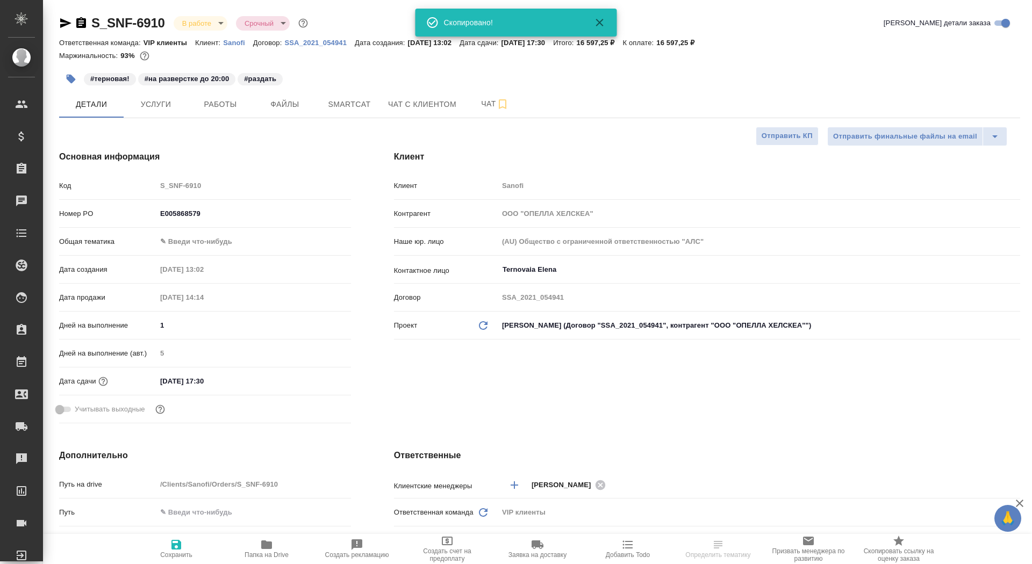
type textarea "x"
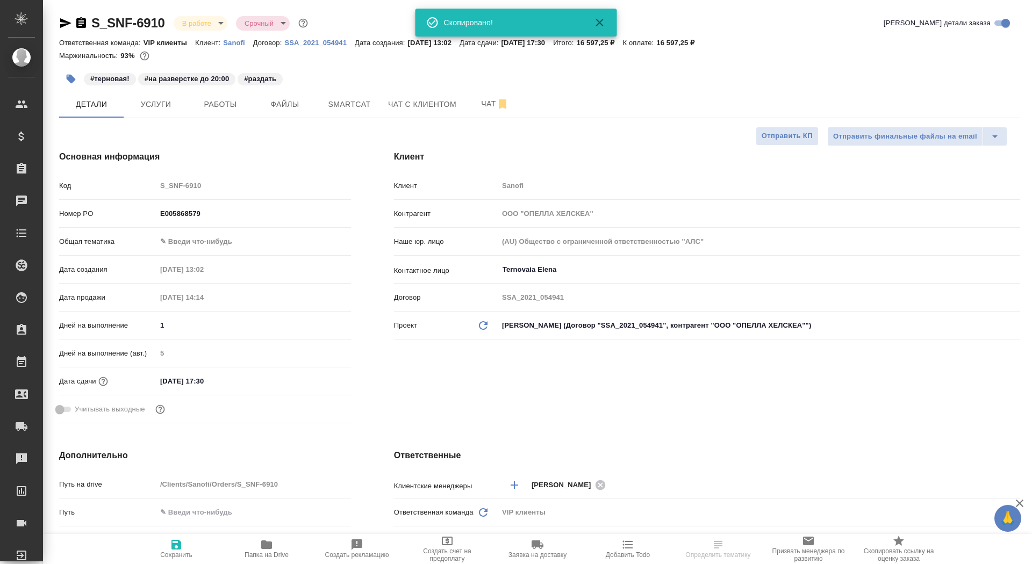
type textarea "x"
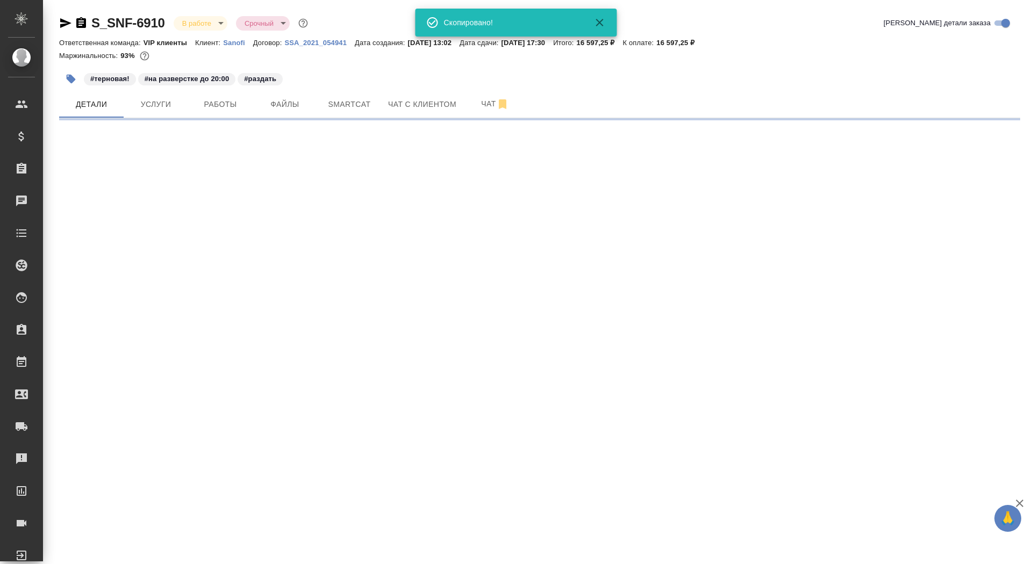
select select "RU"
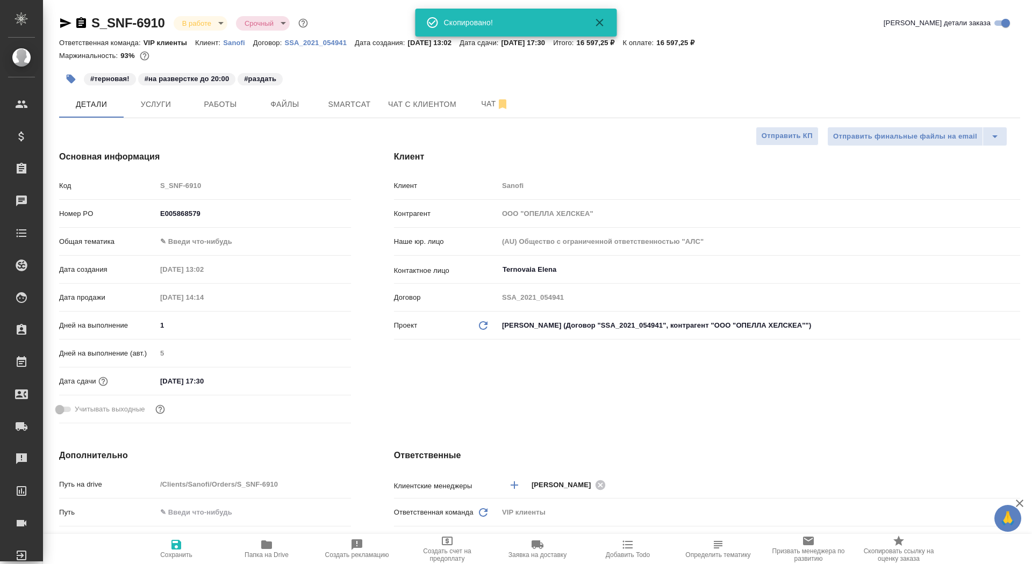
type textarea "x"
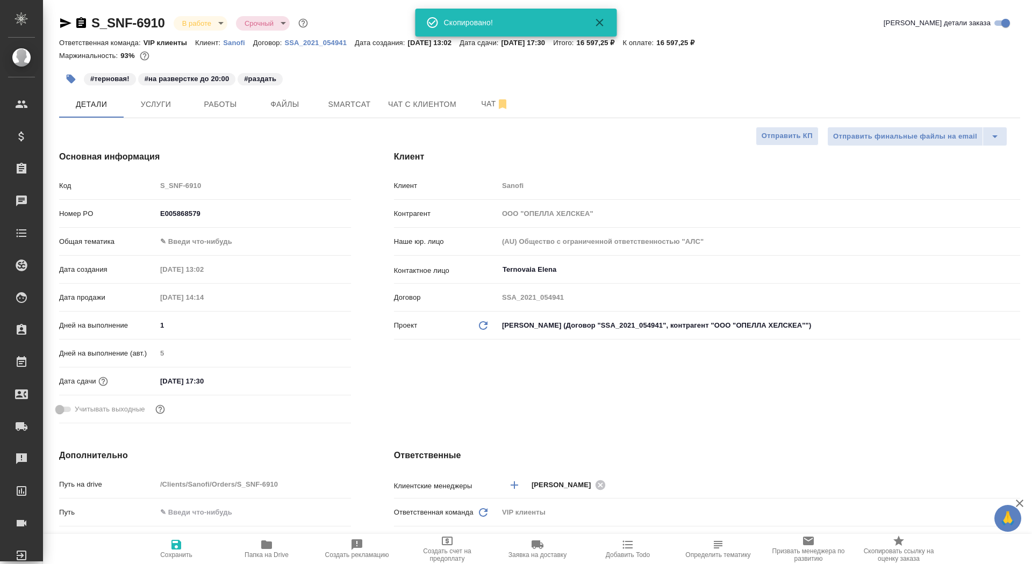
type textarea "x"
click at [475, 96] on button "Чат" at bounding box center [495, 104] width 64 height 27
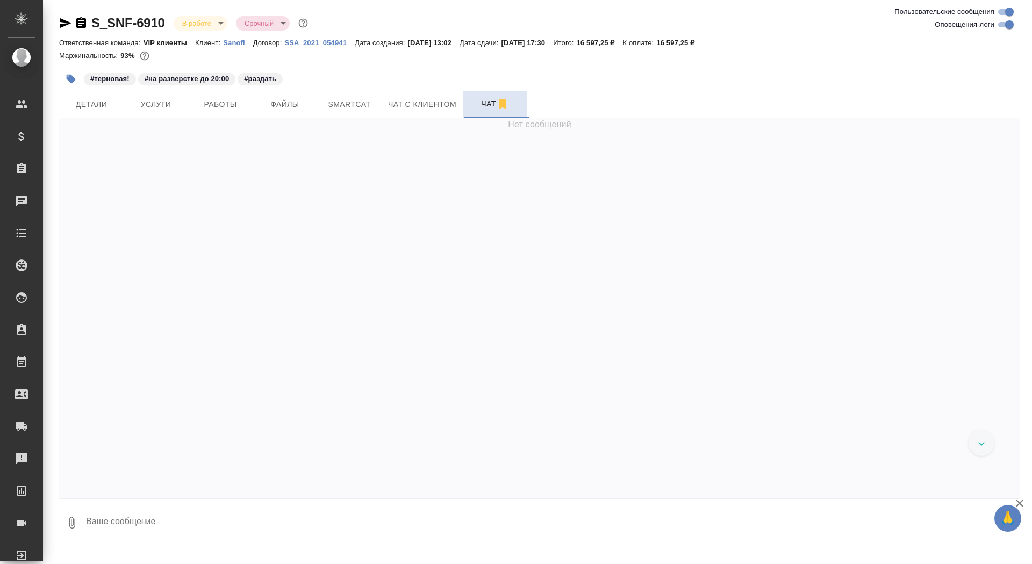
scroll to position [10052, 0]
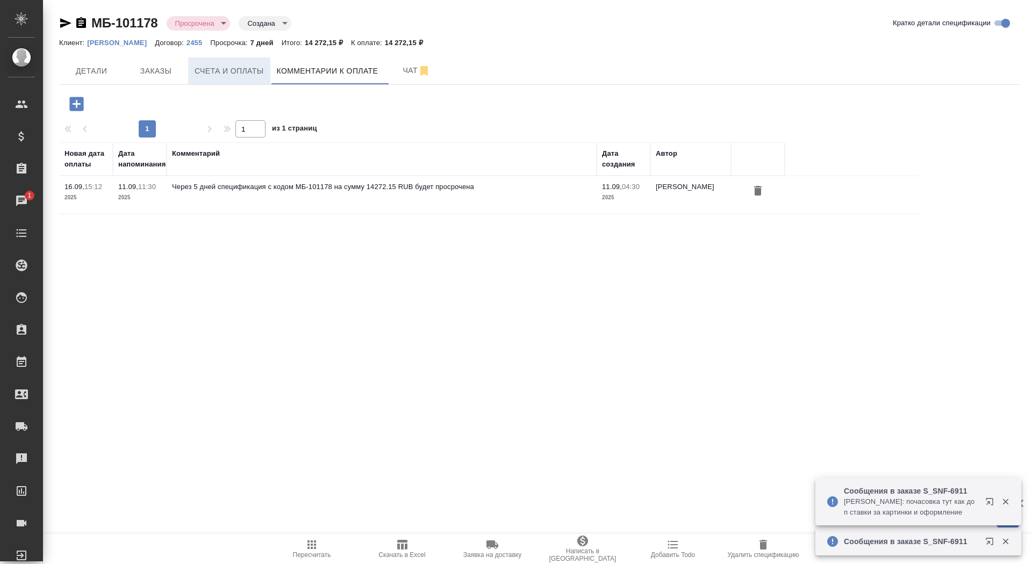
click at [211, 70] on span "Счета и оплаты" at bounding box center [229, 70] width 69 height 13
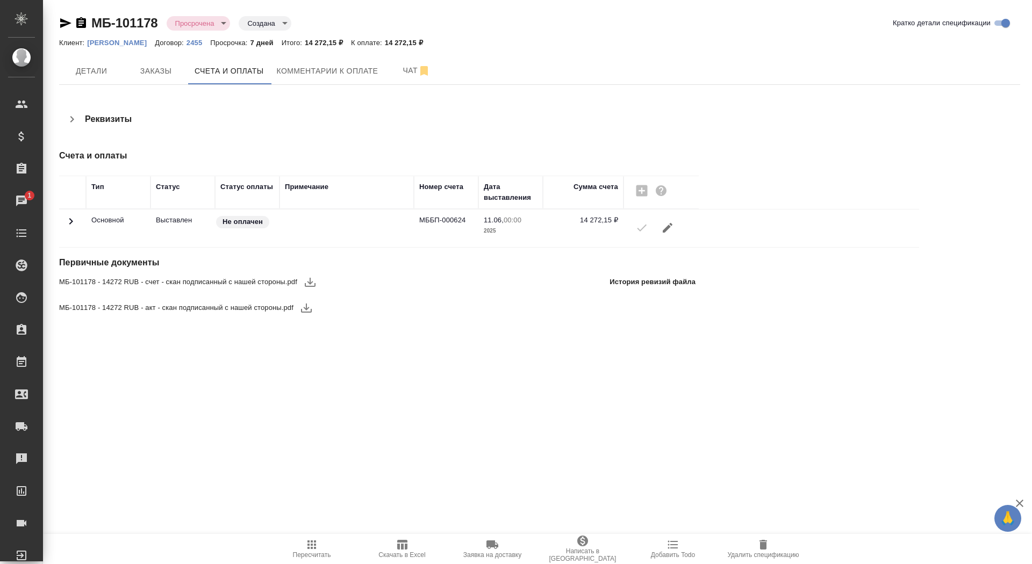
click at [69, 224] on icon at bounding box center [70, 221] width 13 height 13
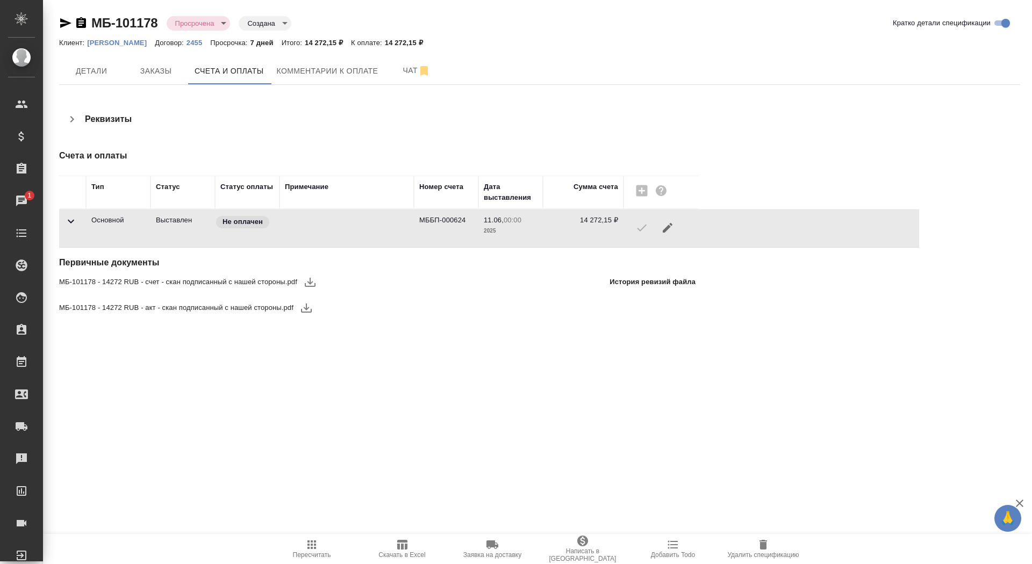
click at [138, 88] on div "МБ-101178 Просрочена delayed Создана created Кратко детали спецификации Клиент:…" at bounding box center [539, 174] width 973 height 348
click at [141, 75] on span "Заказы" at bounding box center [156, 70] width 52 height 13
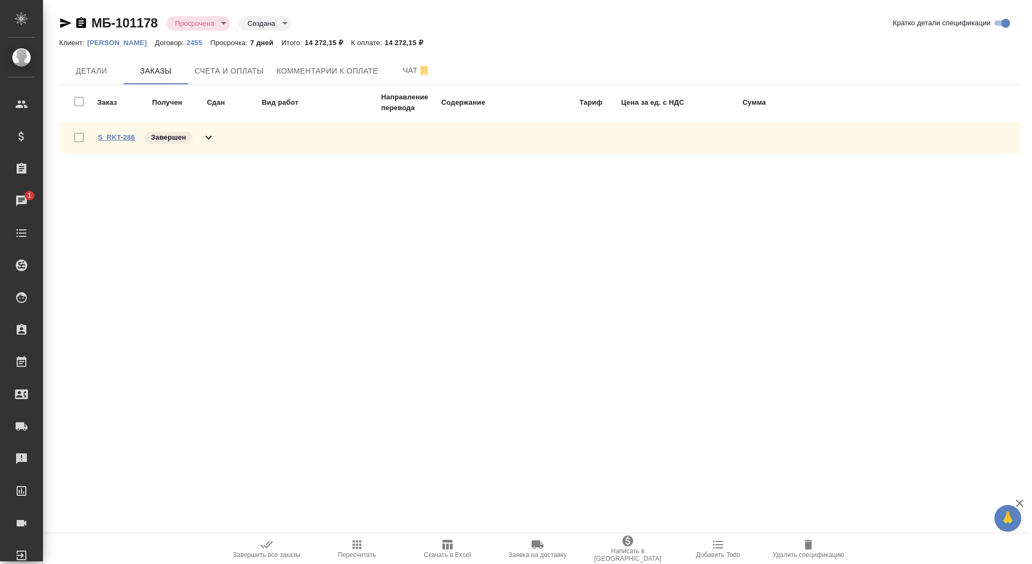
click at [115, 136] on link "S_RKT-286" at bounding box center [116, 137] width 37 height 8
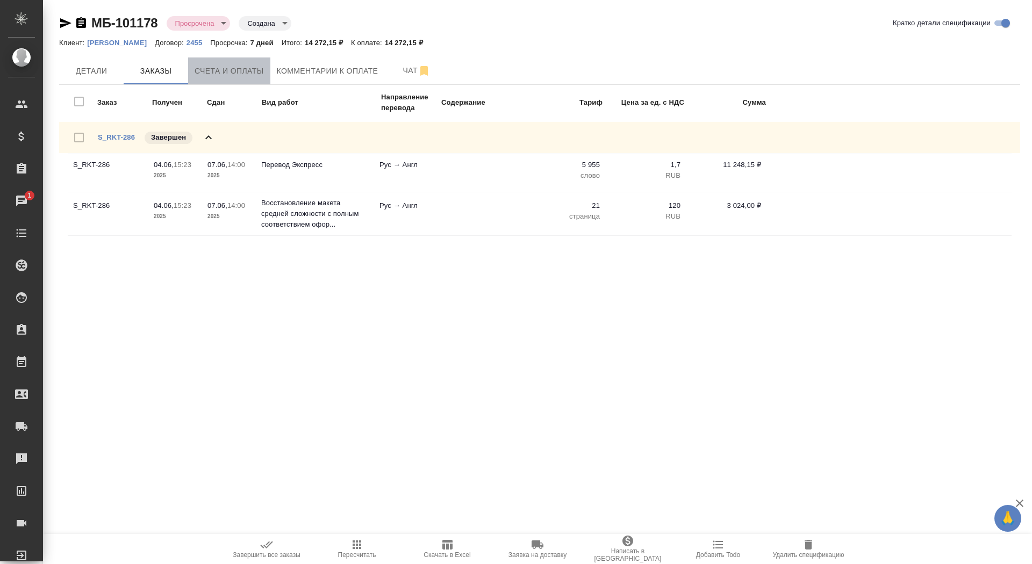
click at [222, 65] on span "Счета и оплаты" at bounding box center [229, 70] width 69 height 13
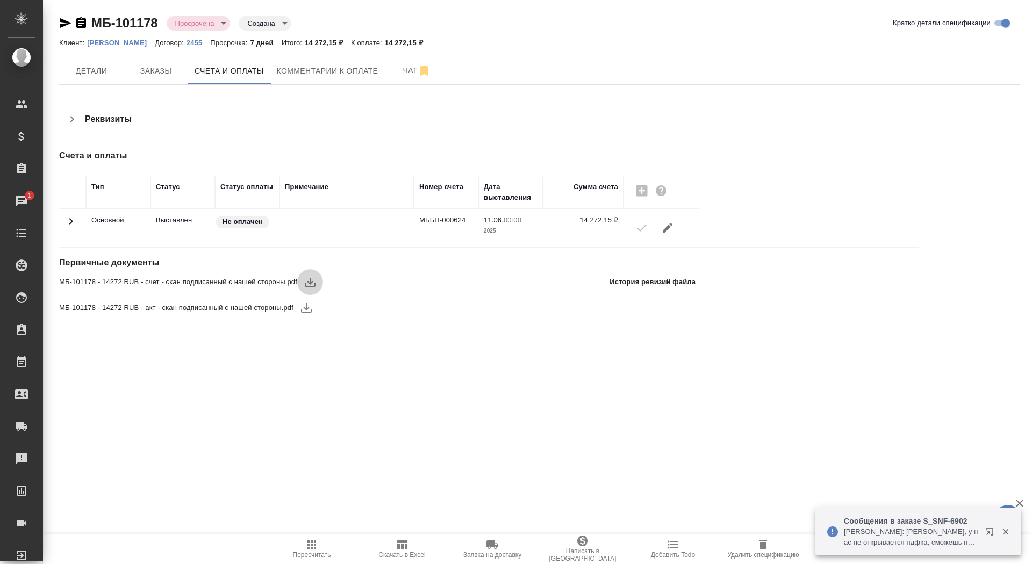
click at [317, 278] on icon "button" at bounding box center [310, 282] width 13 height 13
click at [305, 308] on icon "button" at bounding box center [306, 307] width 13 height 13
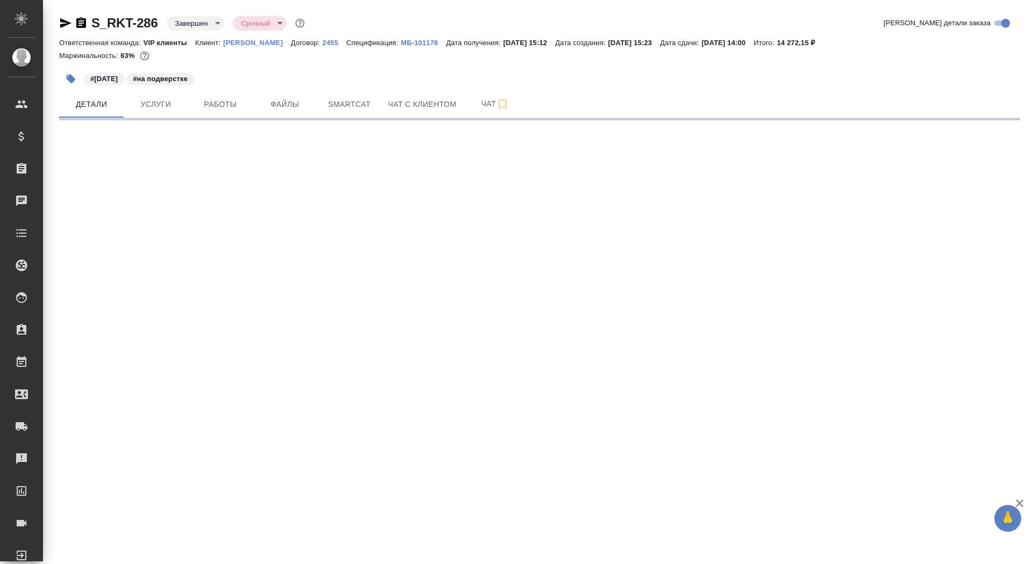
select select "RU"
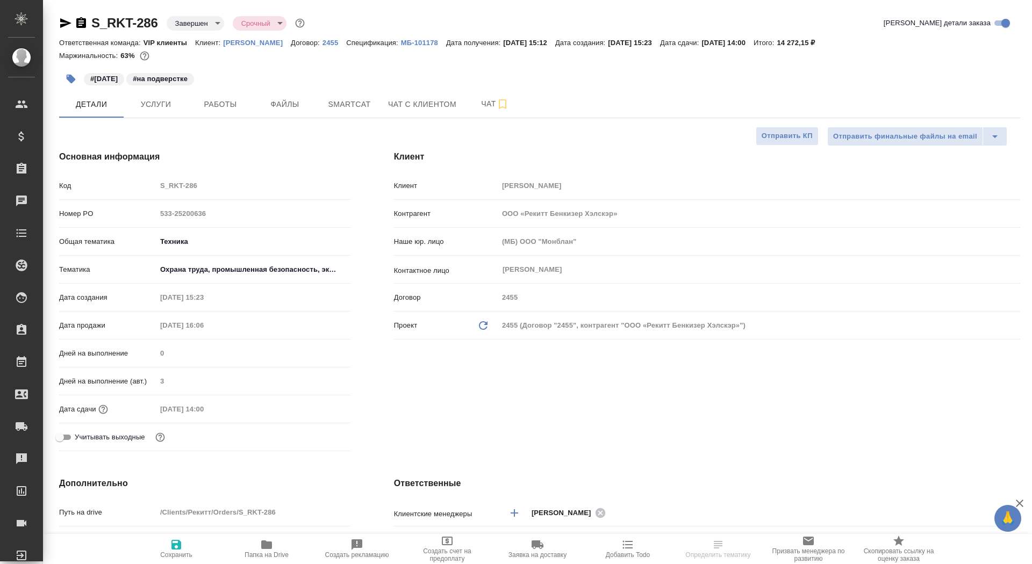
type textarea "x"
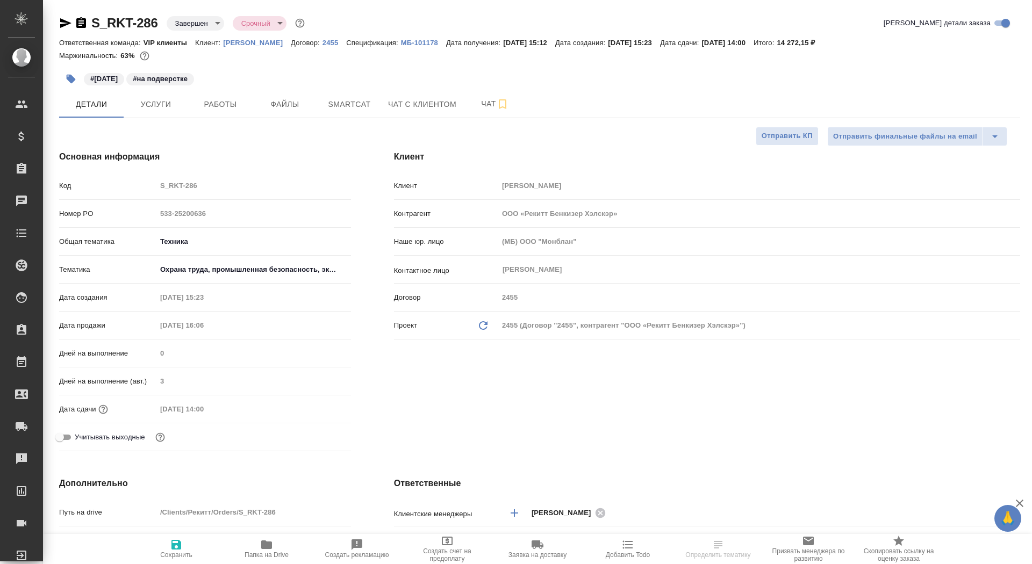
type textarea "x"
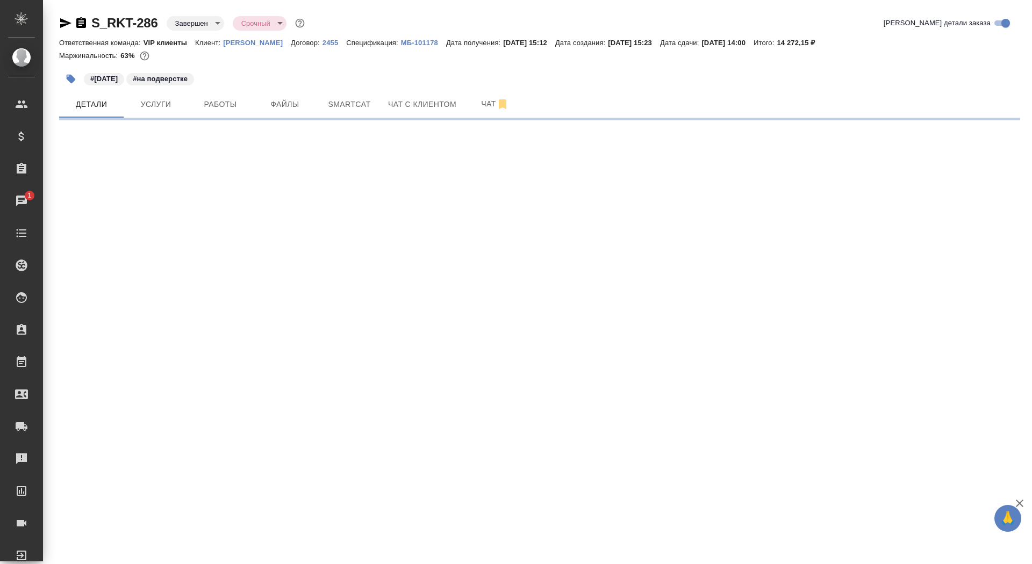
select select "RU"
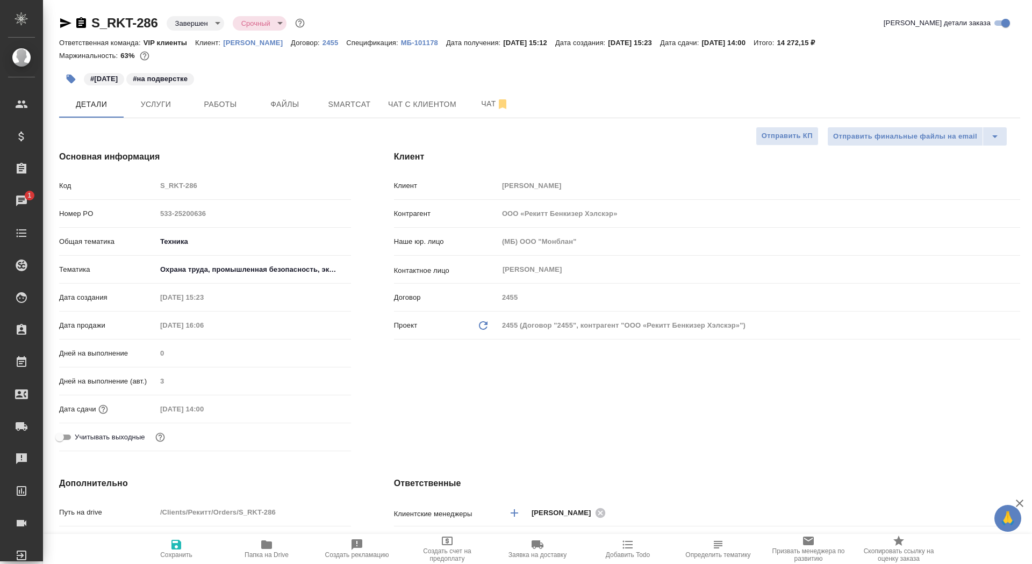
type textarea "x"
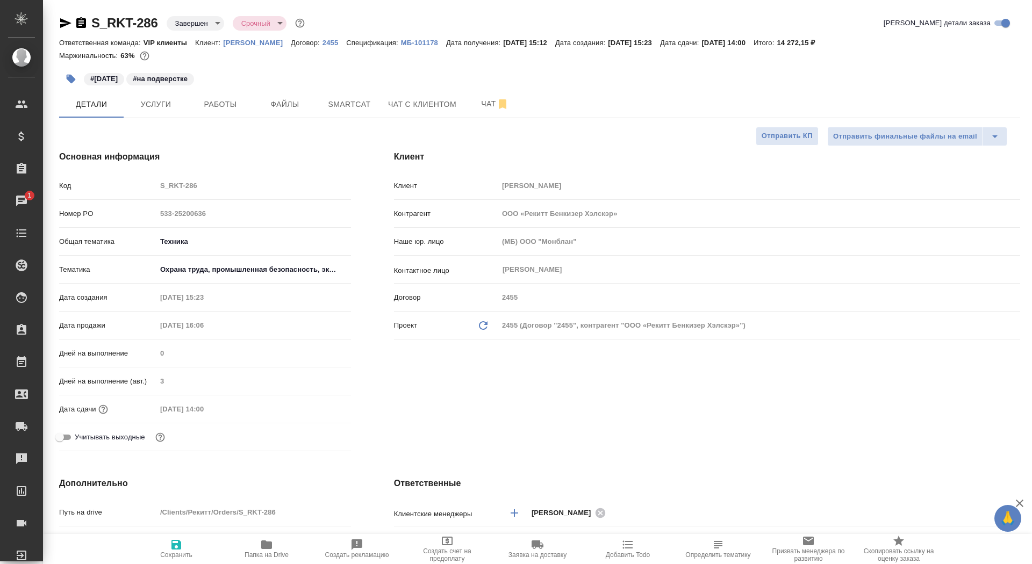
type textarea "x"
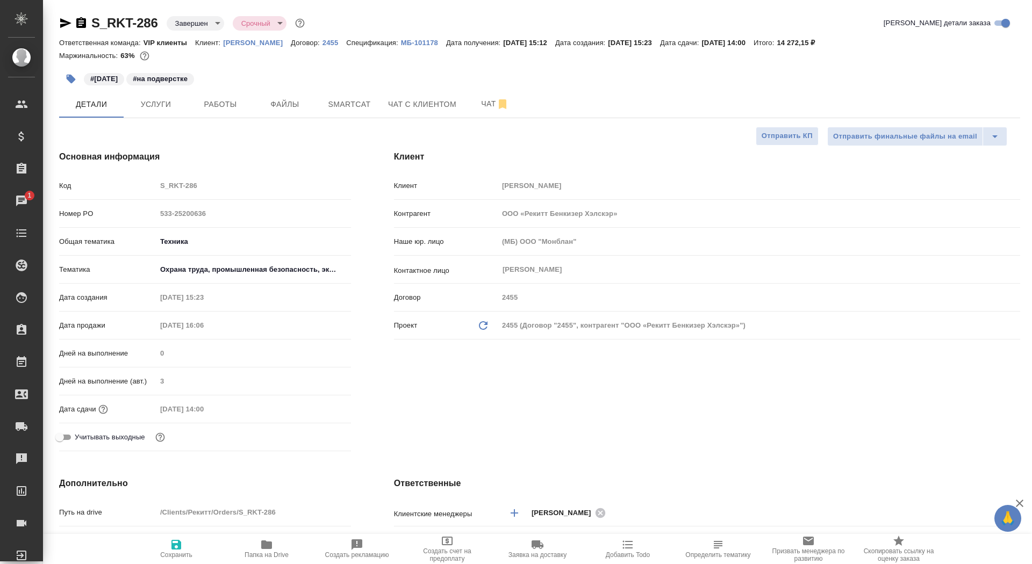
type textarea "x"
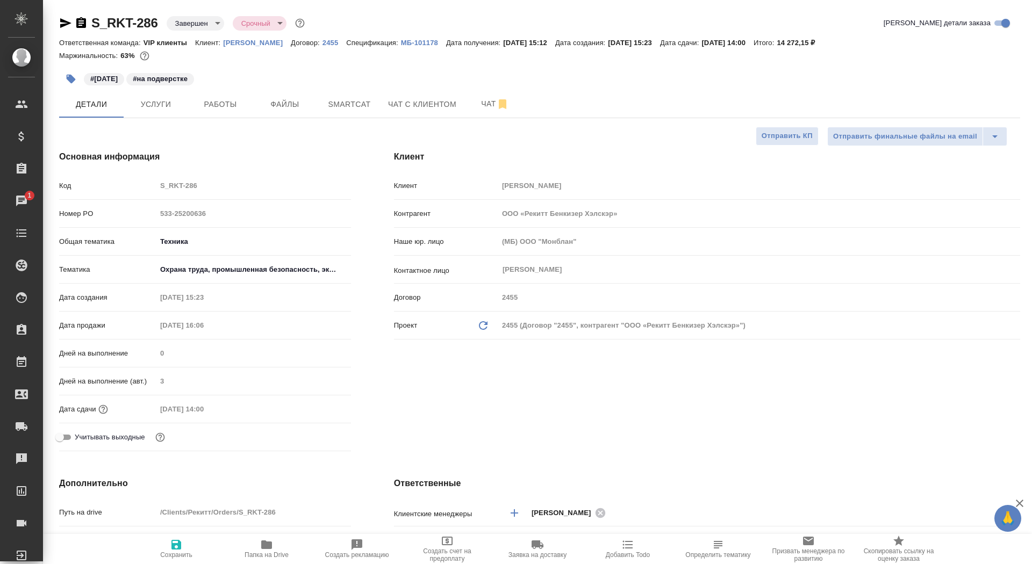
type textarea "x"
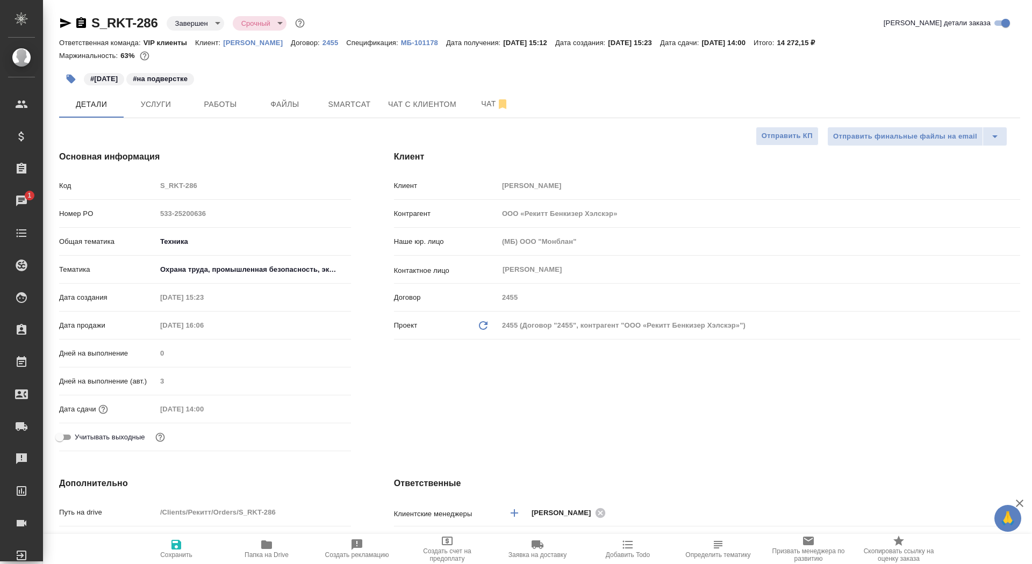
type textarea "x"
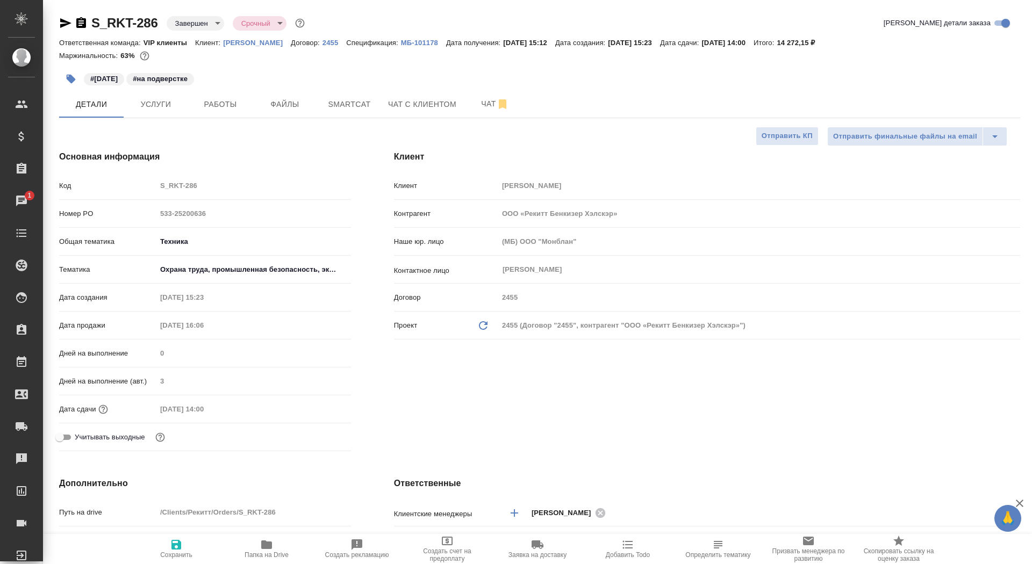
type textarea "x"
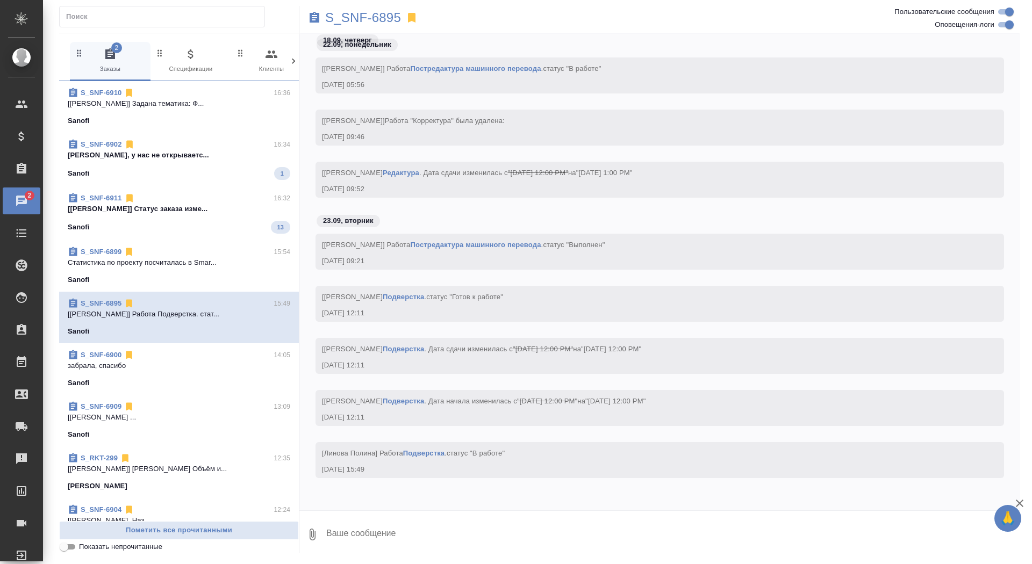
click at [219, 88] on div "S_SNF-6910 16:36" at bounding box center [179, 93] width 222 height 11
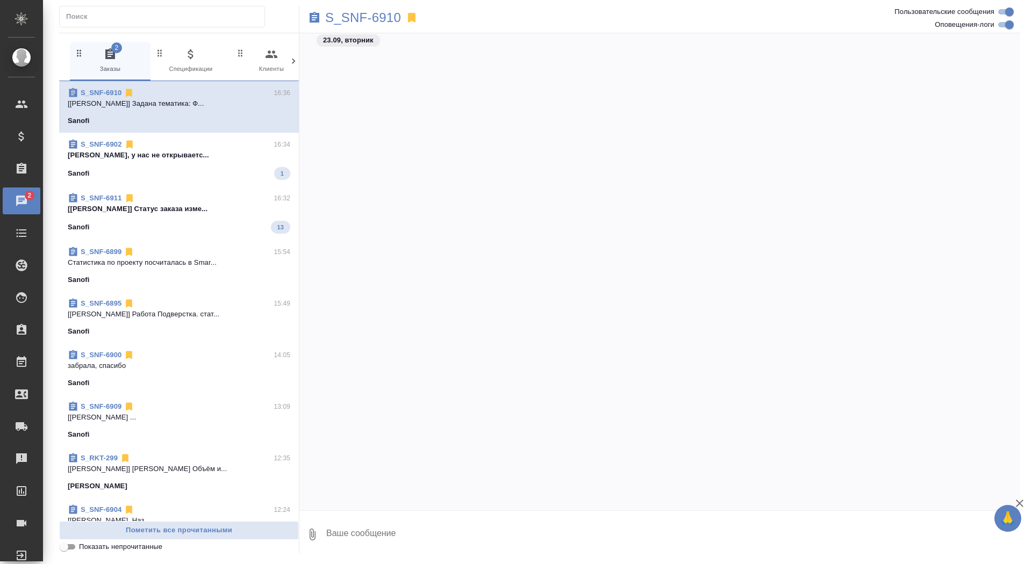
click at [217, 159] on p "[PERSON_NAME], у нас не открываетс..." at bounding box center [179, 155] width 222 height 11
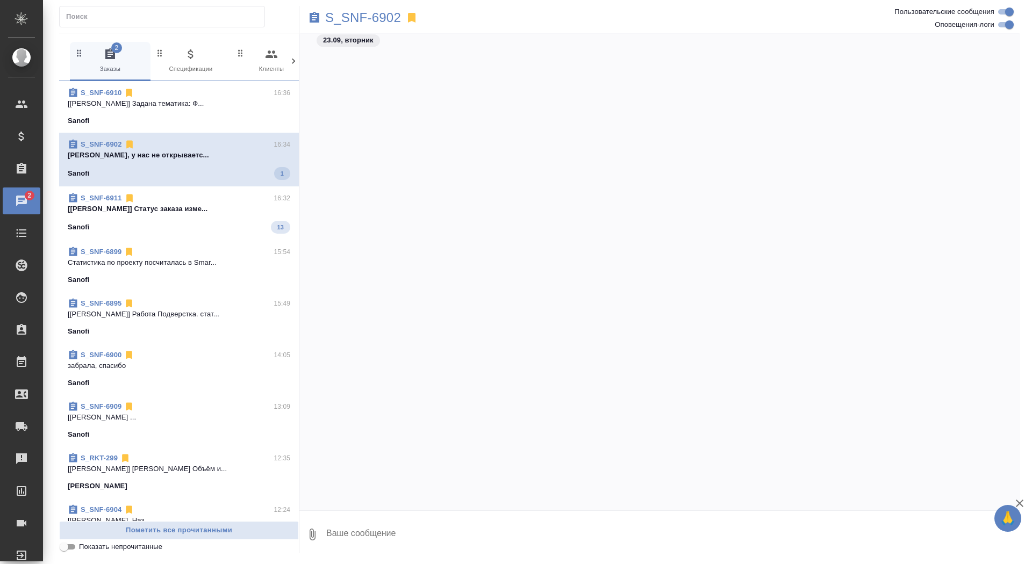
scroll to position [25354, 0]
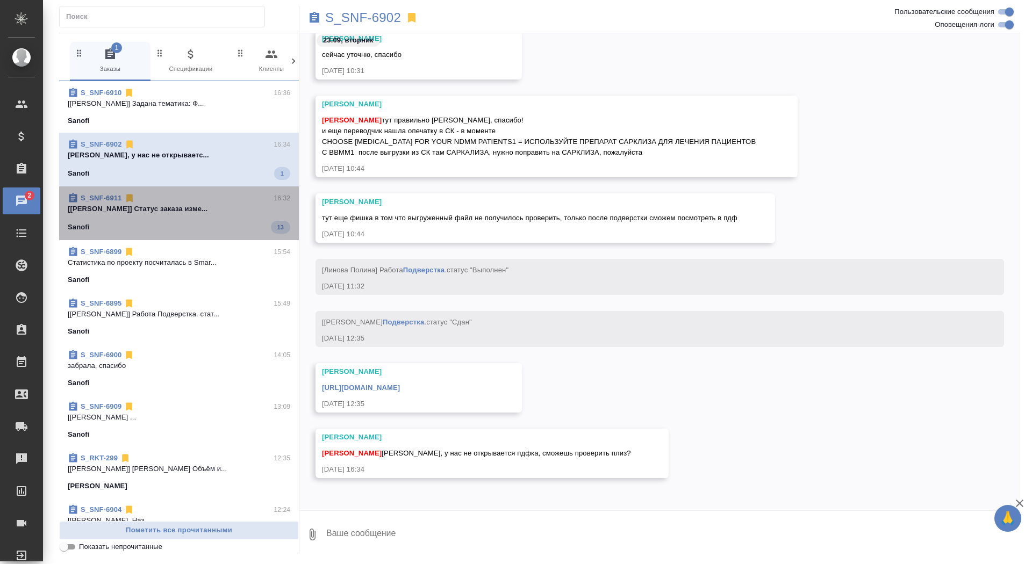
click at [209, 210] on p "[[PERSON_NAME]] Статус заказа изме..." at bounding box center [179, 209] width 222 height 11
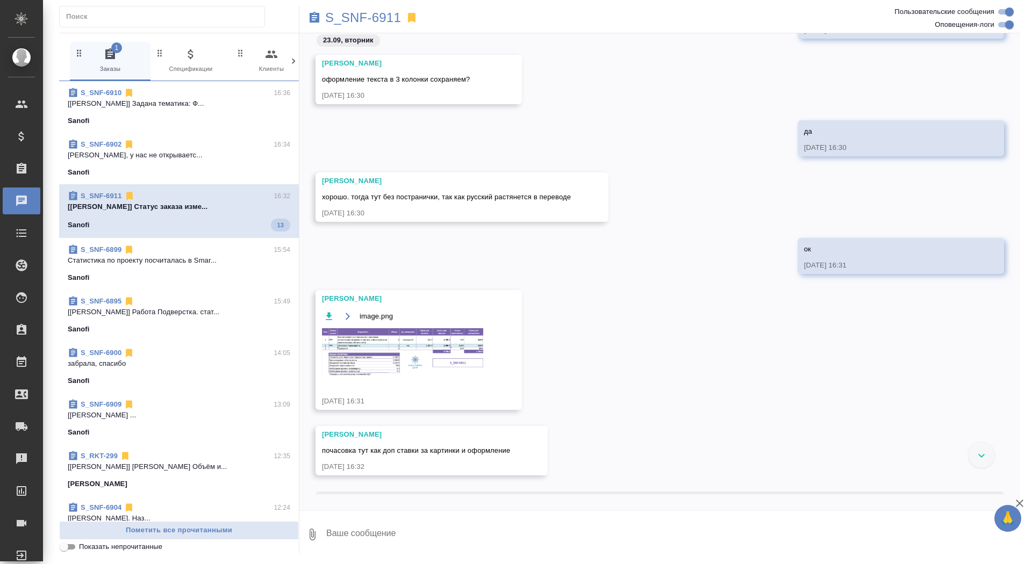
scroll to position [1677, 0]
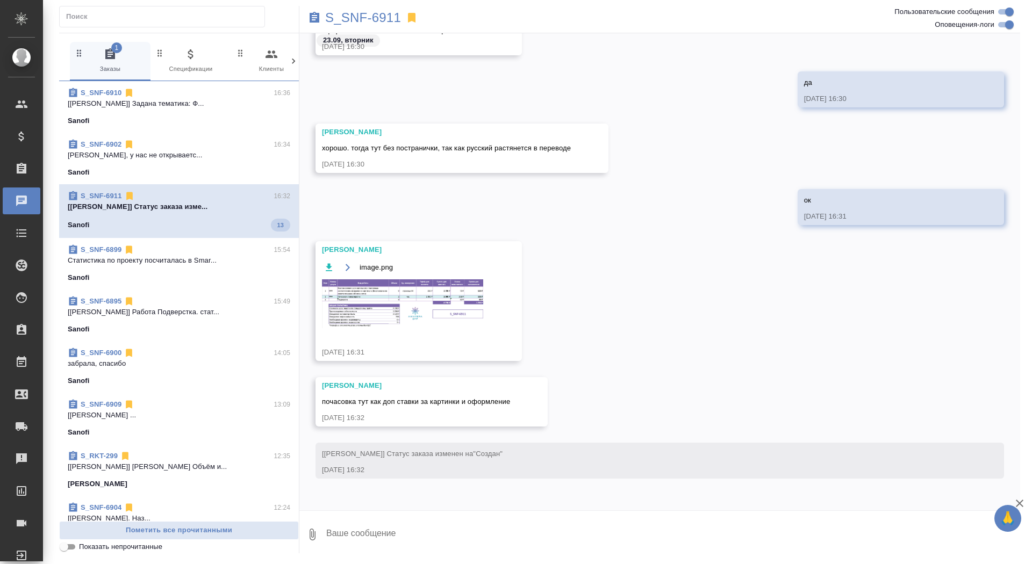
click at [421, 305] on img at bounding box center [402, 303] width 161 height 49
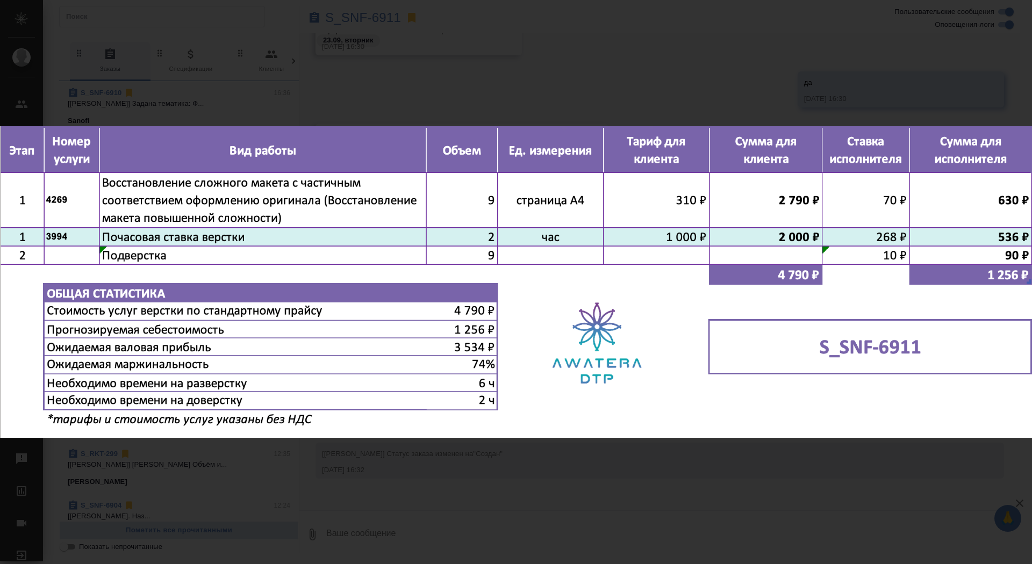
click at [448, 88] on div "image.png 1 of 1" at bounding box center [516, 282] width 1032 height 564
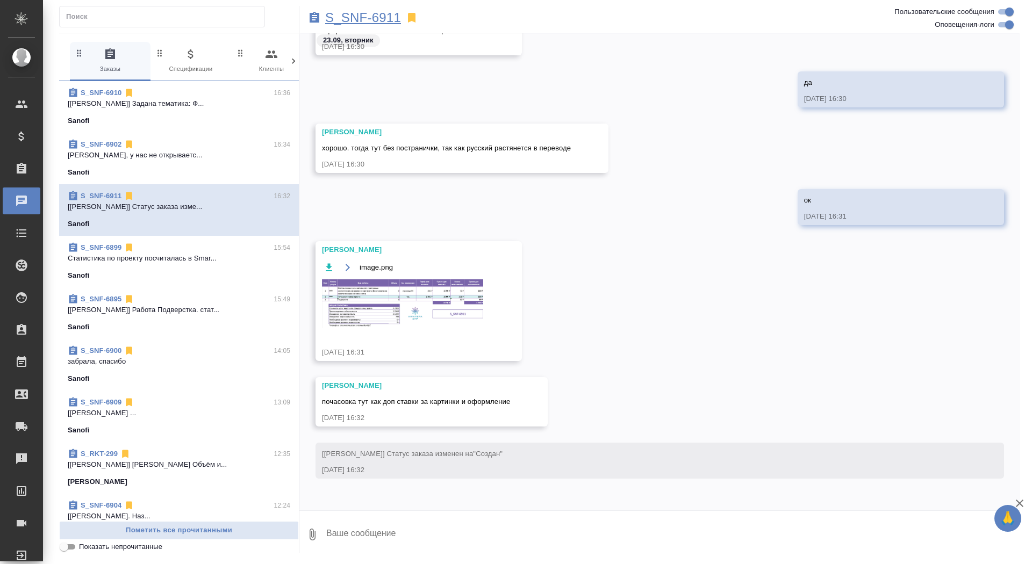
click at [377, 16] on p "S_SNF-6911" at bounding box center [363, 17] width 76 height 11
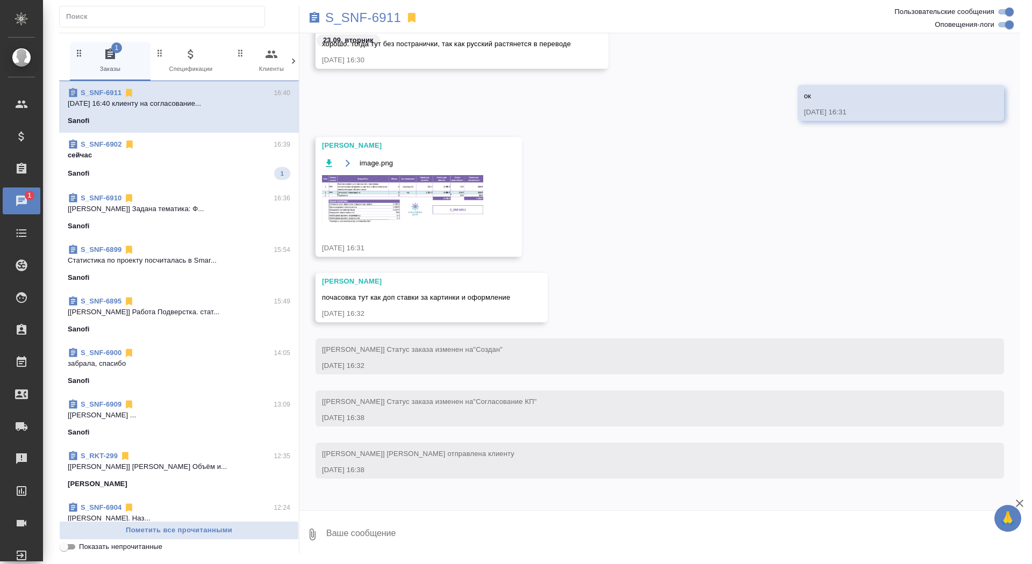
scroll to position [2251, 0]
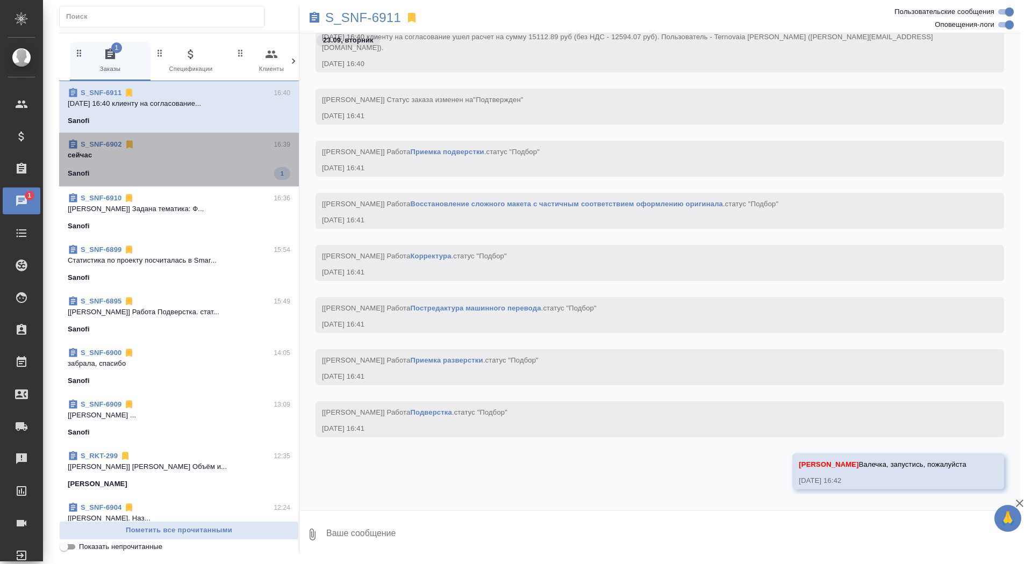
click at [241, 167] on div "Sanofi 1" at bounding box center [179, 173] width 222 height 13
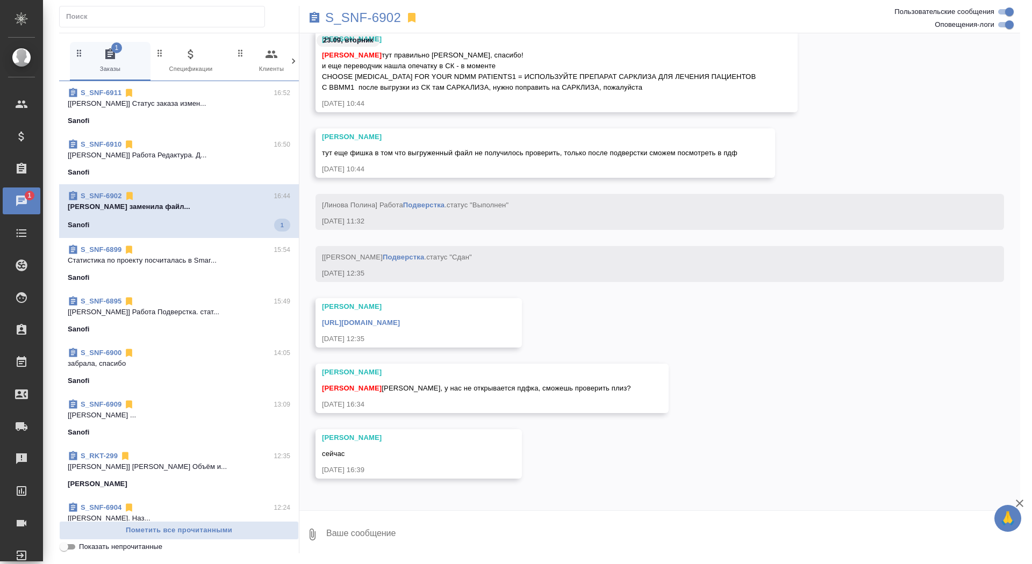
scroll to position [23984, 0]
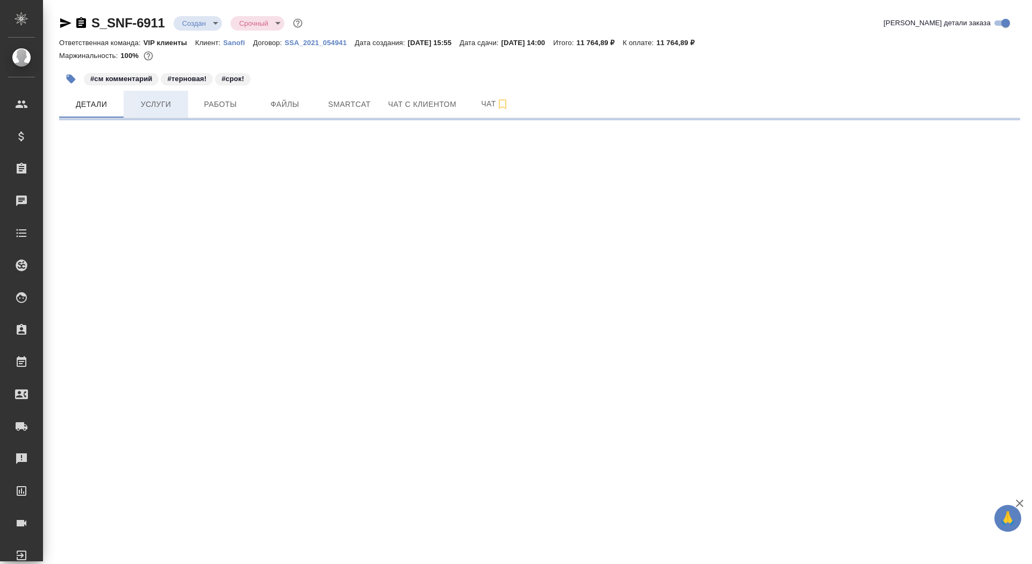
click at [157, 103] on span "Услуги" at bounding box center [156, 104] width 52 height 13
select select "RU"
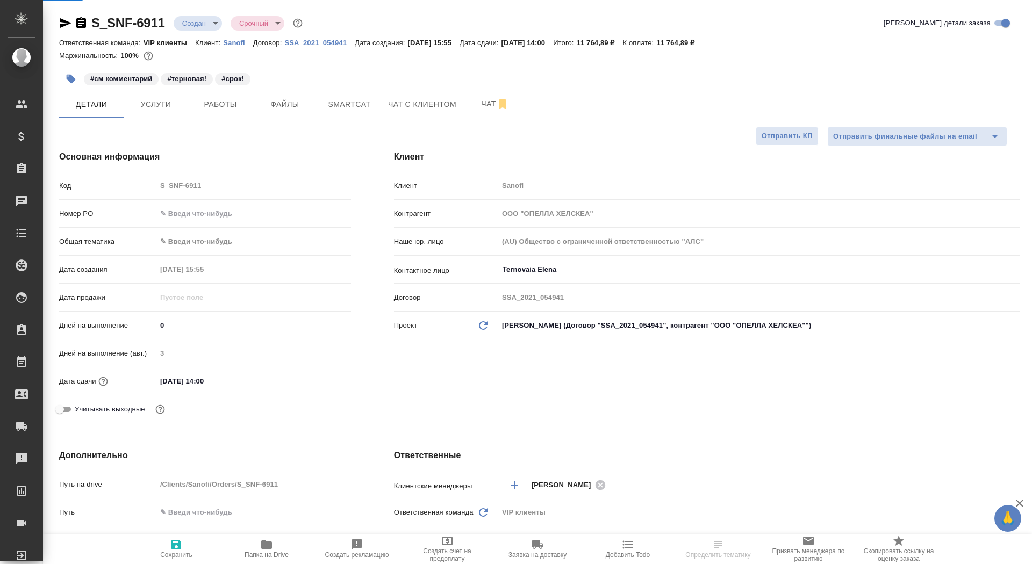
type textarea "x"
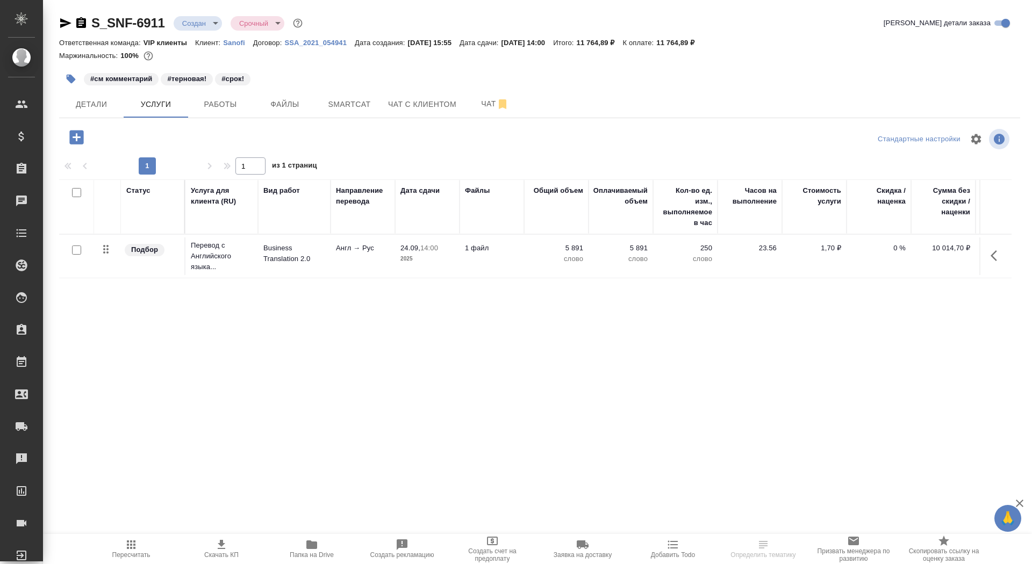
click at [83, 136] on icon "button" at bounding box center [76, 137] width 14 height 14
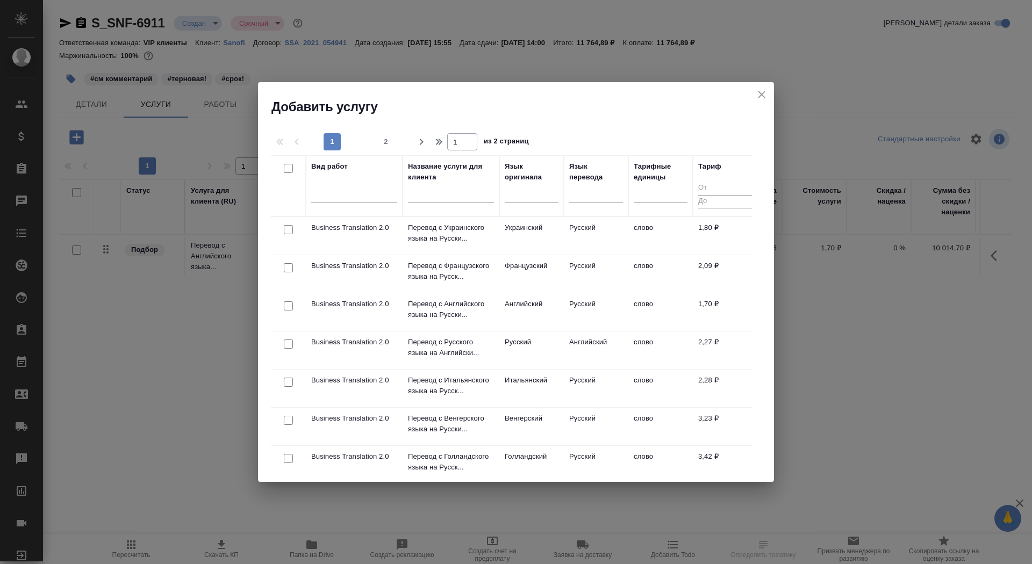
click at [445, 203] on div at bounding box center [451, 197] width 86 height 26
click at [444, 198] on input "text" at bounding box center [451, 196] width 86 height 13
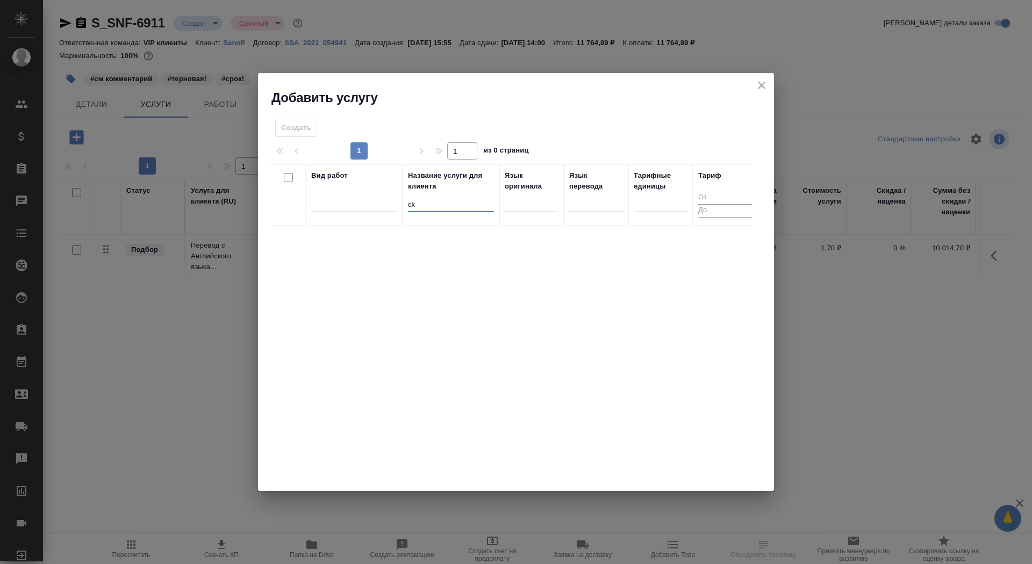
type input "c"
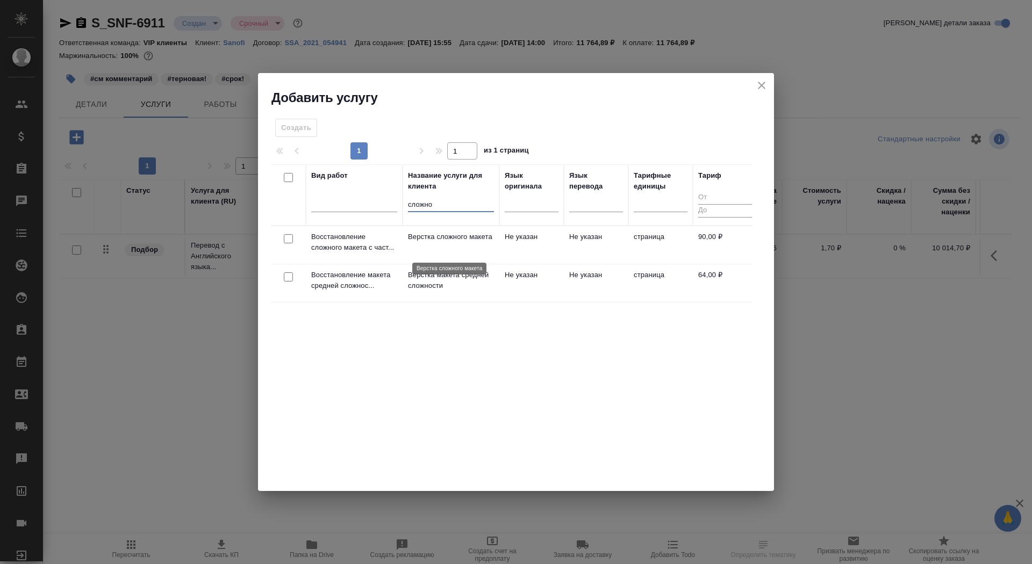
type input "сложно"
click at [448, 237] on p "Верстка сложного макета" at bounding box center [451, 237] width 86 height 11
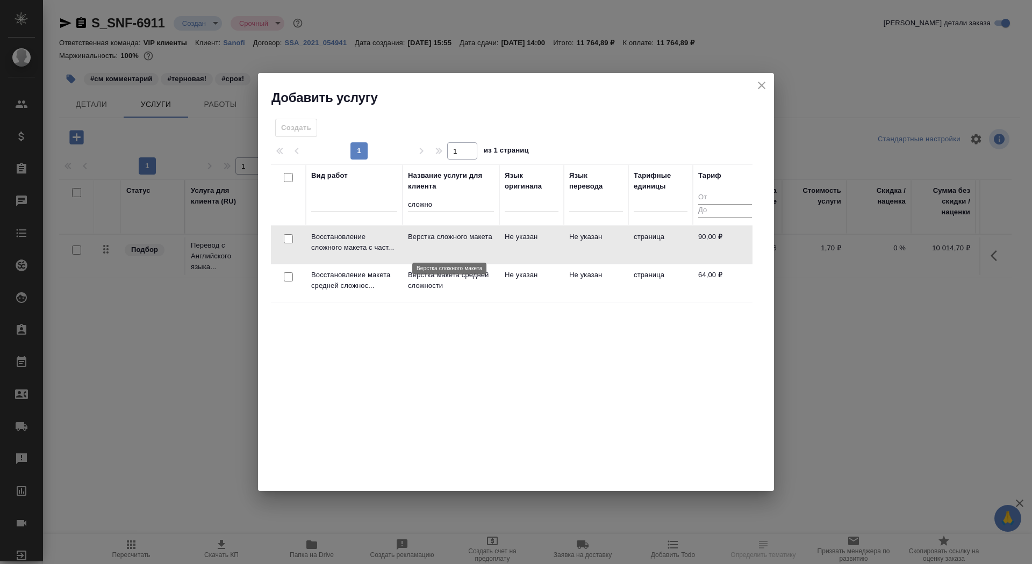
click at [448, 237] on p "Верстка сложного макета" at bounding box center [451, 237] width 86 height 11
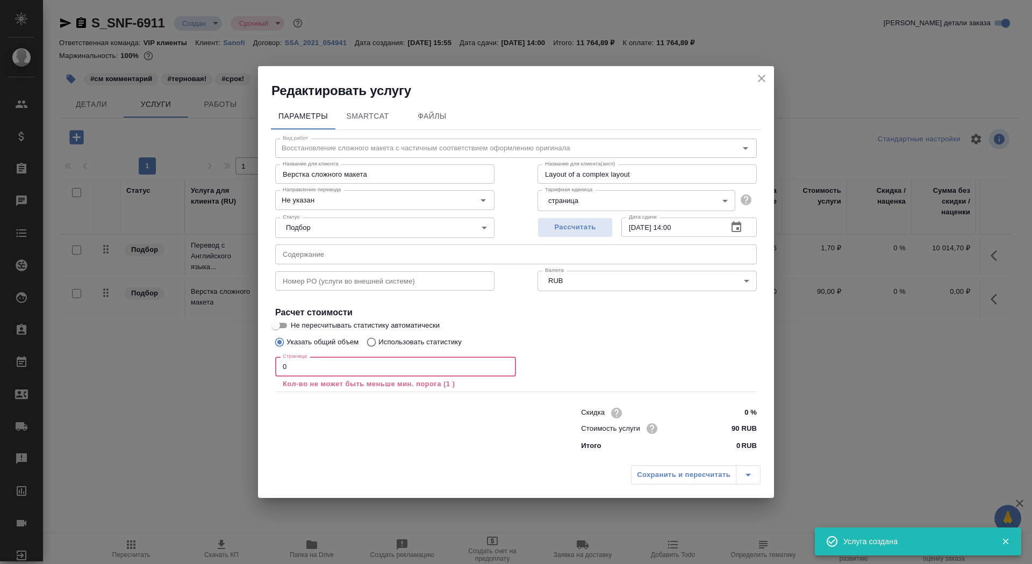
click at [362, 370] on input "0" at bounding box center [395, 366] width 241 height 19
type input "8"
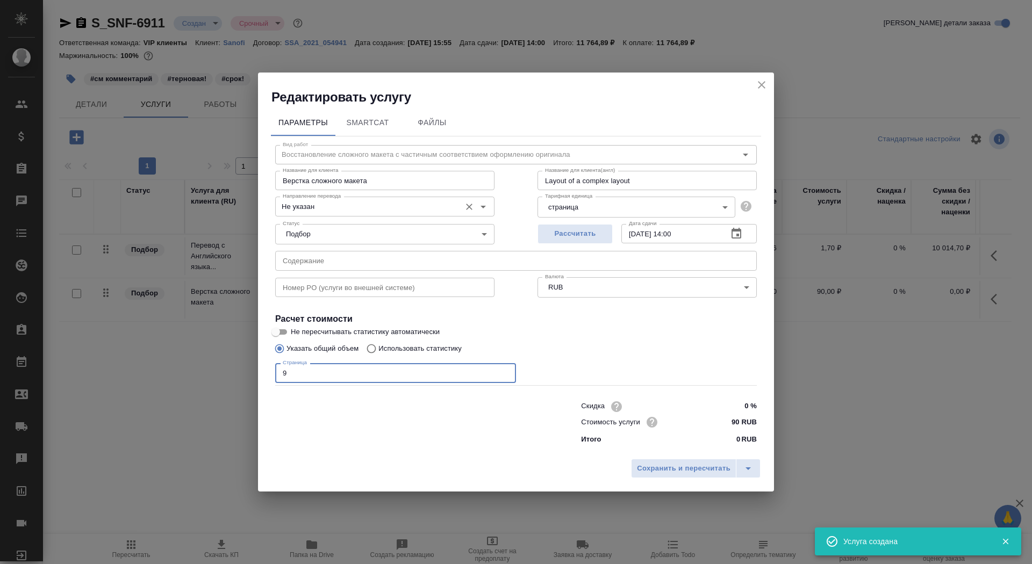
click at [353, 196] on div "Направление перевода Не указан Направление перевода" at bounding box center [384, 205] width 219 height 26
type input "9"
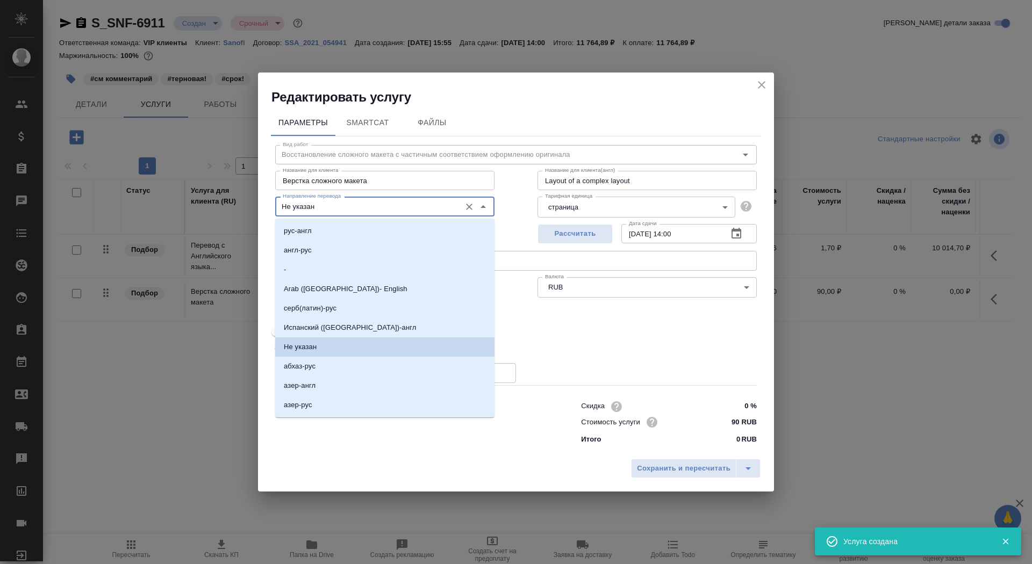
click at [353, 203] on input "Не указан" at bounding box center [366, 206] width 177 height 13
click at [356, 241] on li "англ-рус" at bounding box center [384, 250] width 219 height 19
type input "англ-рус"
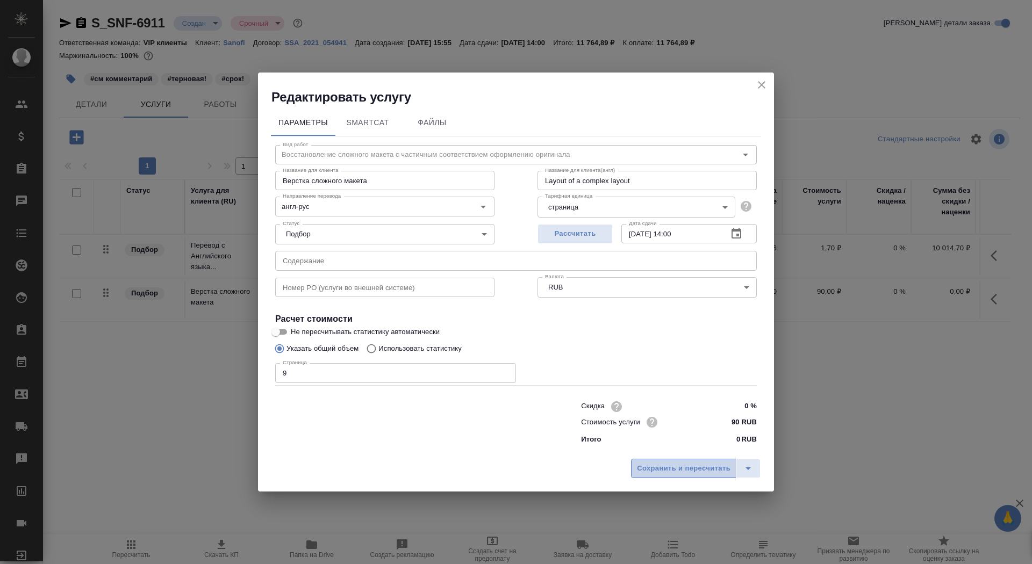
click at [659, 469] on span "Сохранить и пересчитать" at bounding box center [684, 469] width 94 height 12
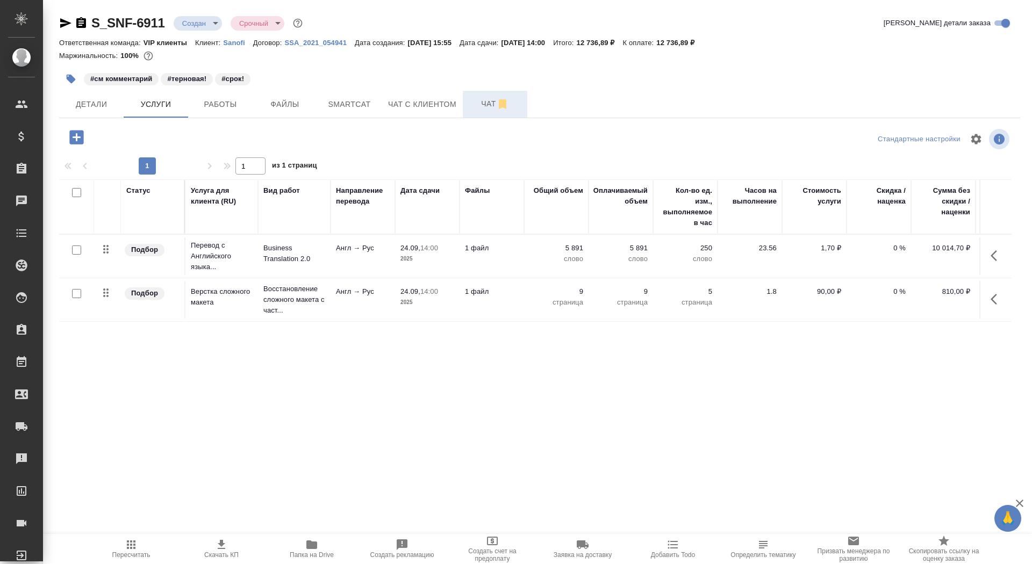
click at [484, 115] on button "Чат" at bounding box center [495, 104] width 64 height 27
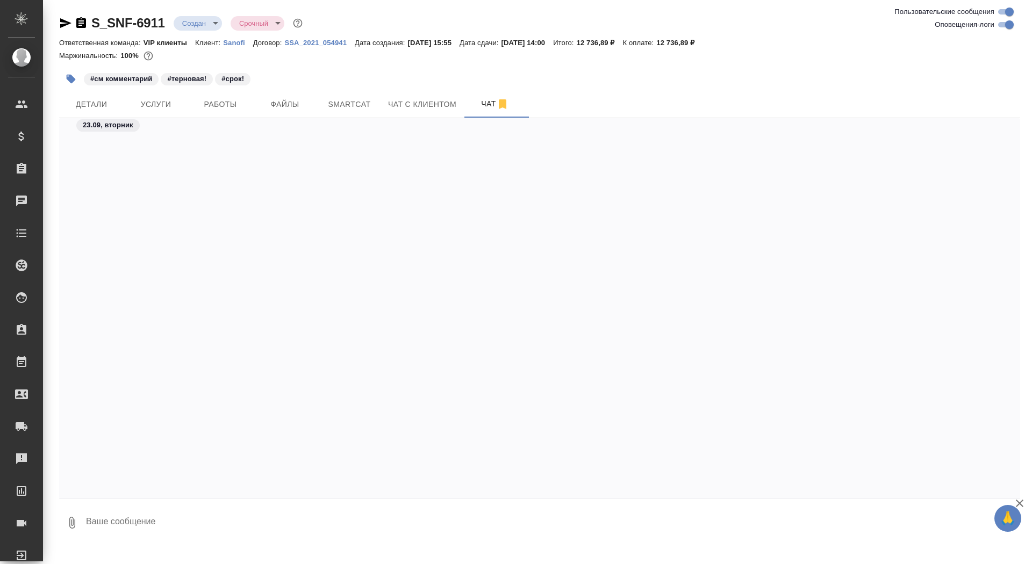
scroll to position [4205, 0]
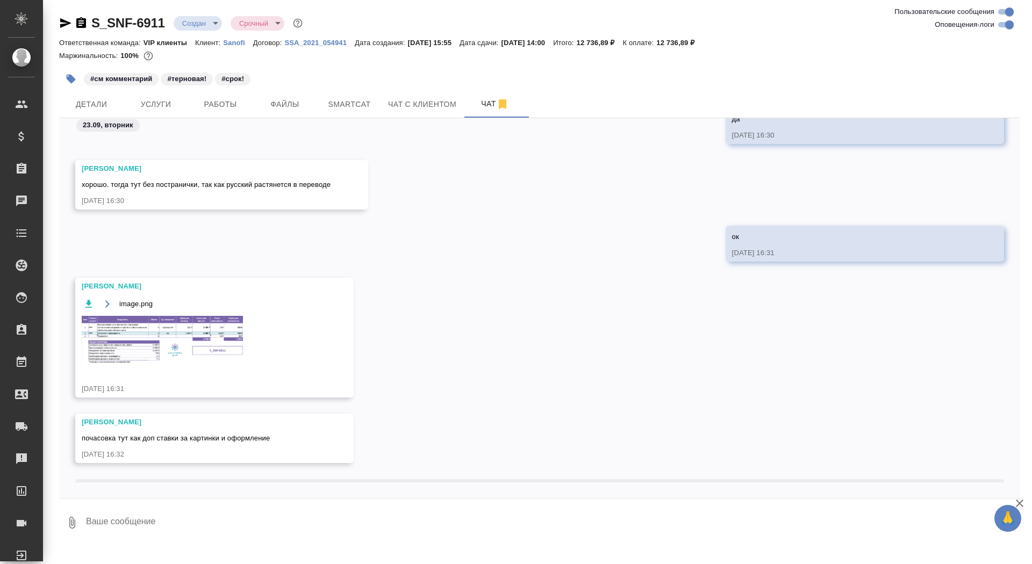
click at [204, 342] on img at bounding box center [162, 340] width 161 height 49
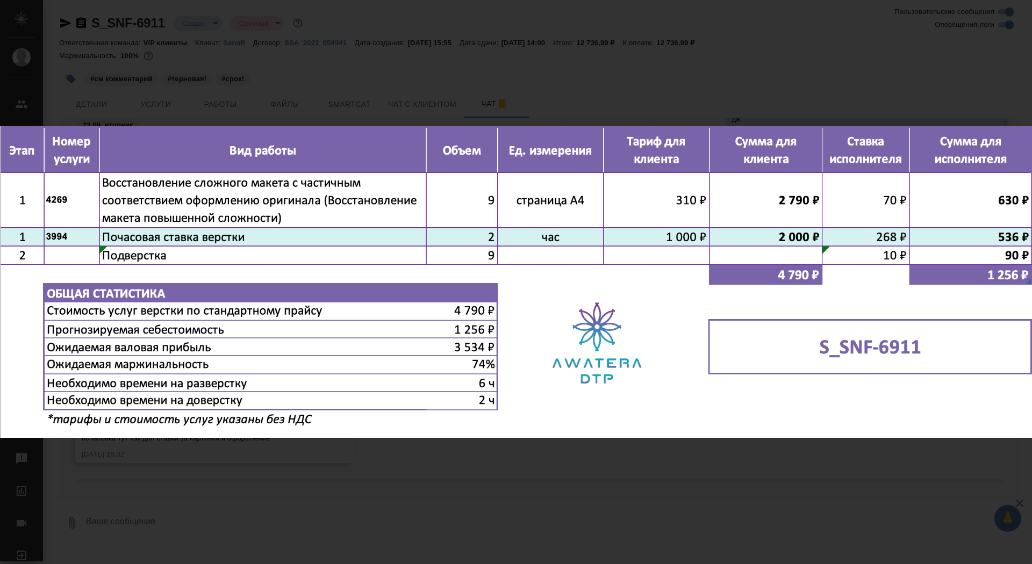
click at [190, 516] on div "image.png 1 of 1" at bounding box center [516, 282] width 1032 height 564
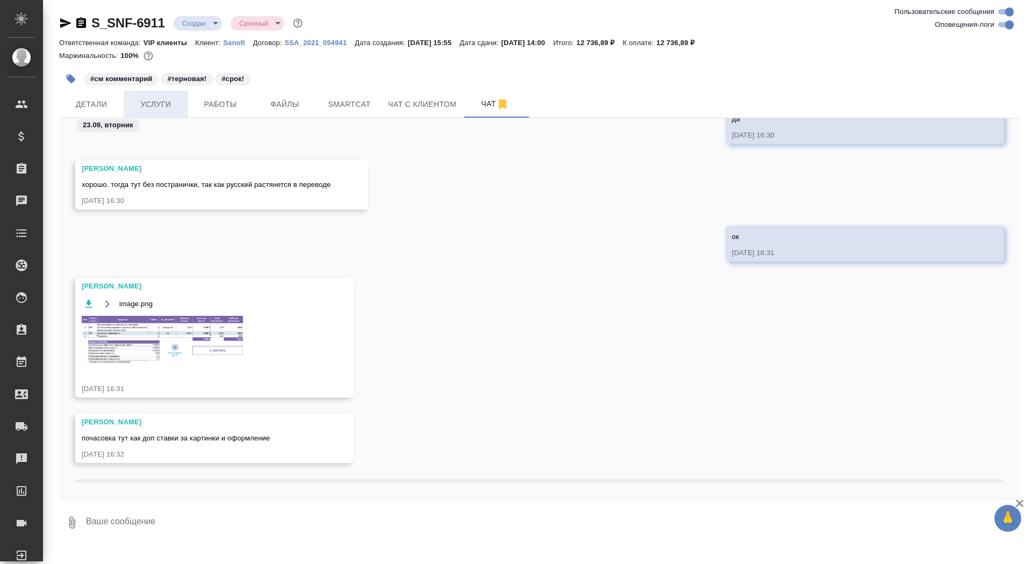
click at [159, 106] on span "Услуги" at bounding box center [156, 104] width 52 height 13
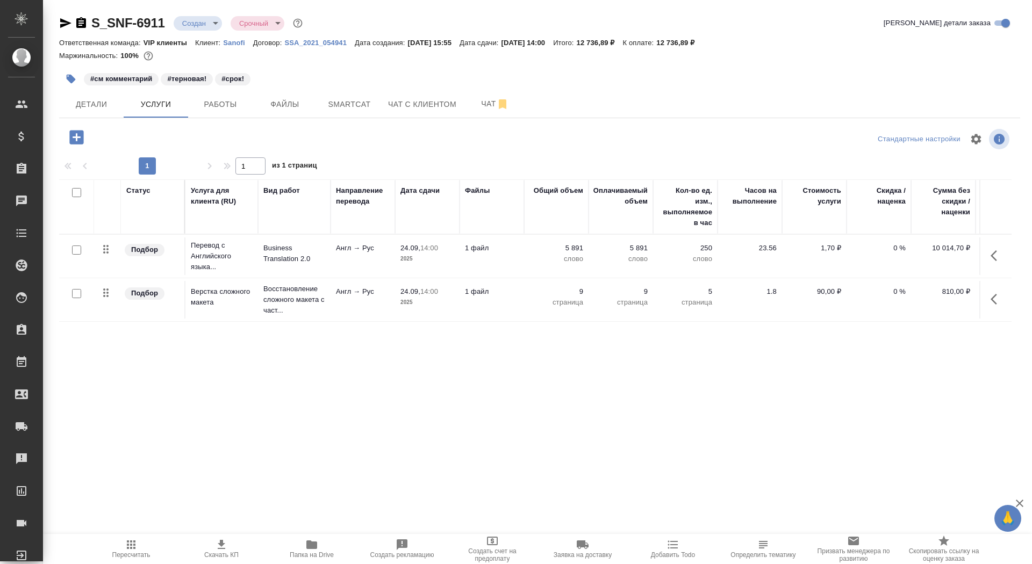
click at [449, 298] on p "2025" at bounding box center [427, 302] width 54 height 11
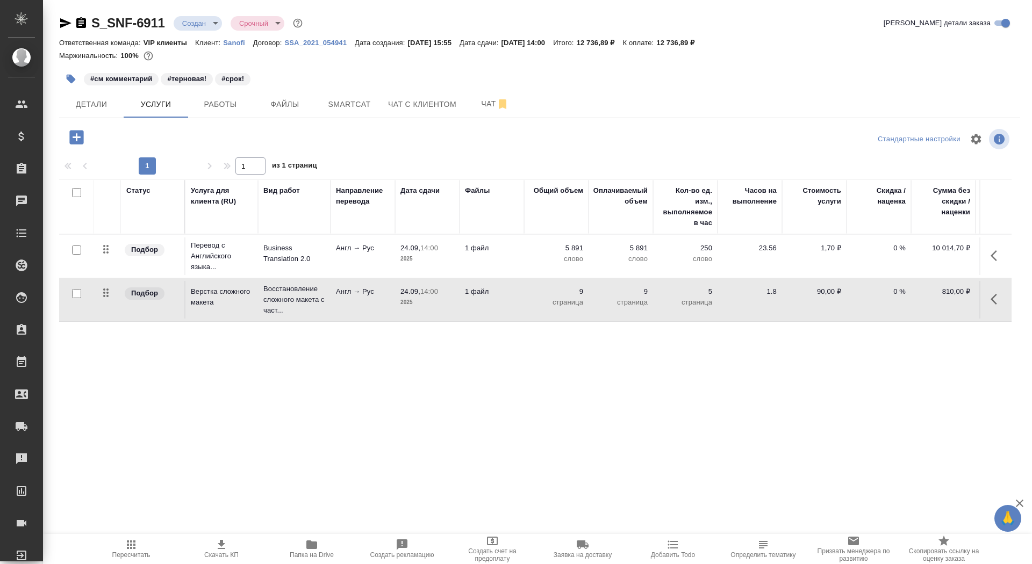
click at [449, 298] on p "2025" at bounding box center [427, 302] width 54 height 11
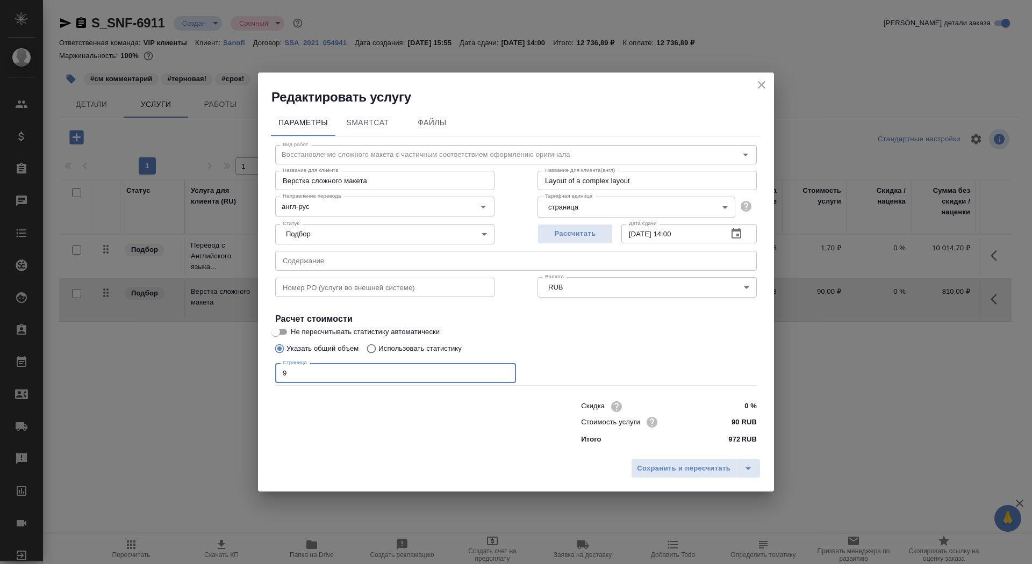
click at [371, 368] on input "9" at bounding box center [395, 372] width 241 height 19
type input "31"
click at [658, 469] on span "Сохранить и пересчитать" at bounding box center [684, 469] width 94 height 12
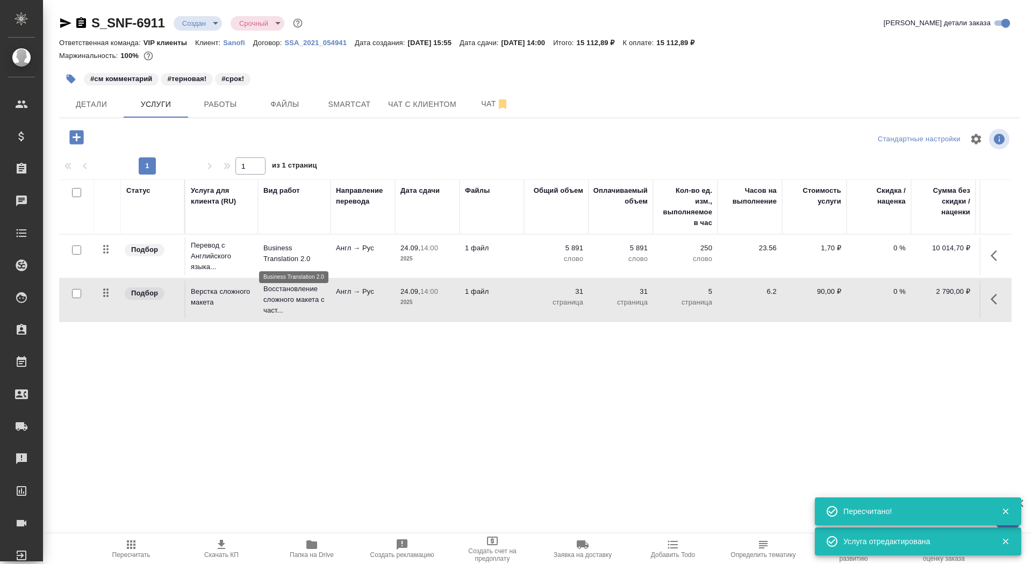
click at [301, 250] on p "Business Translation 2.0" at bounding box center [294, 253] width 62 height 21
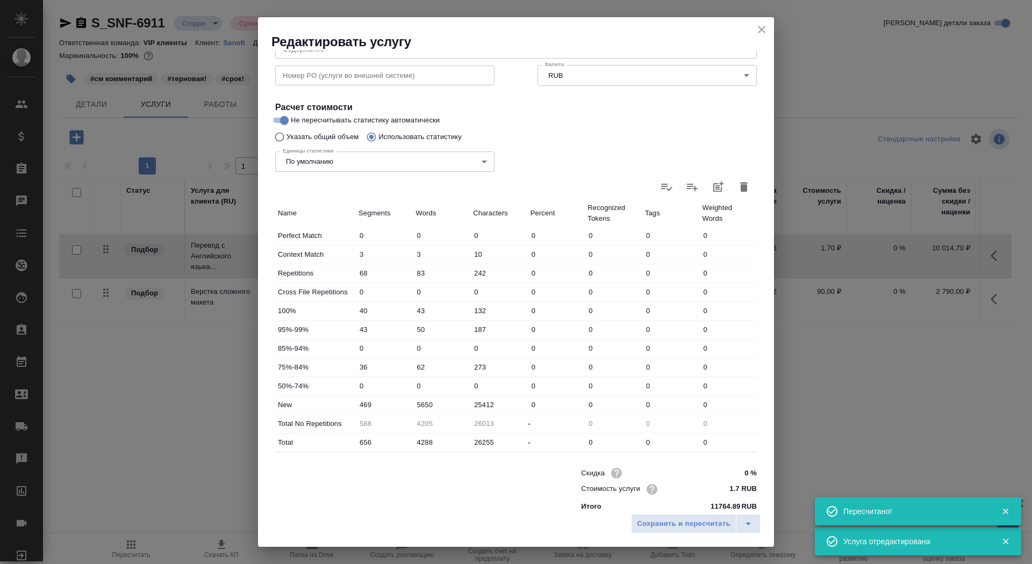
scroll to position [167, 0]
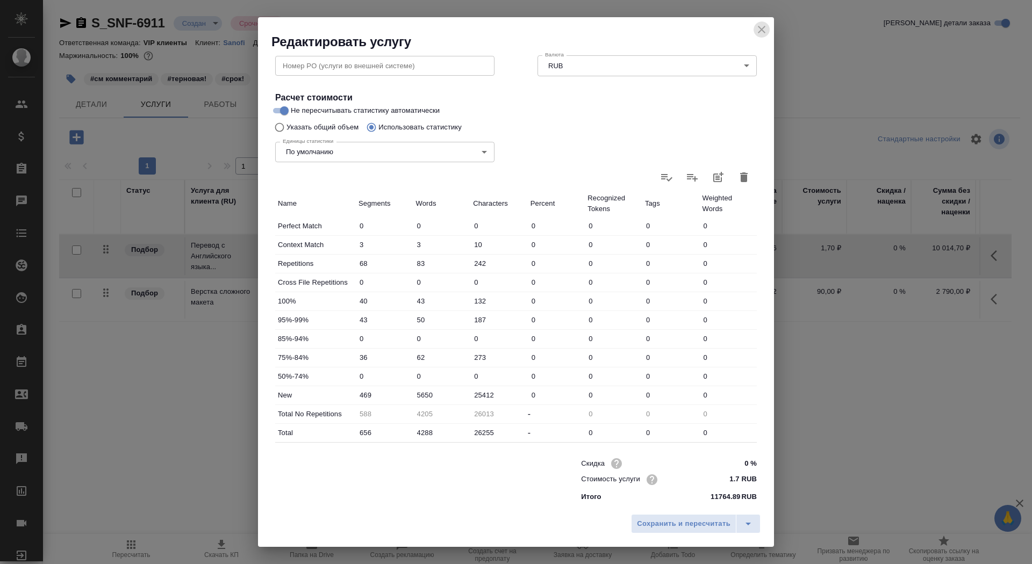
click at [765, 28] on icon "close" at bounding box center [761, 29] width 13 height 13
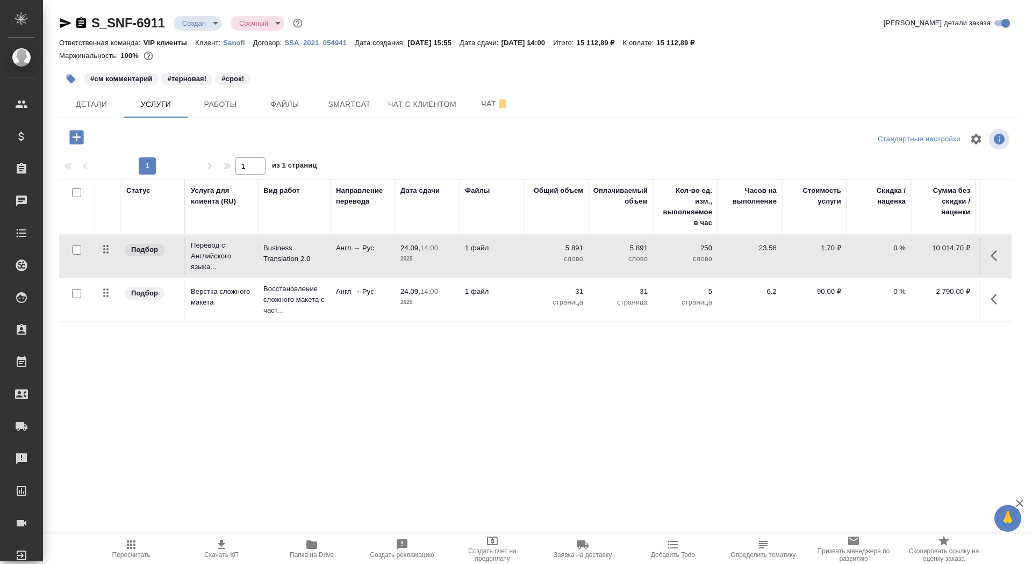
click at [342, 245] on p "Англ → Рус" at bounding box center [363, 248] width 54 height 11
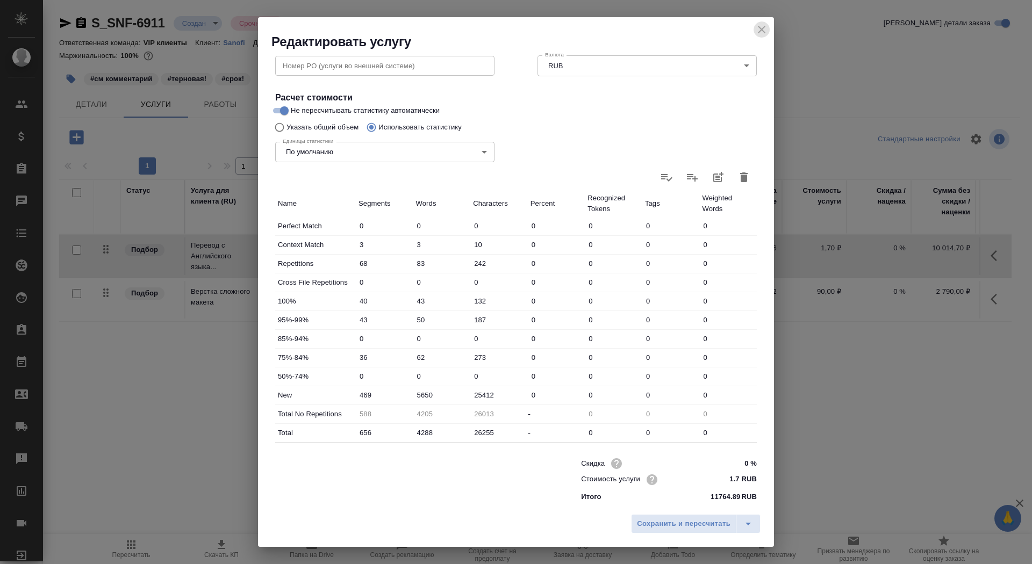
click at [763, 33] on icon "close" at bounding box center [761, 29] width 13 height 13
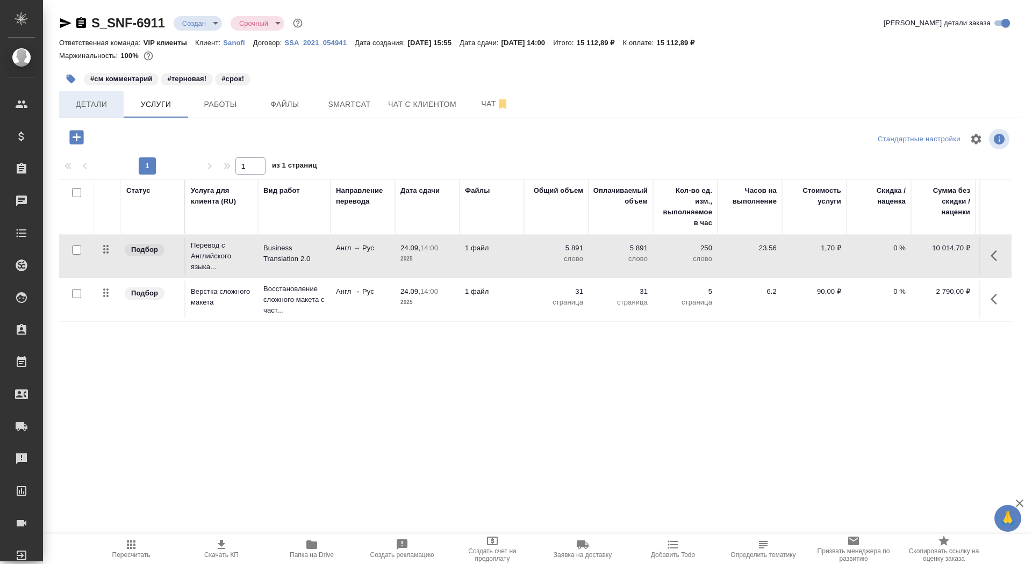
click at [74, 110] on span "Детали" at bounding box center [92, 104] width 52 height 13
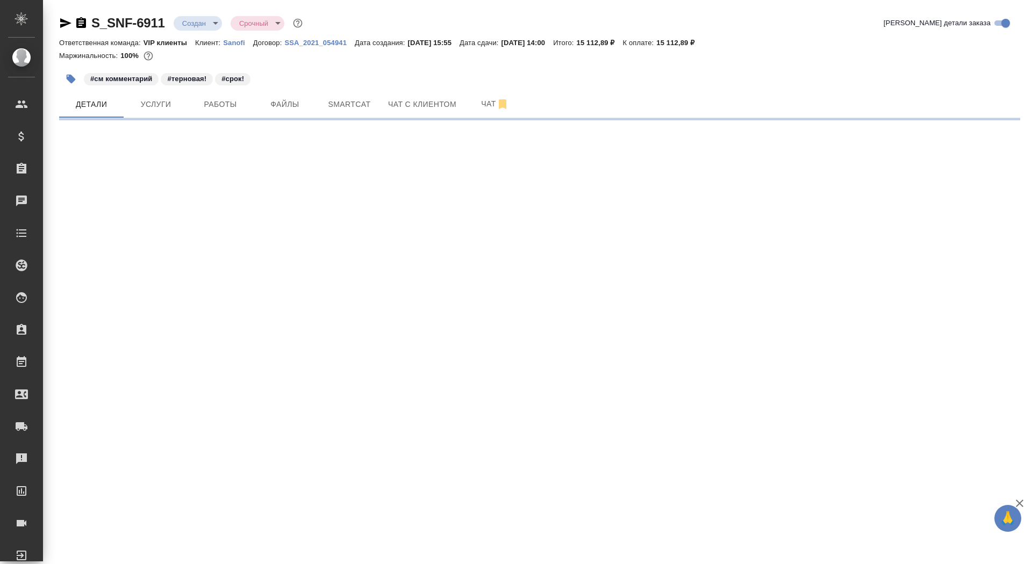
select select "RU"
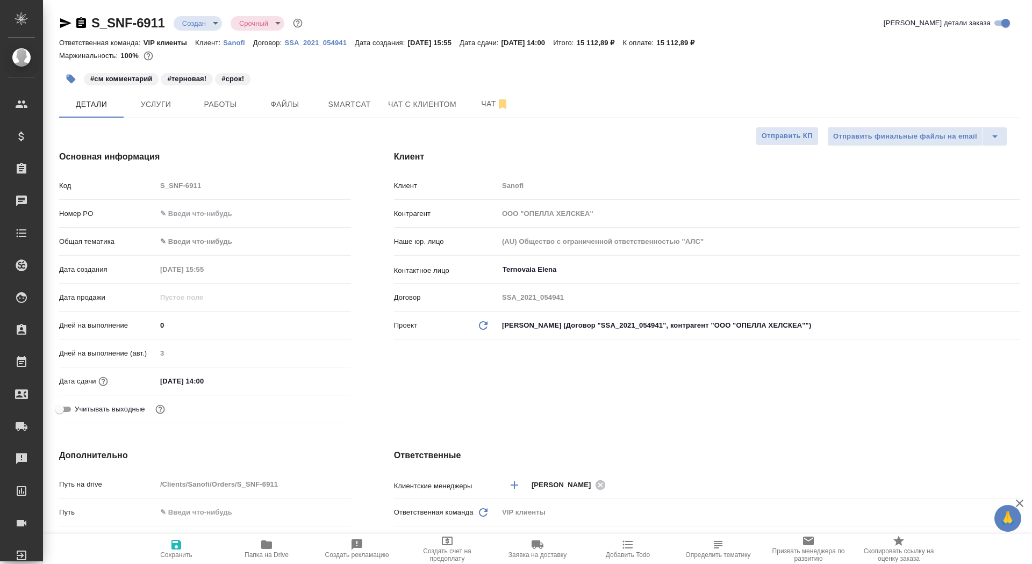
type textarea "x"
click at [168, 551] on span "Сохранить" at bounding box center [176, 548] width 77 height 20
type textarea "x"
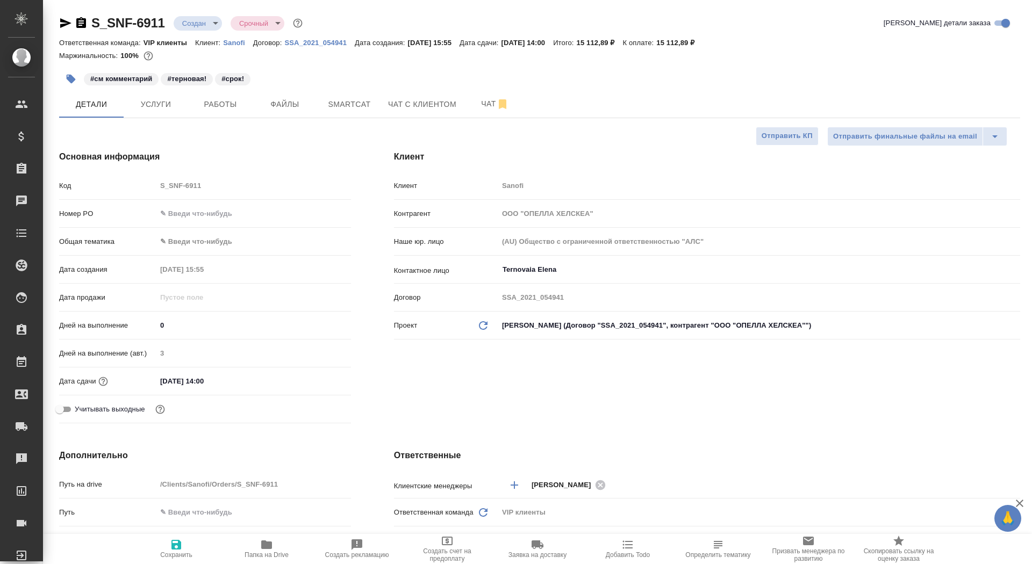
type textarea "x"
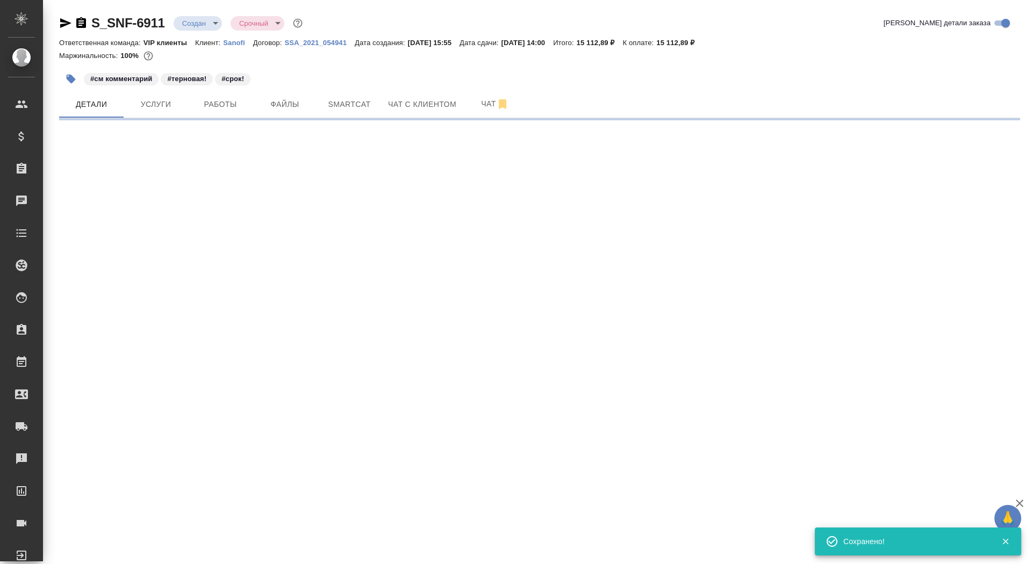
select select "RU"
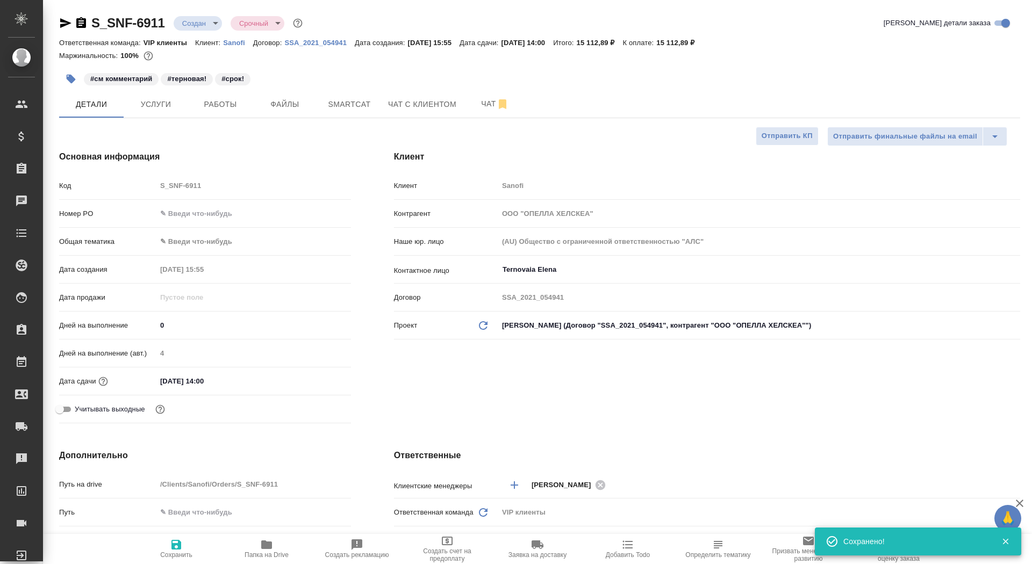
type textarea "x"
drag, startPoint x: 184, startPoint y: 324, endPoint x: 138, endPoint y: 321, distance: 46.9
click at [138, 321] on div "Дней на выполнение 0" at bounding box center [205, 325] width 292 height 19
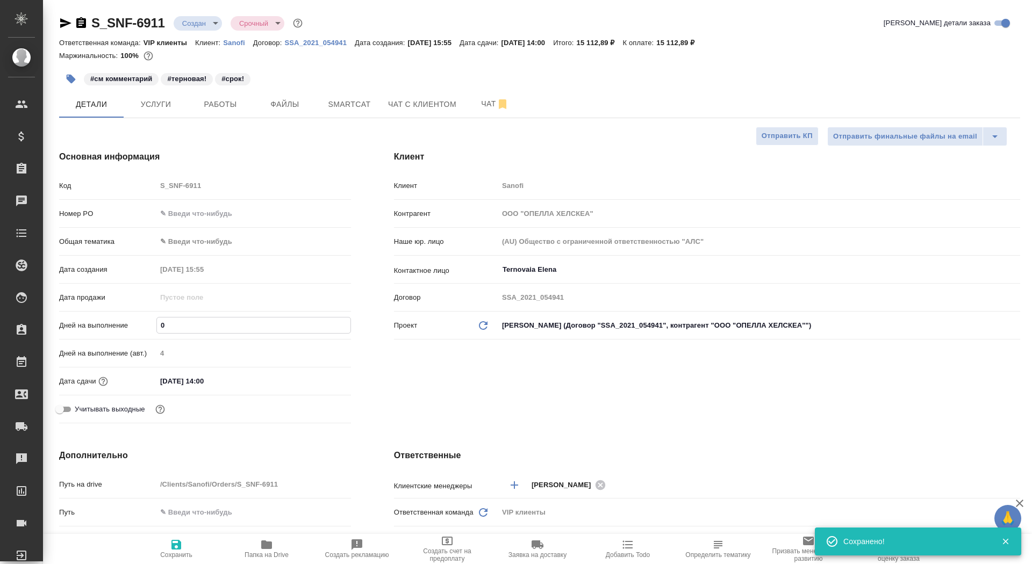
type input "1"
type textarea "x"
type input "1"
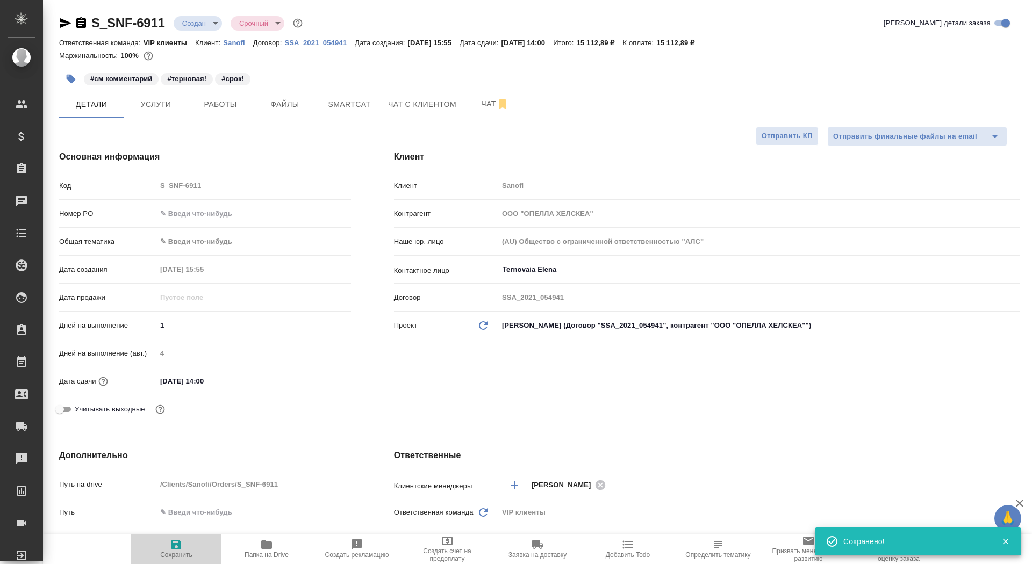
click at [181, 553] on span "Сохранить" at bounding box center [176, 555] width 32 height 8
type textarea "x"
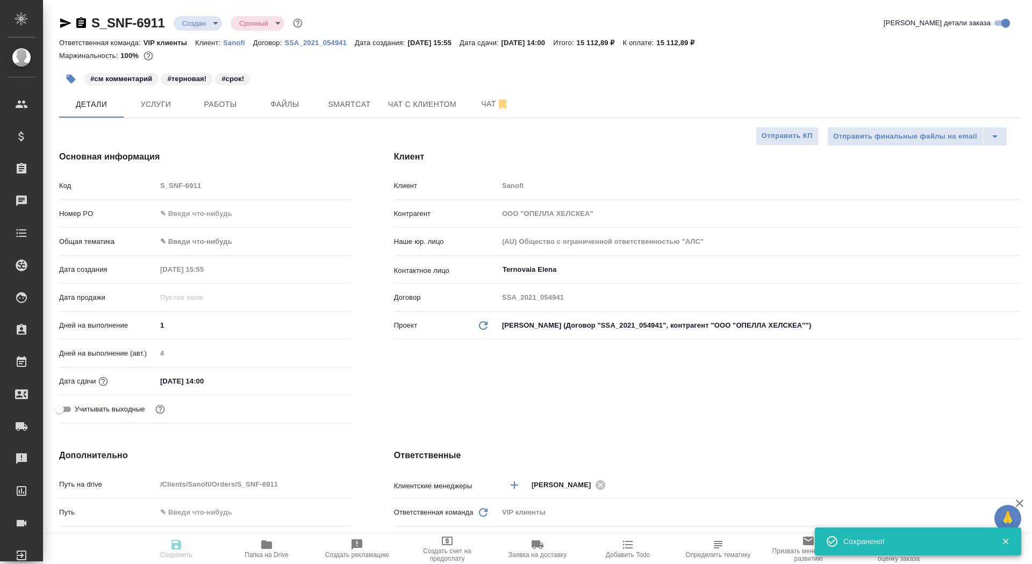
type textarea "x"
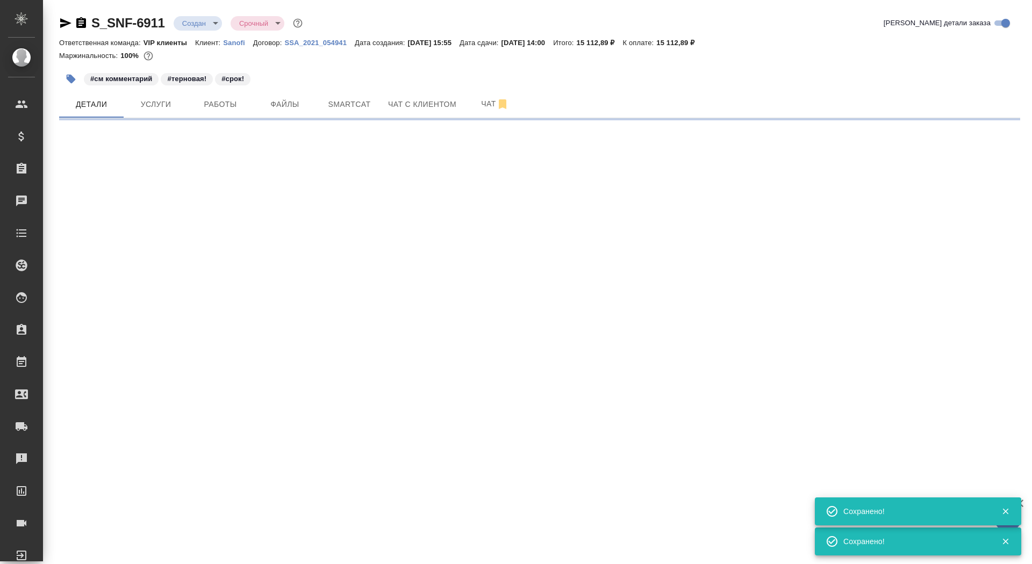
select select "RU"
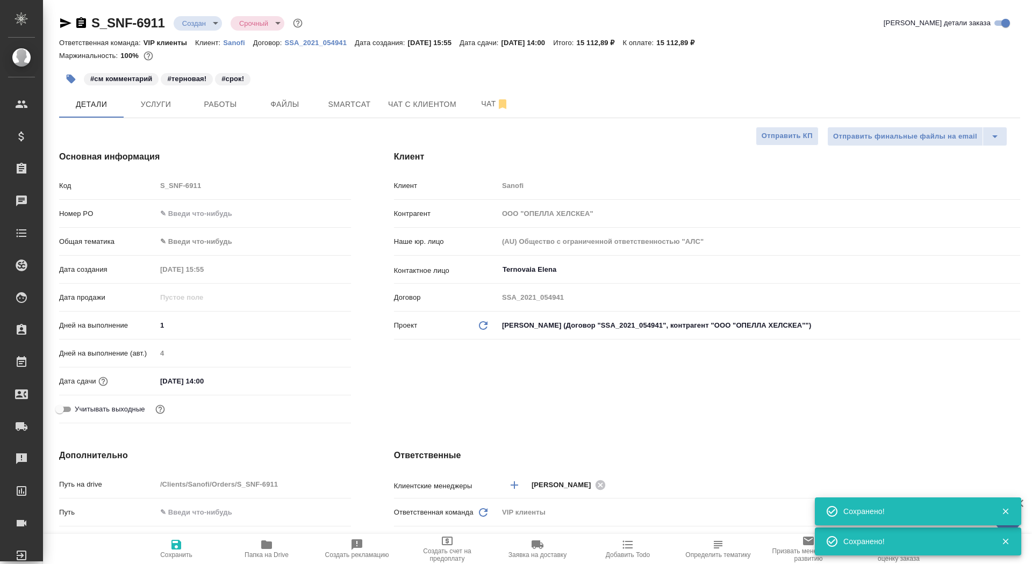
type textarea "x"
click at [803, 134] on span "Отправить КП" at bounding box center [786, 136] width 51 height 12
type textarea "x"
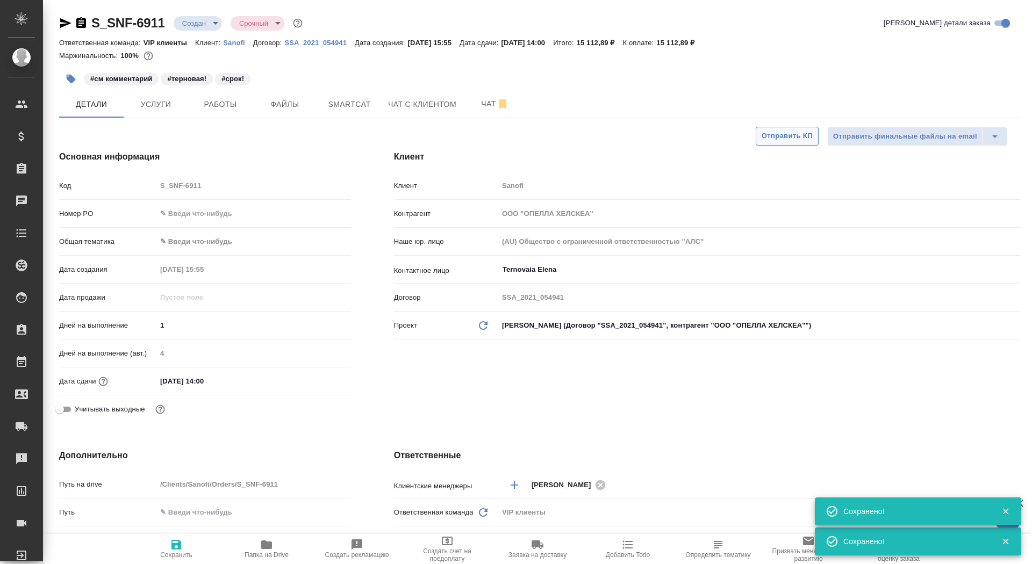
type textarea "x"
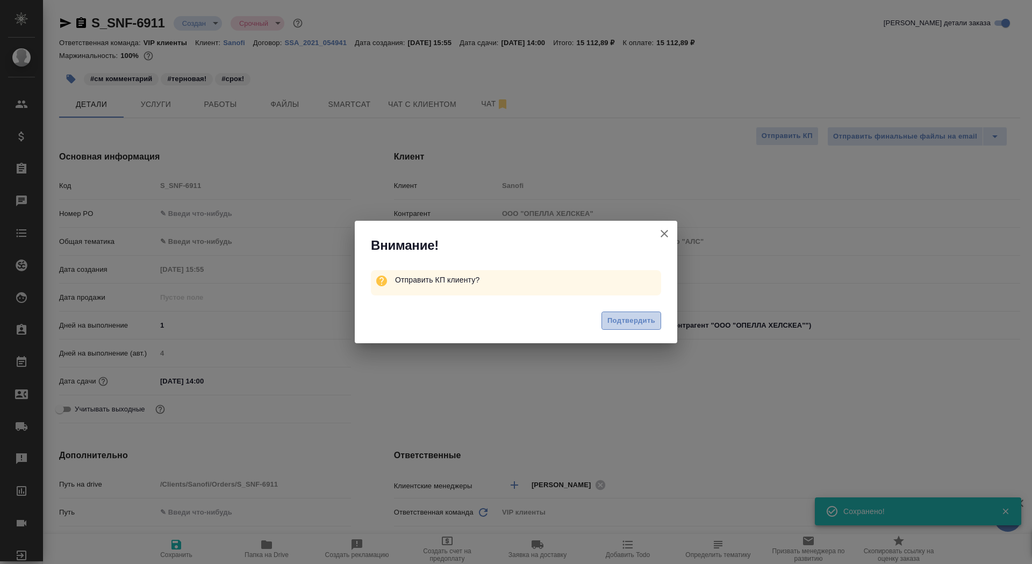
click at [633, 314] on button "Подтвердить" at bounding box center [631, 321] width 60 height 19
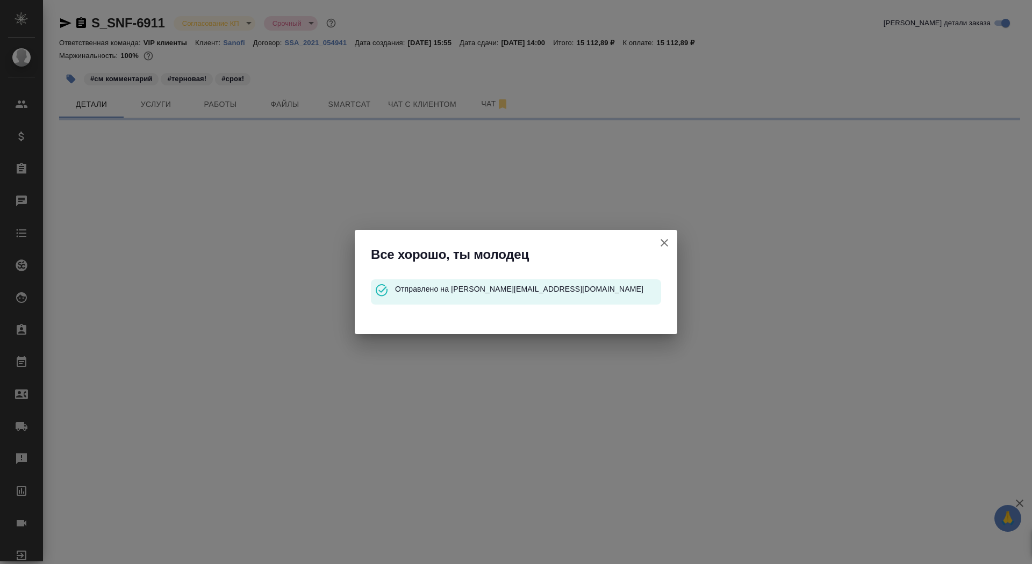
select select "RU"
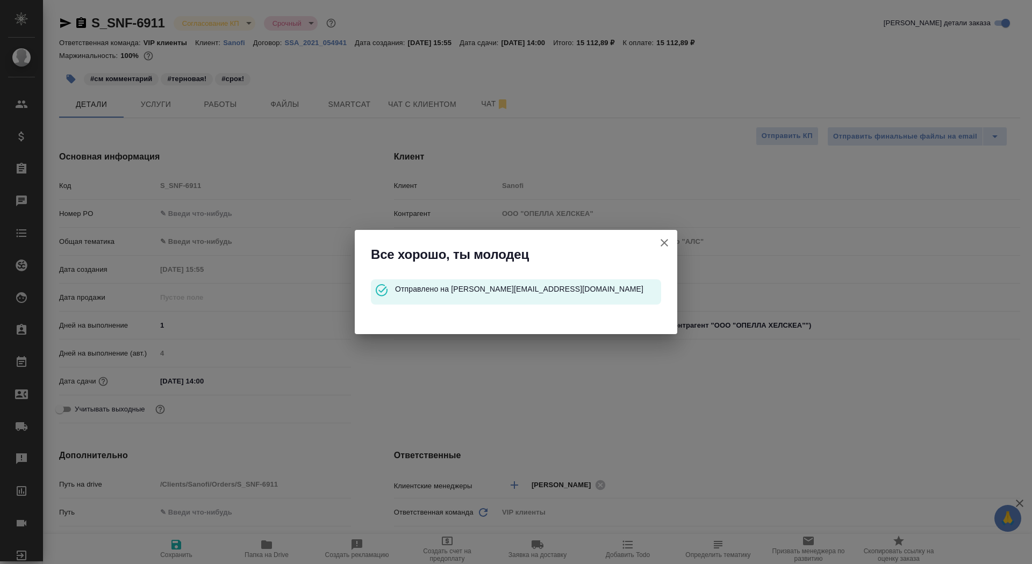
type textarea "x"
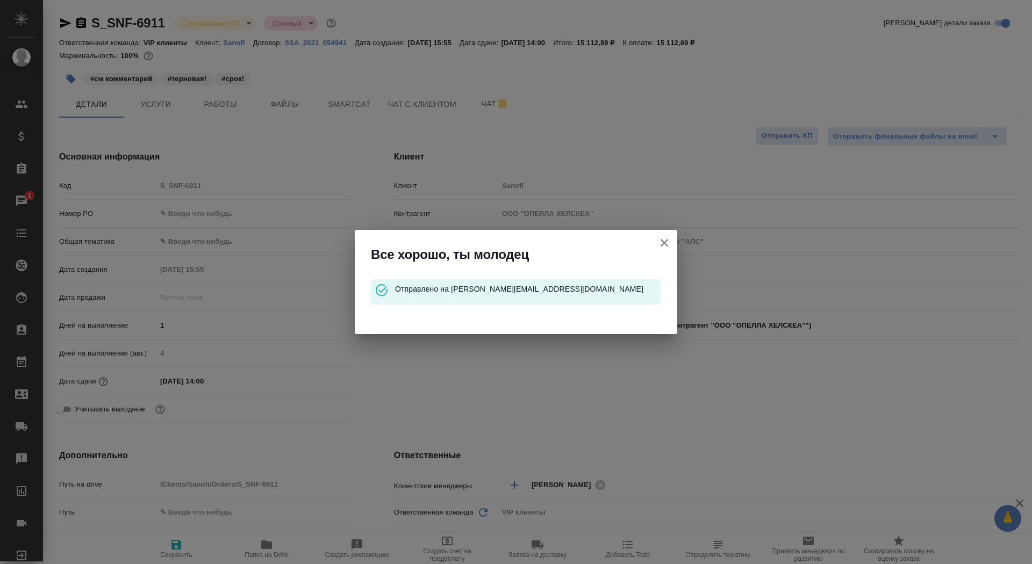
type textarea "x"
click at [663, 241] on icon "button" at bounding box center [664, 242] width 13 height 13
type textarea "x"
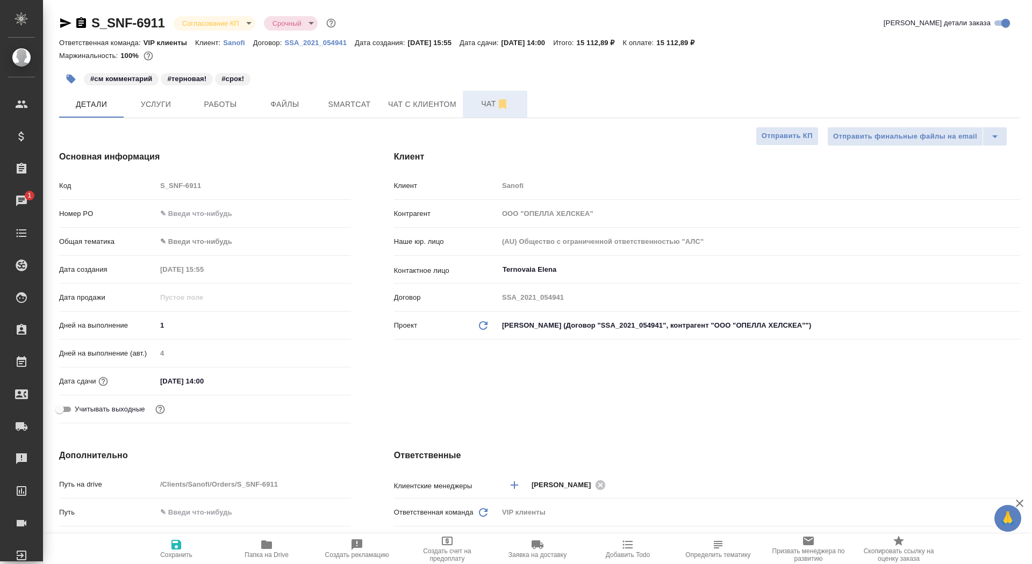
click at [482, 107] on span "Чат" at bounding box center [495, 103] width 52 height 13
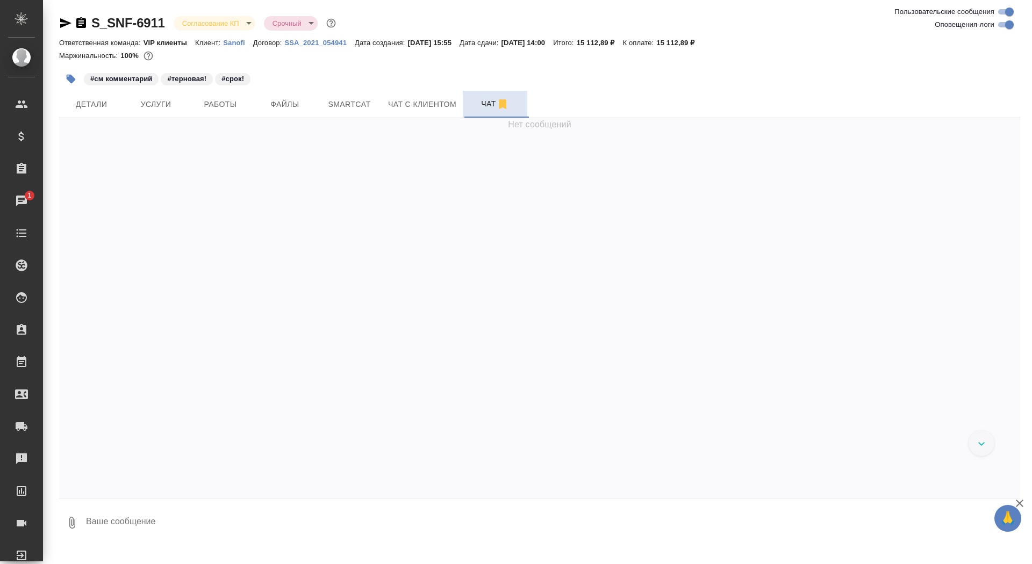
scroll to position [5494, 0]
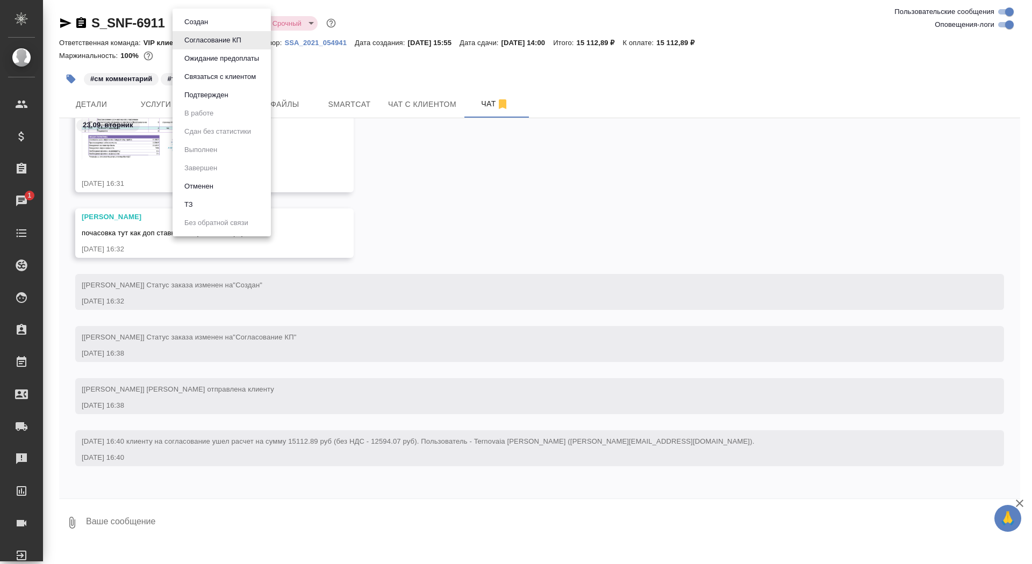
click at [211, 19] on body "🙏 .cls-1 fill:#fff; AWATERA Saydasheva Dilyara Клиенты Спецификации Заказы 1 Ча…" at bounding box center [516, 282] width 1032 height 564
click at [220, 97] on button "Подтвержден" at bounding box center [206, 95] width 51 height 12
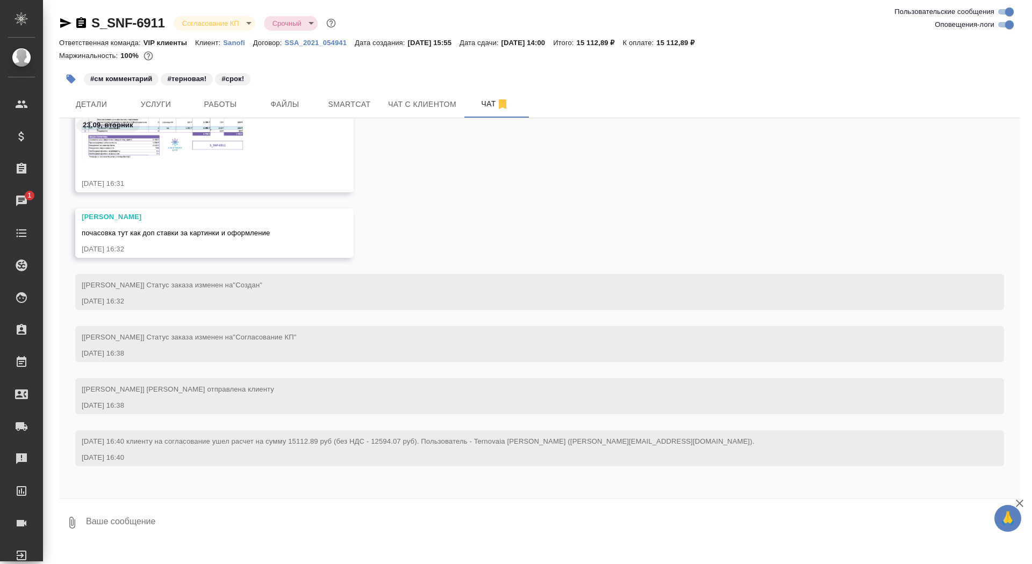
click at [217, 146] on img at bounding box center [162, 135] width 161 height 49
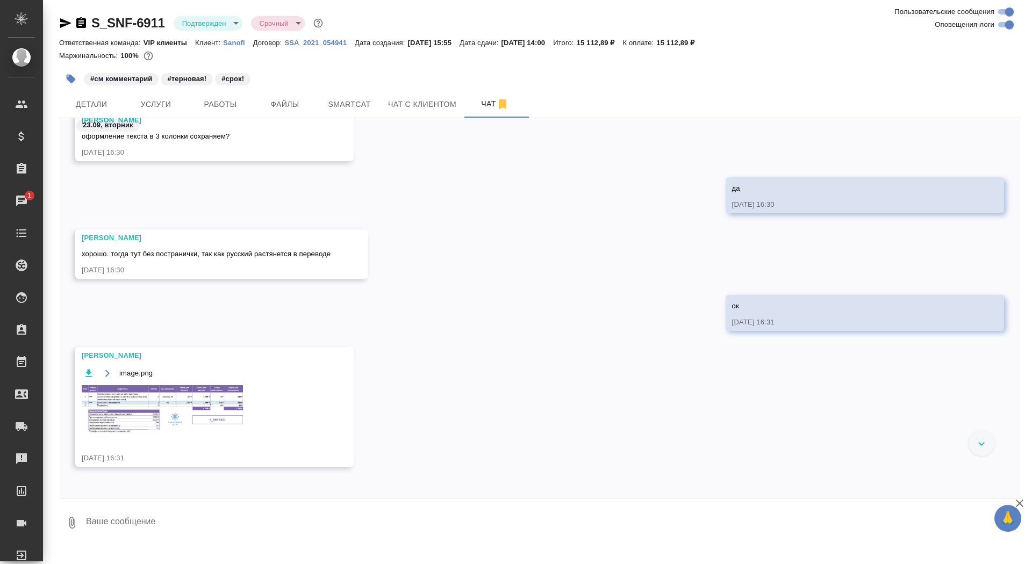
scroll to position [2360, 0]
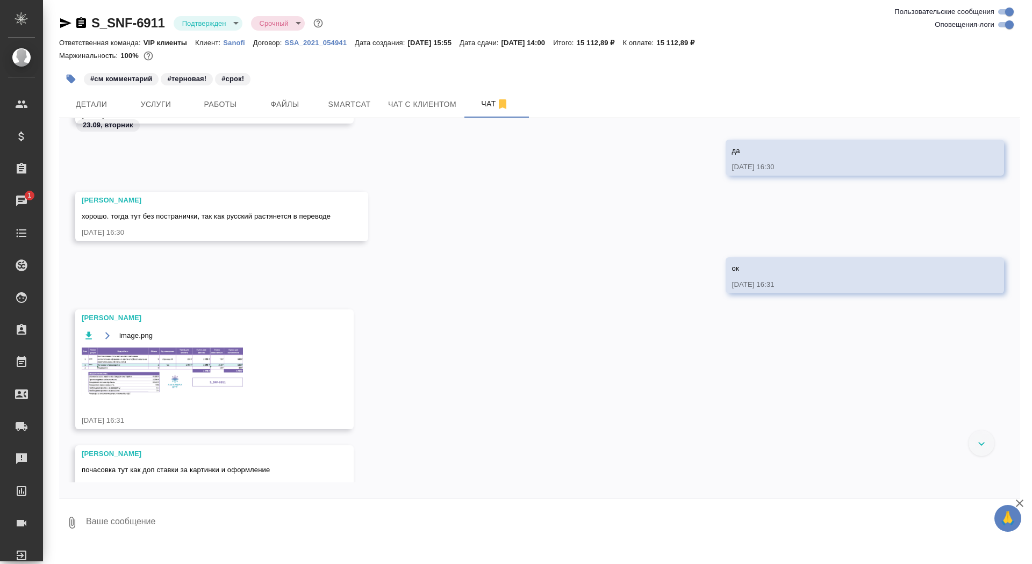
click at [162, 397] on div "image.png" at bounding box center [199, 369] width 234 height 81
click at [162, 364] on img at bounding box center [162, 372] width 161 height 49
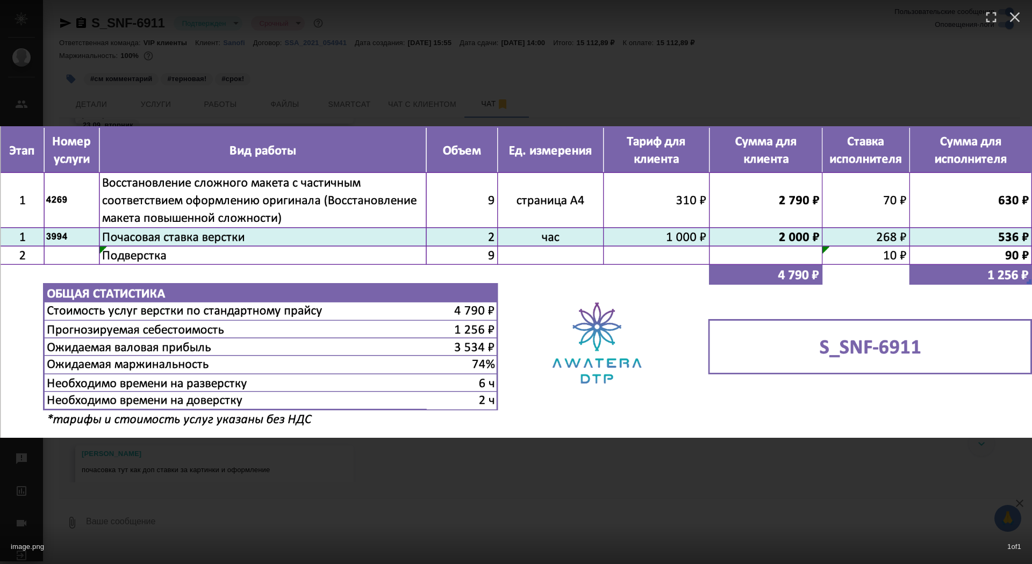
click at [174, 452] on div "image.png 1 of 1" at bounding box center [516, 282] width 1032 height 564
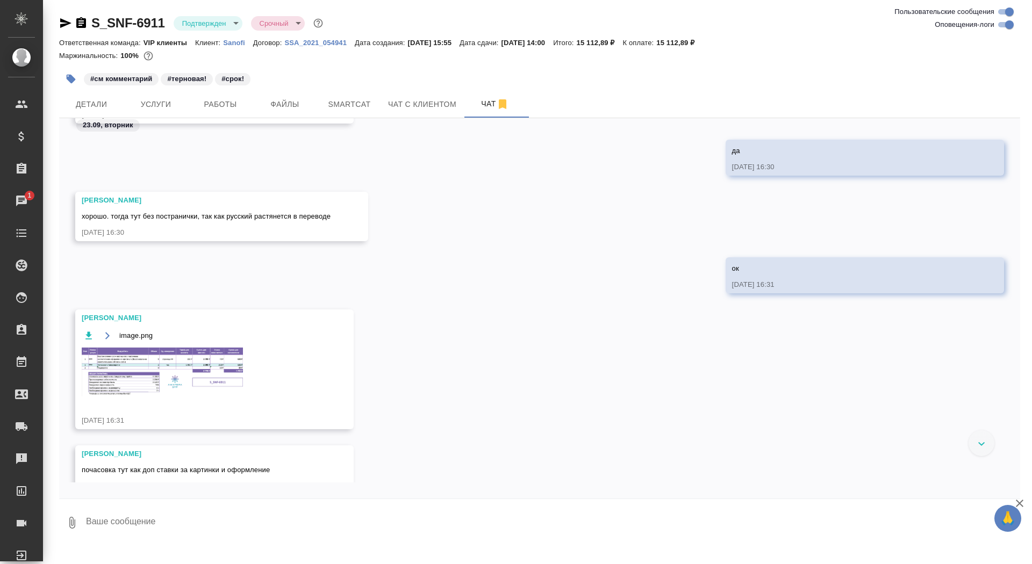
click at [162, 526] on textarea at bounding box center [552, 523] width 935 height 37
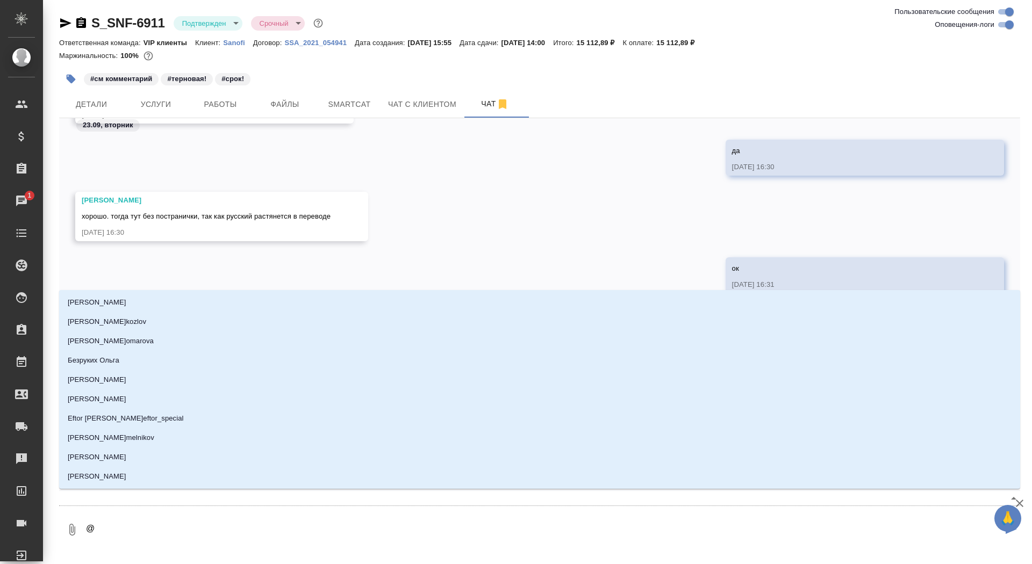
type textarea "@г"
type input "г"
type textarea "@го"
type input "го"
type textarea "@гор"
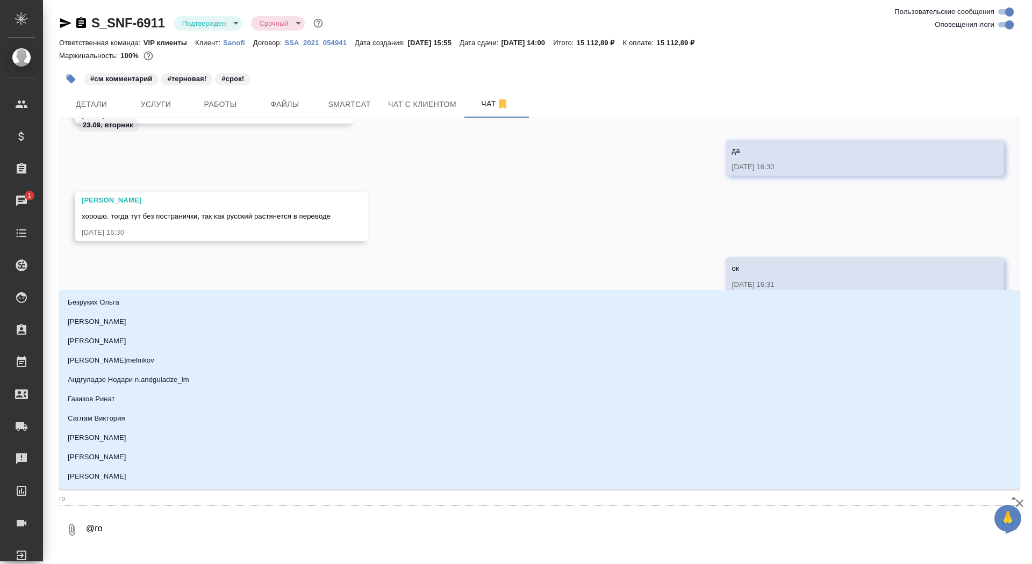
type input "гор"
type textarea "@горш"
type input "горш"
type textarea "@горшк"
type input "горшк"
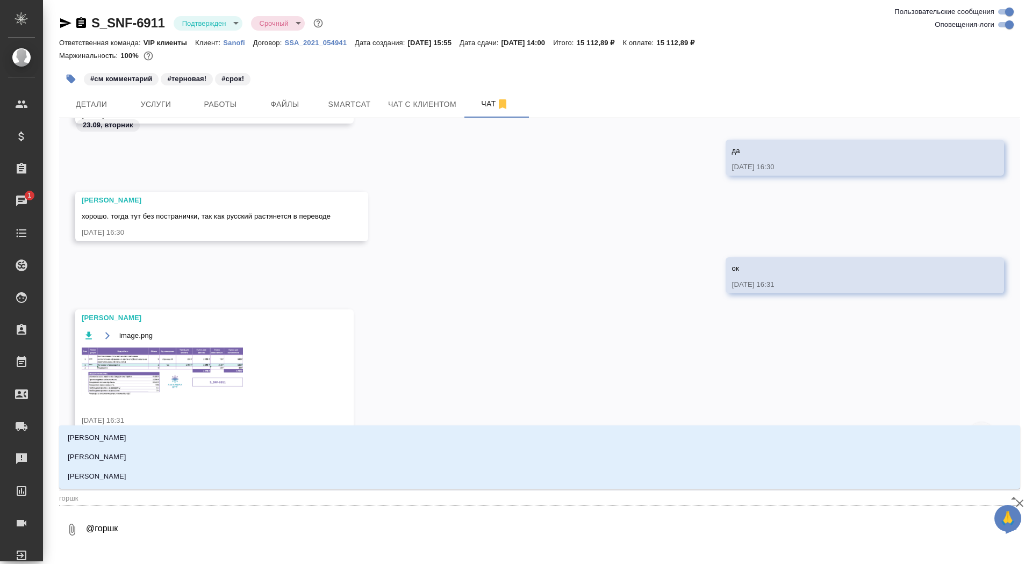
type textarea "@горшко"
type input "горшко"
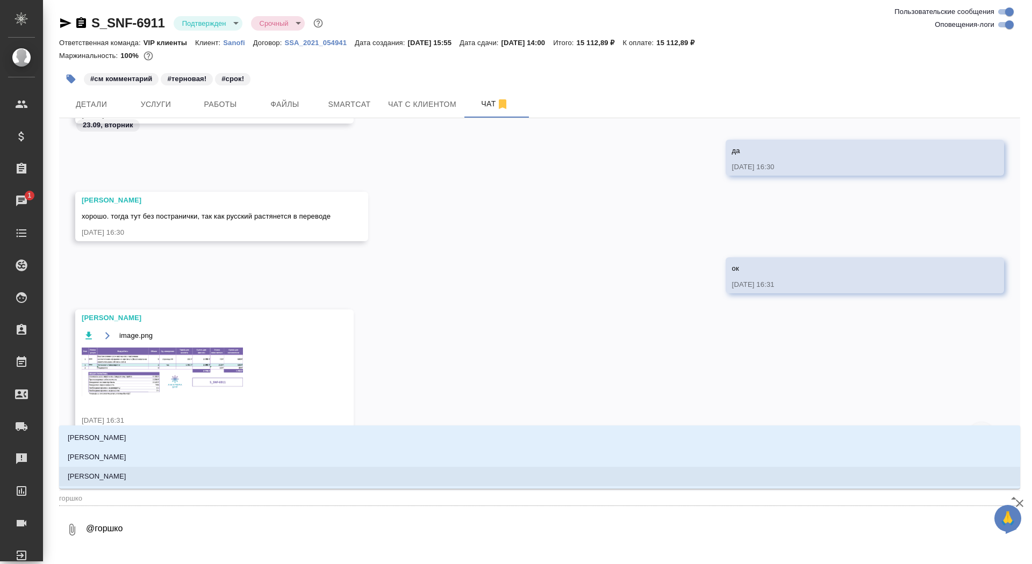
click at [189, 481] on li "[PERSON_NAME]" at bounding box center [539, 476] width 961 height 19
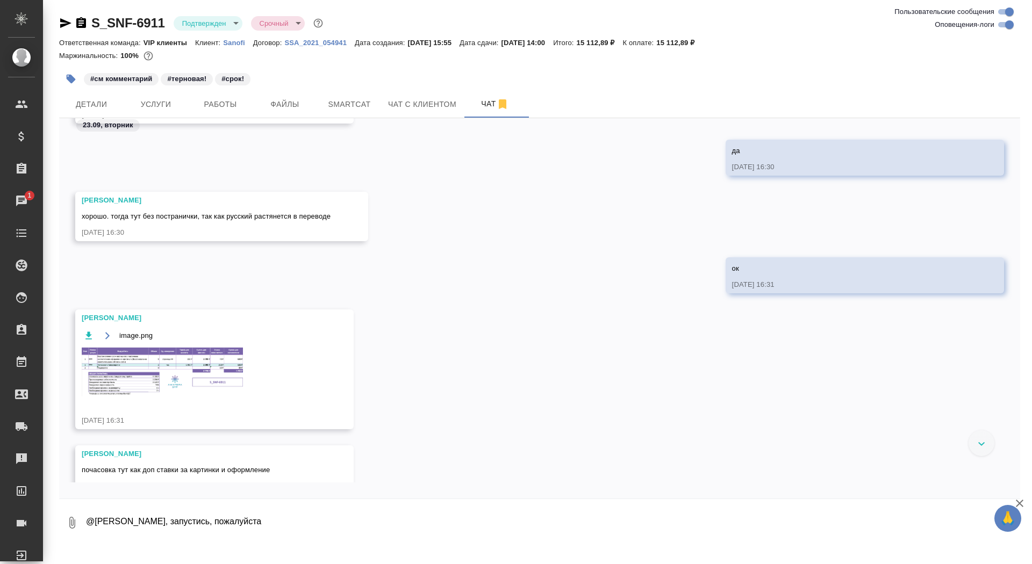
type textarea "@Горшкова Валентина Валечка, запустись, пожалуйста"
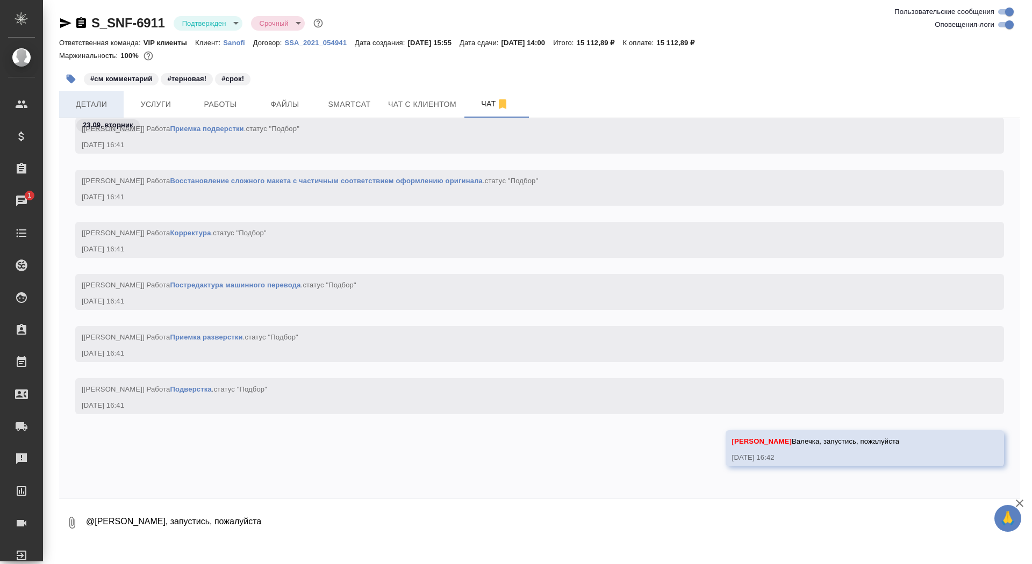
click at [123, 102] on button "Детали" at bounding box center [91, 104] width 64 height 27
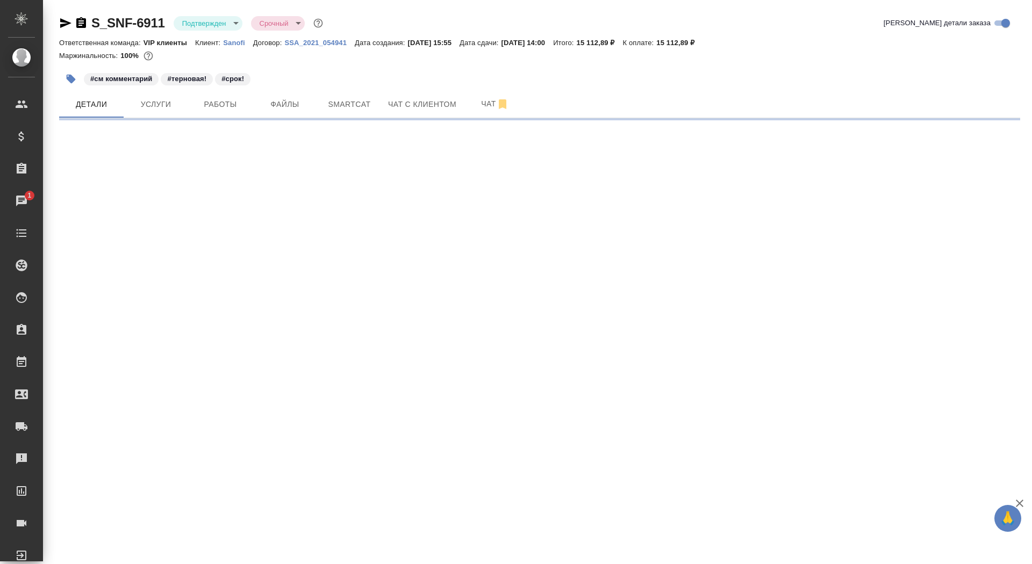
select select "RU"
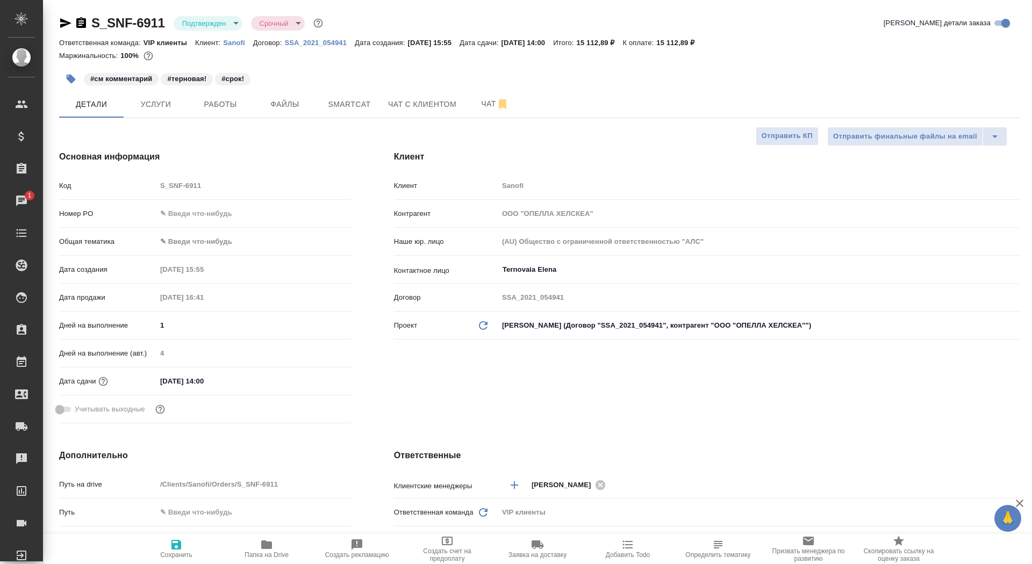
type textarea "x"
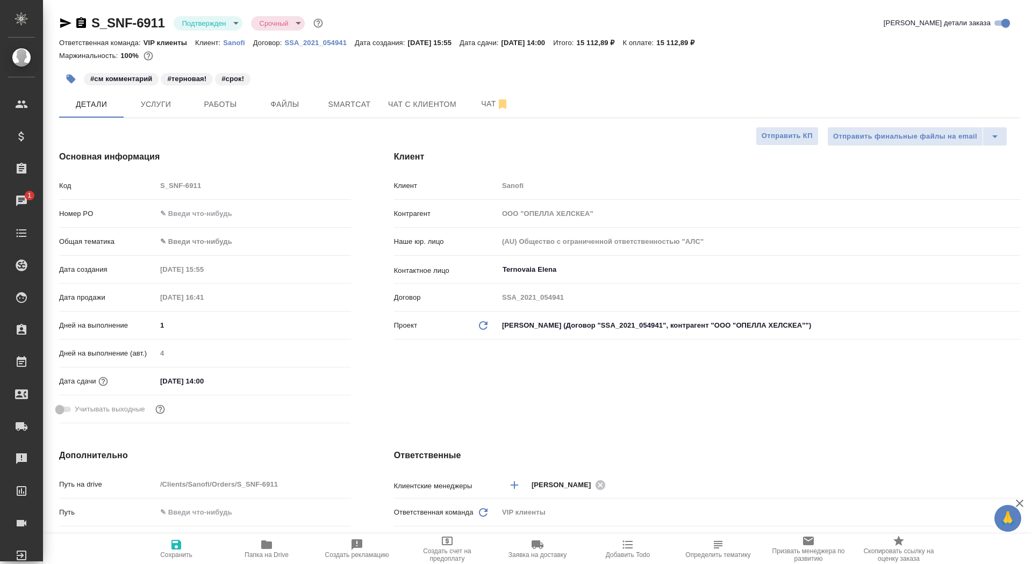
type textarea "x"
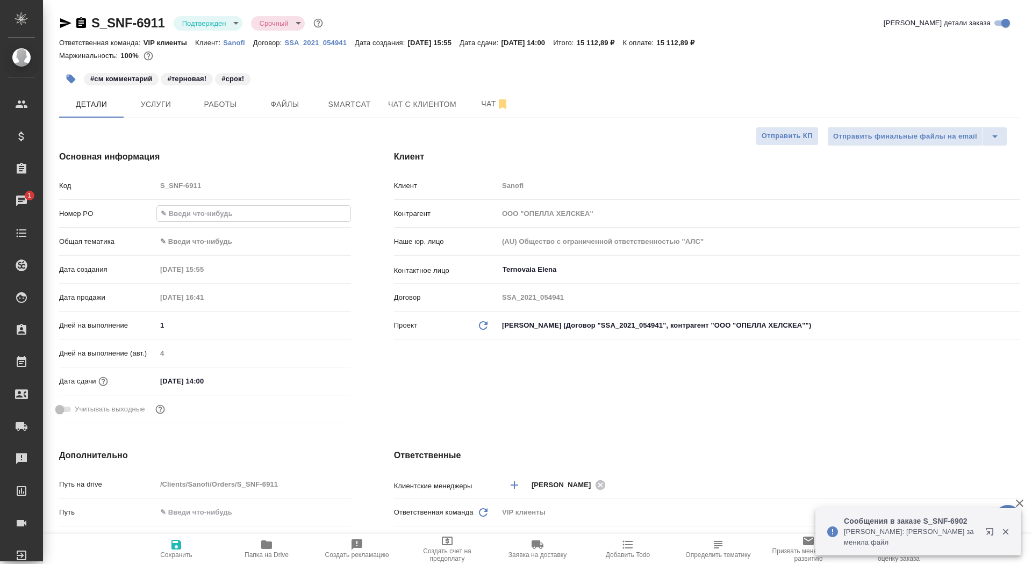
click at [209, 209] on input "text" at bounding box center [253, 214] width 193 height 16
paste input "E005868956"
type input "E005868956"
type textarea "x"
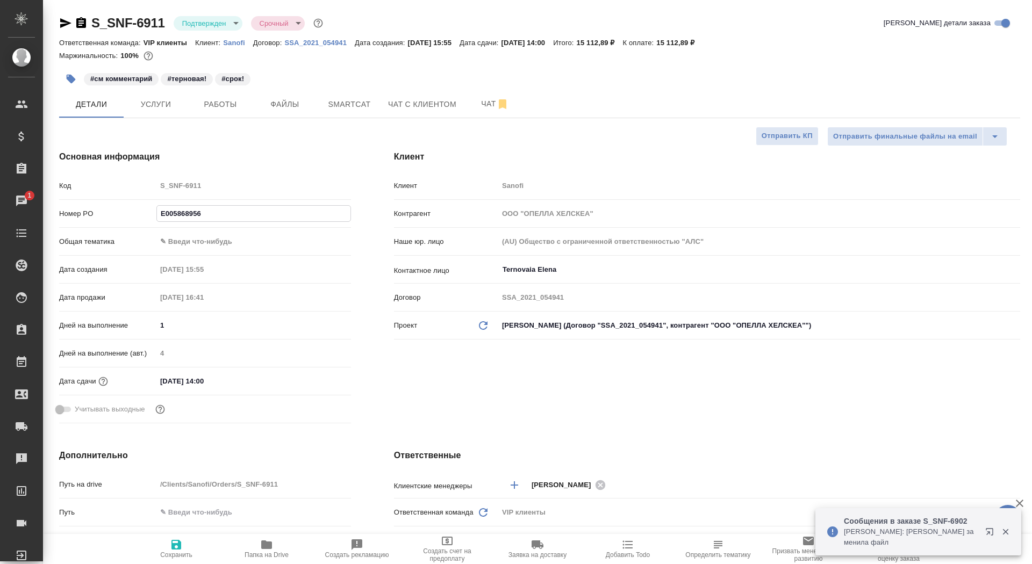
type textarea "x"
type input "E005868956"
click at [175, 546] on icon "button" at bounding box center [176, 545] width 10 height 10
type textarea "x"
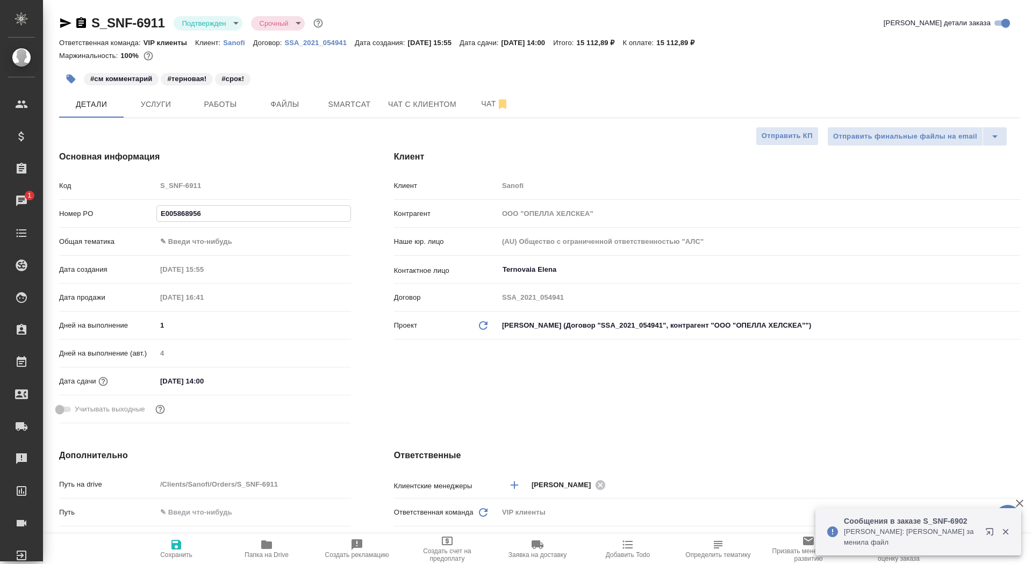
type textarea "x"
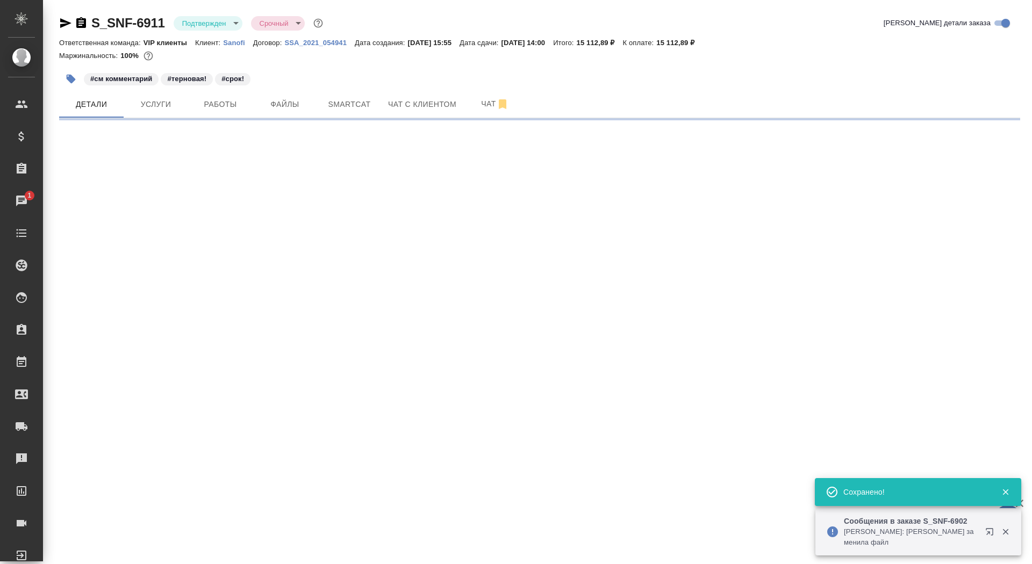
select select "RU"
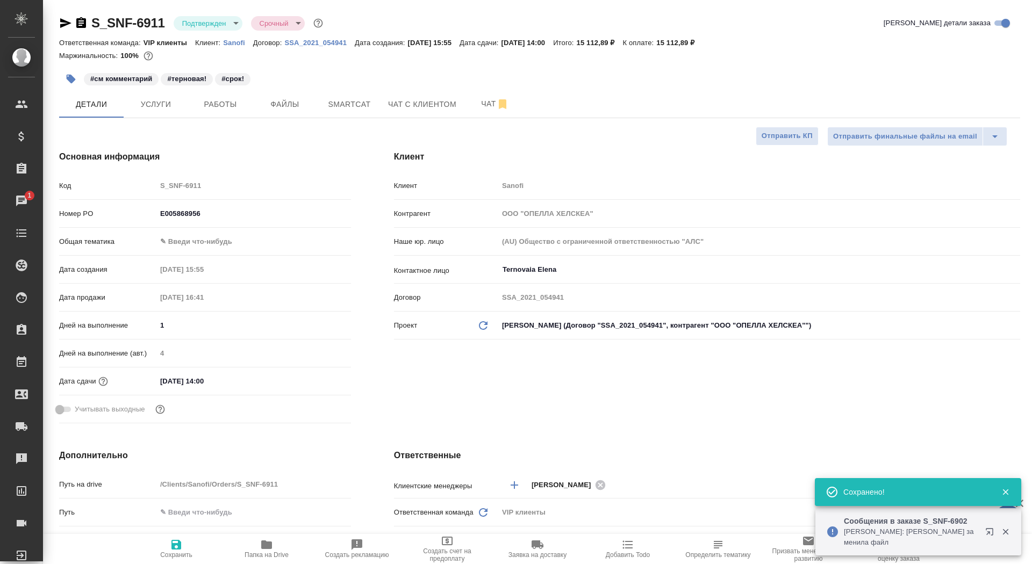
type textarea "x"
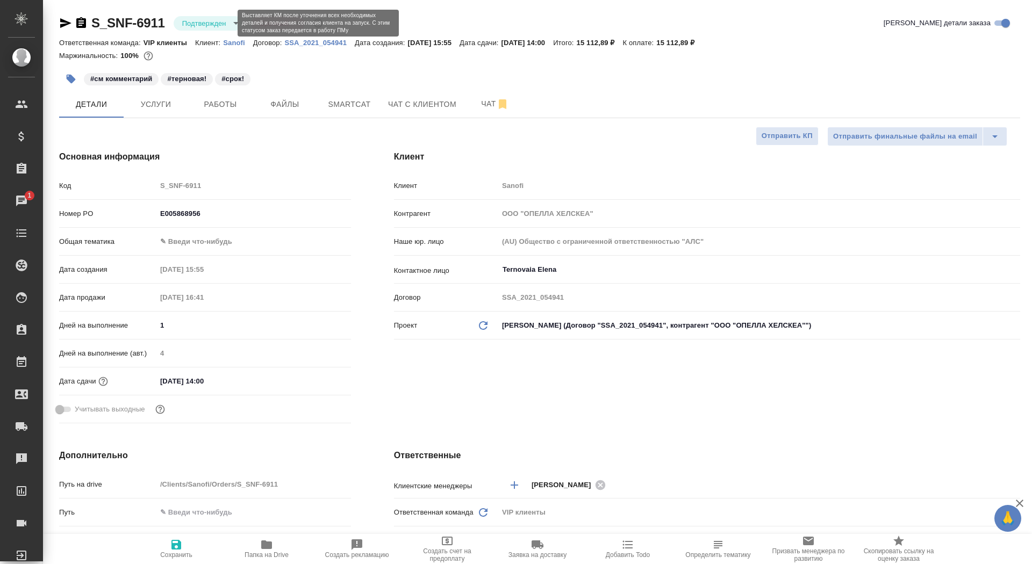
click at [199, 26] on body "🙏 .cls-1 fill:#fff; AWATERA Saydasheva Dilyara Клиенты Спецификации Заказы 1 Ча…" at bounding box center [516, 282] width 1032 height 564
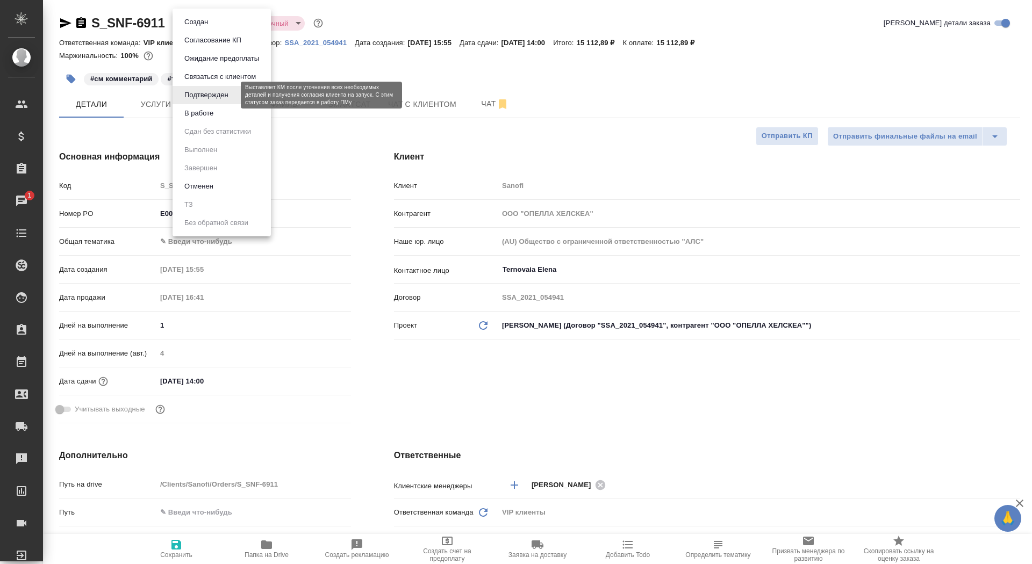
click at [201, 95] on button "Подтвержден" at bounding box center [206, 95] width 51 height 12
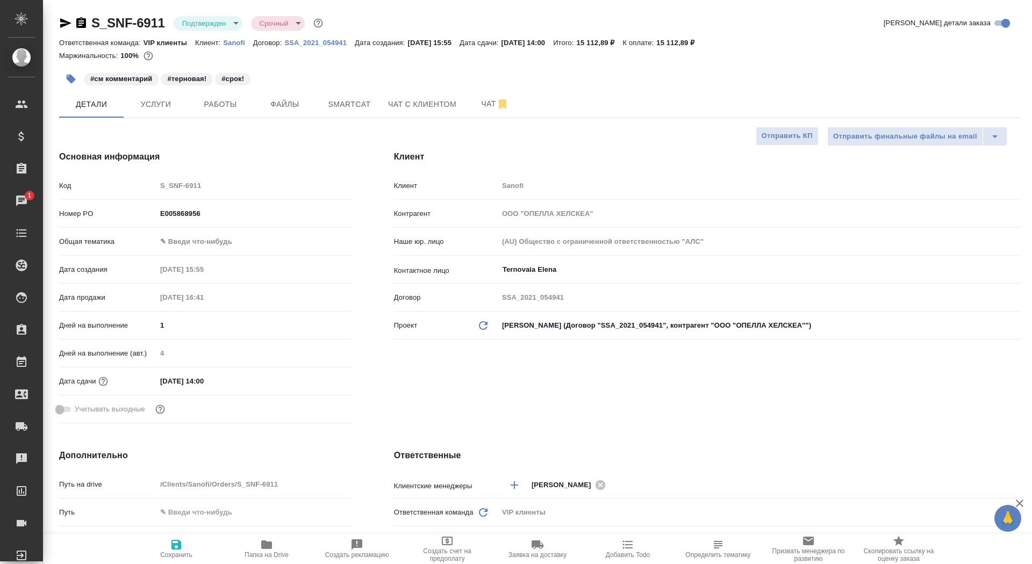
type textarea "x"
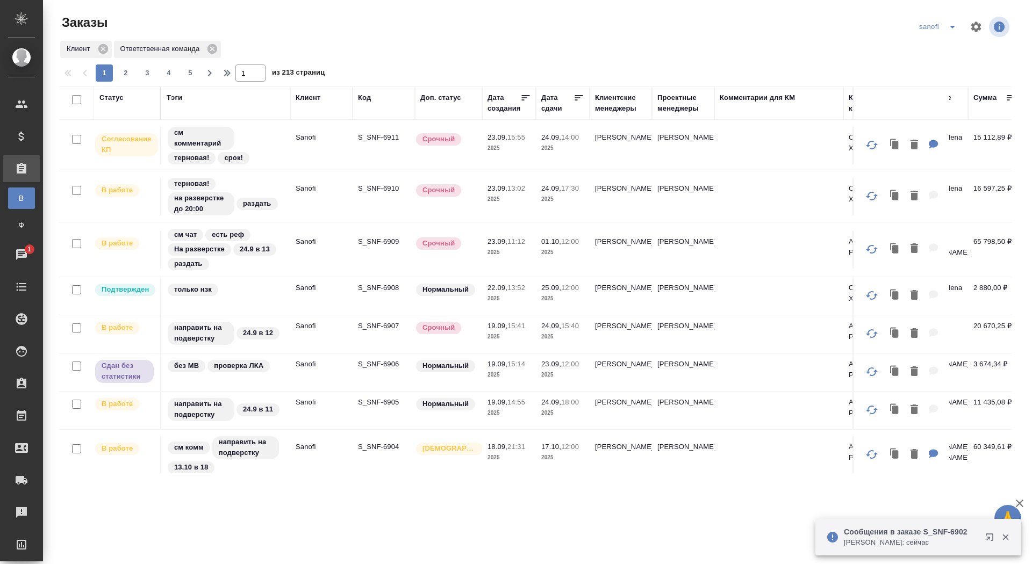
click at [557, 105] on div "Дата сдачи" at bounding box center [557, 102] width 32 height 21
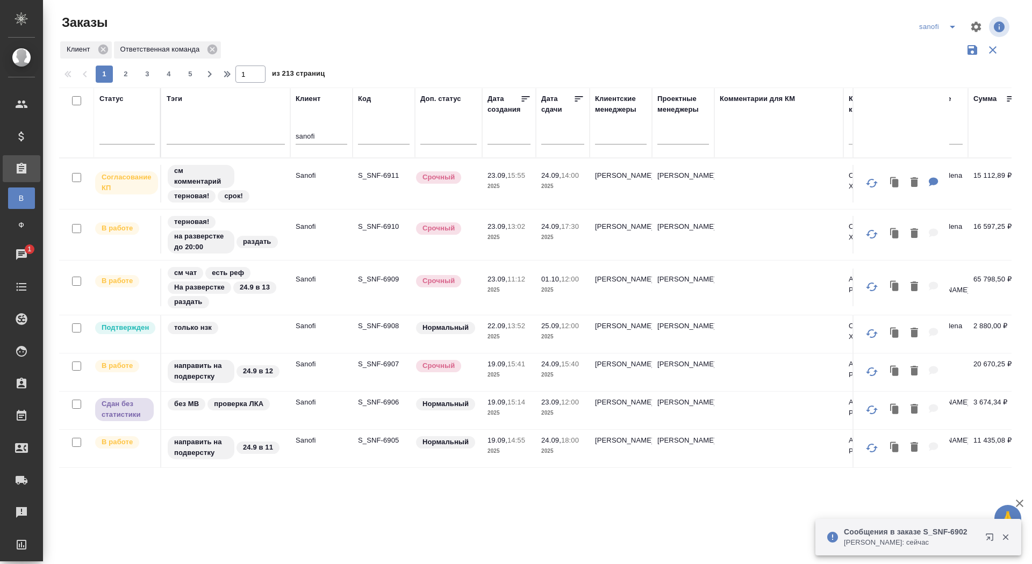
click at [558, 135] on input "text" at bounding box center [566, 135] width 37 height 15
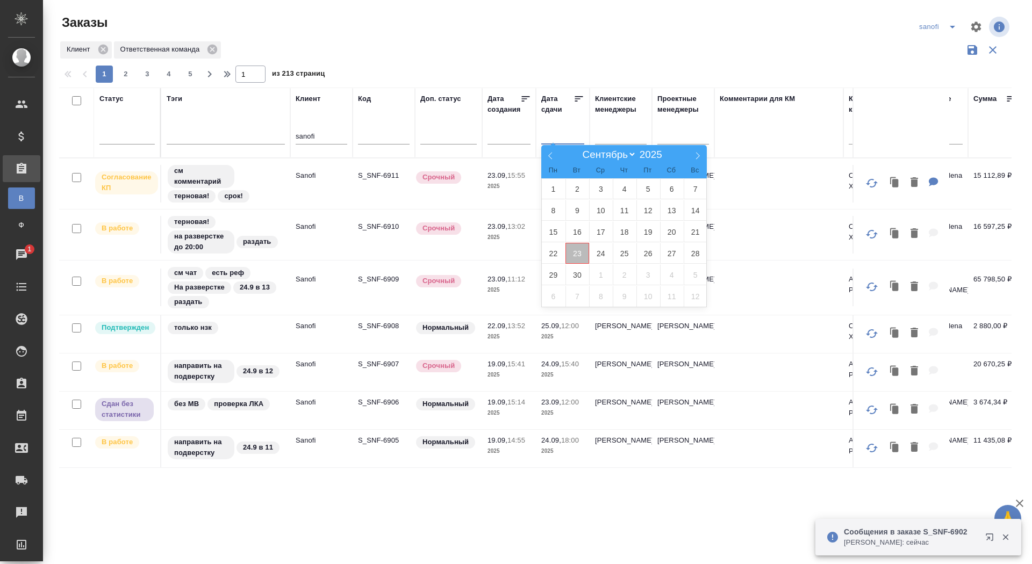
click at [578, 250] on span "23" at bounding box center [577, 253] width 24 height 21
type div "[DATE]T21:00:00.000Z"
click at [606, 243] on span "24" at bounding box center [601, 253] width 24 height 21
